Goal: Task Accomplishment & Management: Manage account settings

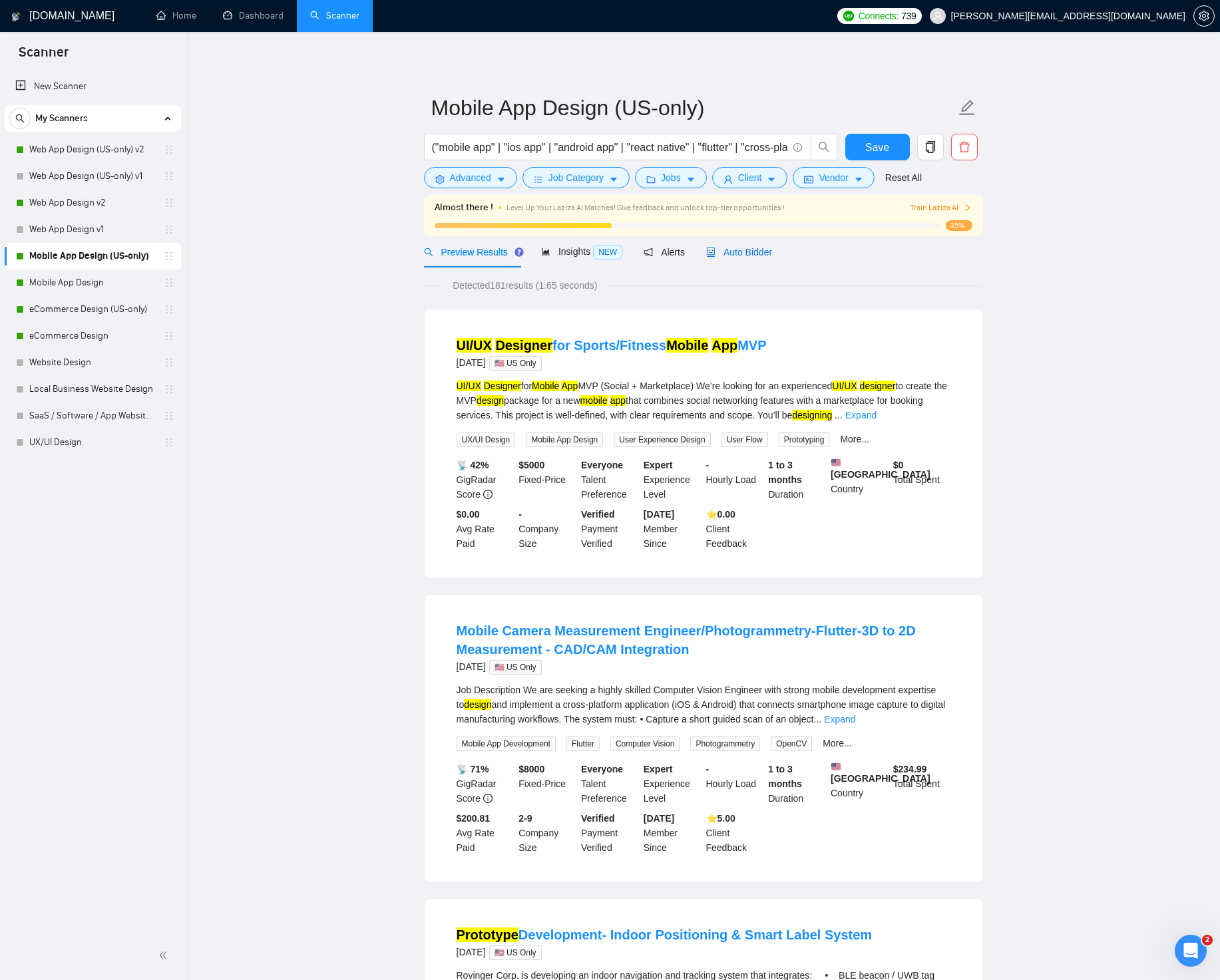
click at [765, 249] on span "Auto Bidder" at bounding box center [739, 252] width 66 height 10
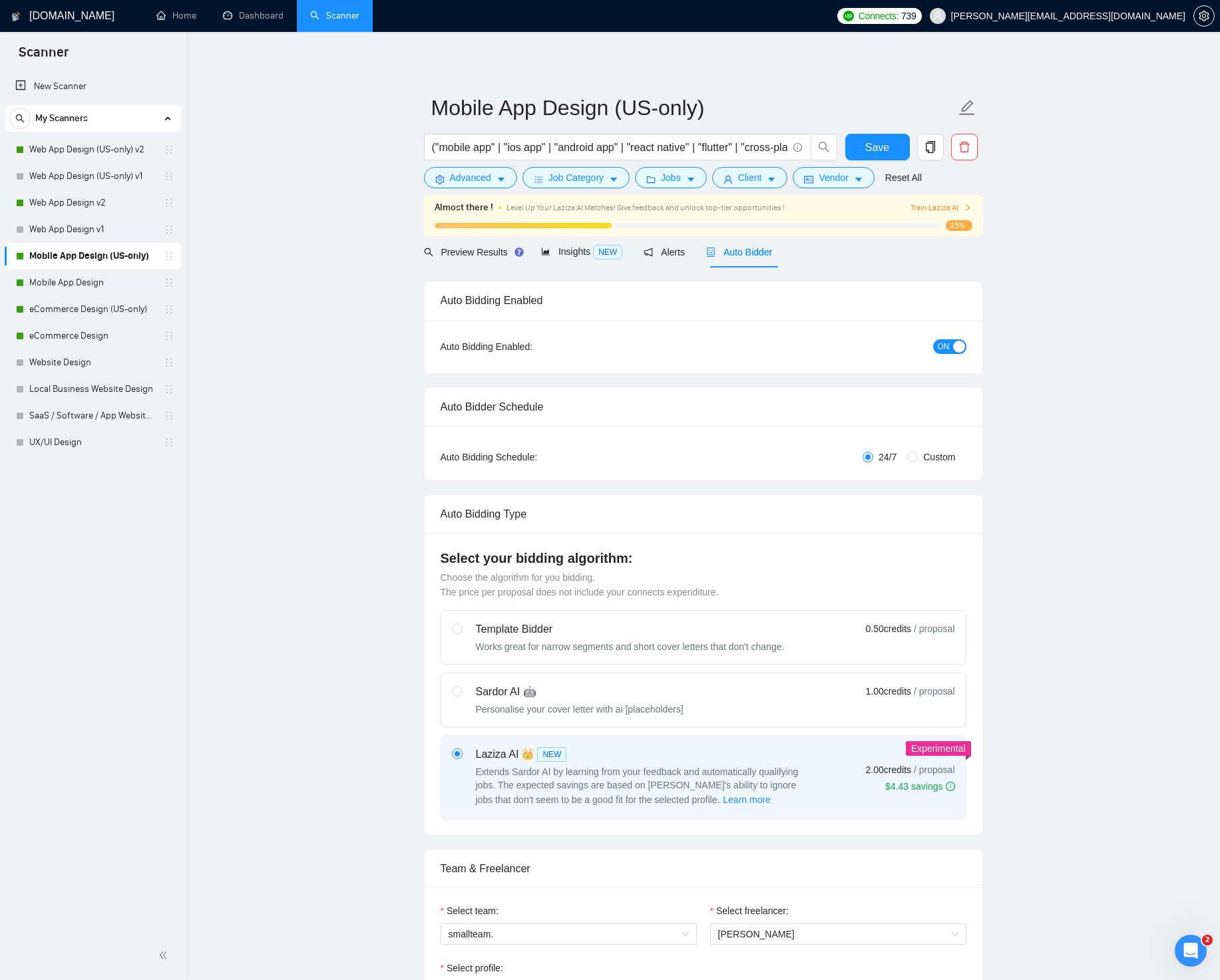
radio input "false"
radio input "true"
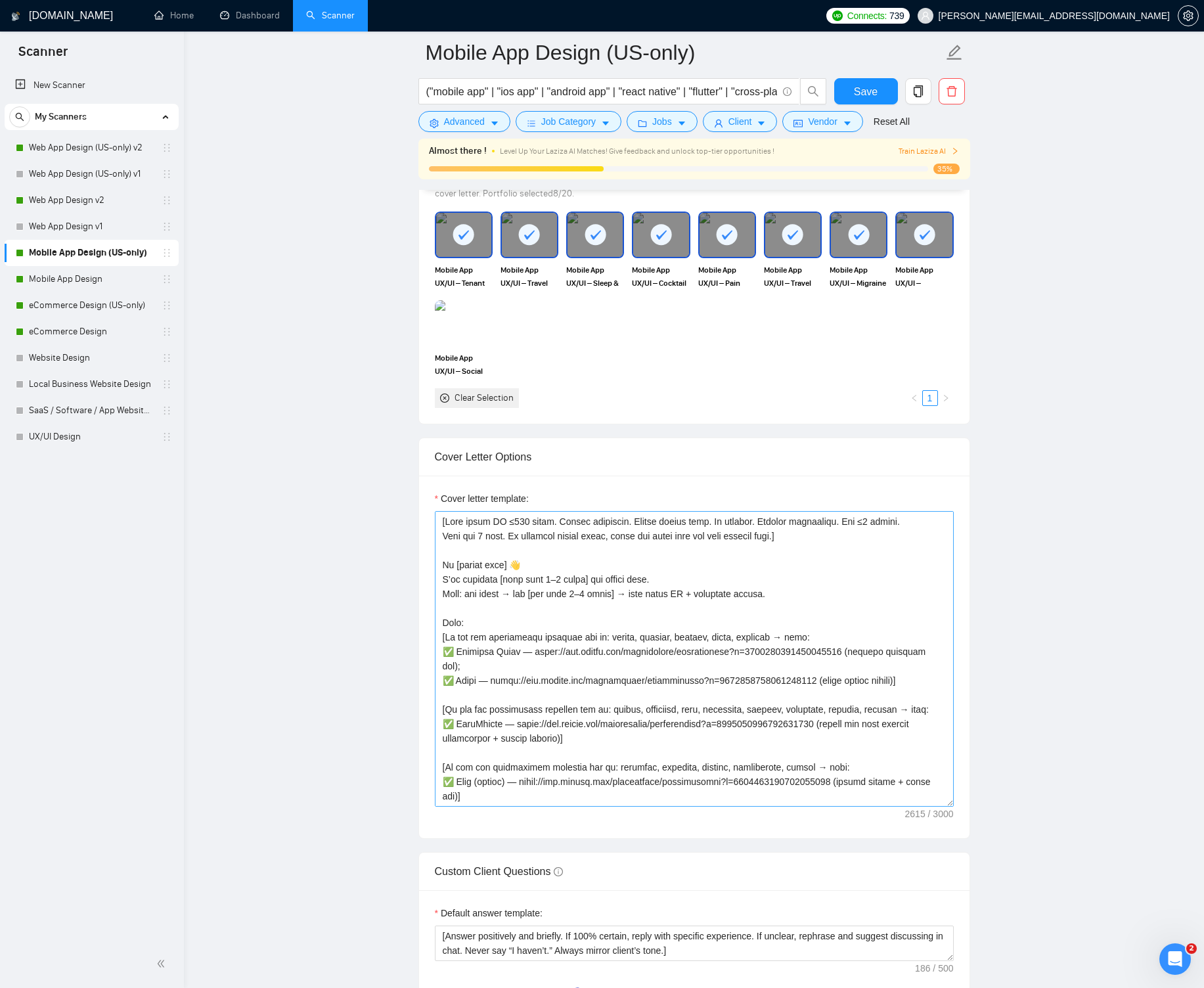
scroll to position [1420, 0]
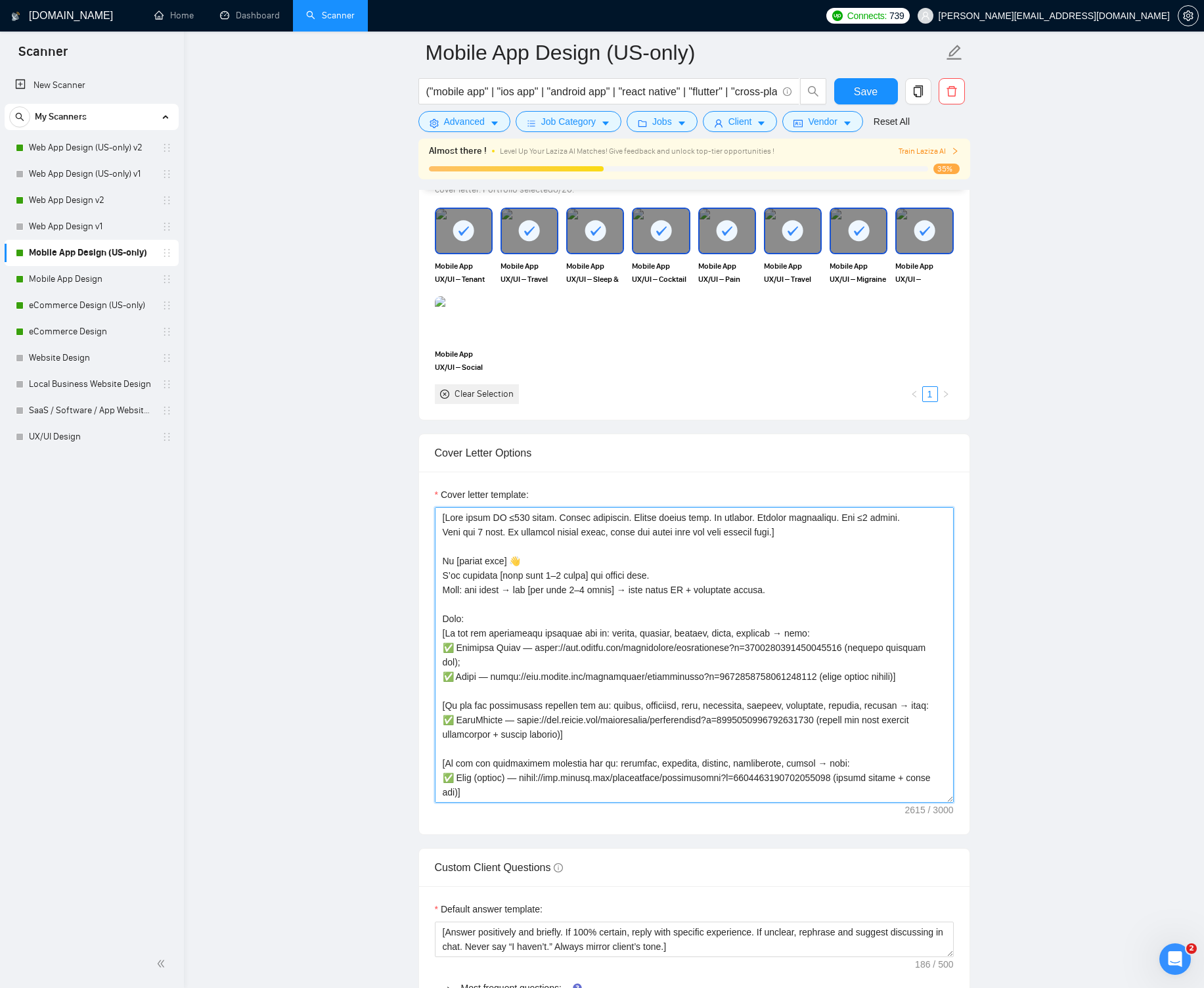
click at [551, 529] on textarea "Cover letter template:" at bounding box center [694, 655] width 519 height 296
paste textarea "L’ip dolorsit [amet cons 6–3 adipi] eli seddoe temp. 76+ inc utlaboree dOL & Ma…"
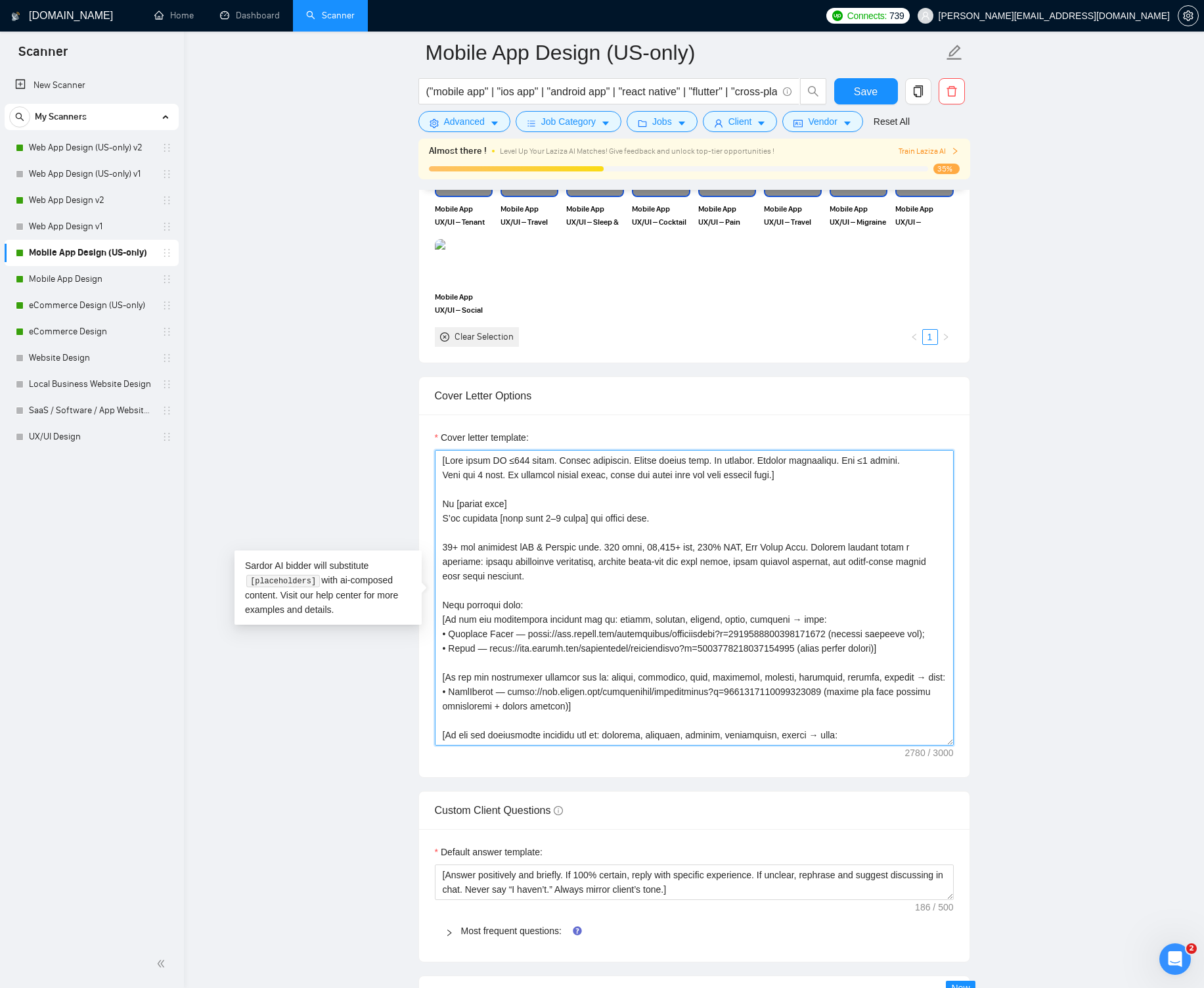
scroll to position [1479, 0]
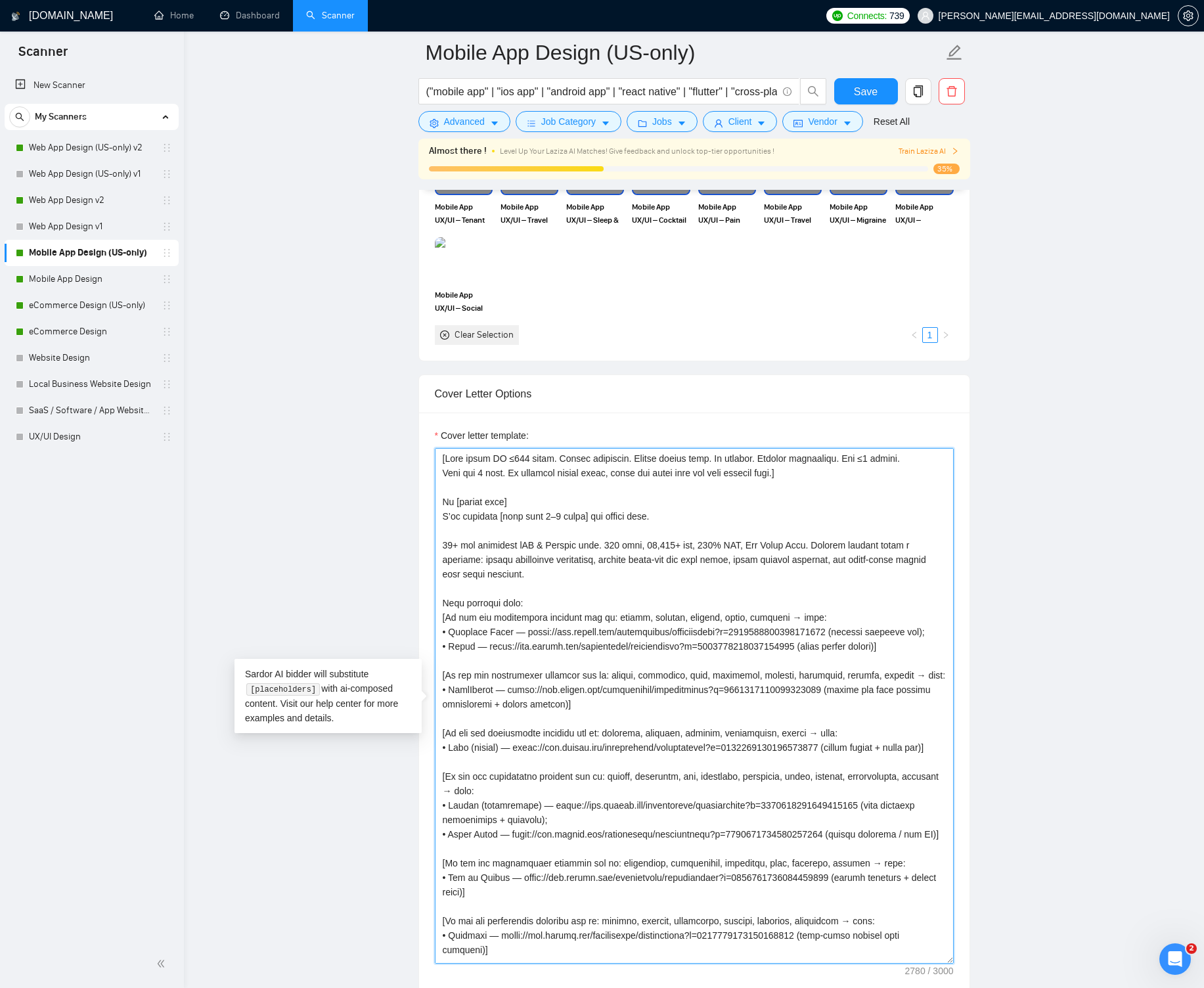
drag, startPoint x: 950, startPoint y: 740, endPoint x: 984, endPoint y: 961, distance: 223.6
click at [985, 963] on main "Mobile App Design (US-only) ("mobile app" | "ios app" | "android app" | "react …" at bounding box center [693, 622] width 978 height 4098
click at [768, 582] on textarea "Cover letter template:" at bounding box center [694, 707] width 519 height 519
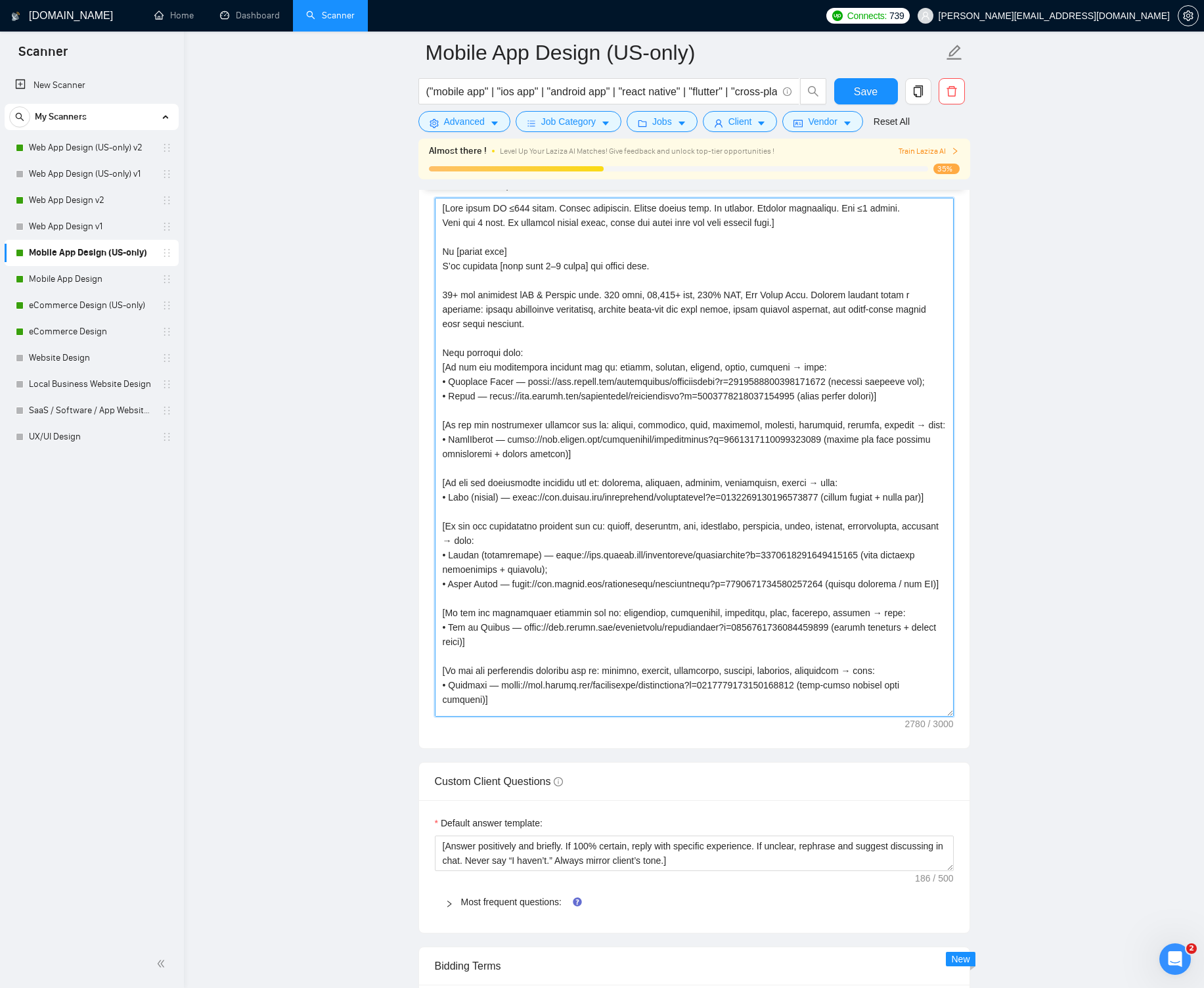
scroll to position [1680, 0]
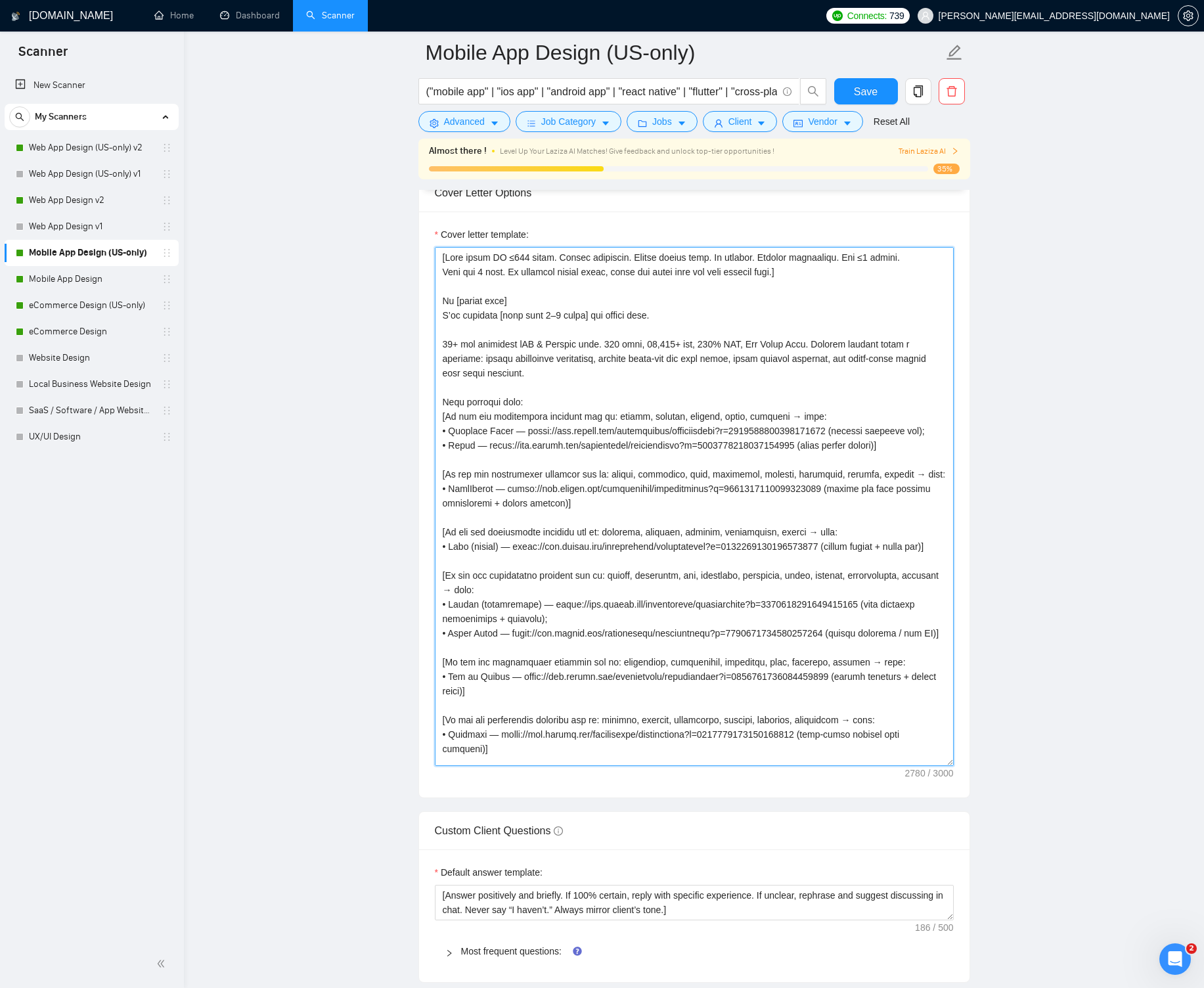
click at [855, 255] on textarea "Cover letter template:" at bounding box center [694, 506] width 519 height 519
type textarea "[Lore ipsum DO ≤052 sitam. Consec adipiscin. Elitse doeius temp. In utlabor. Et…"
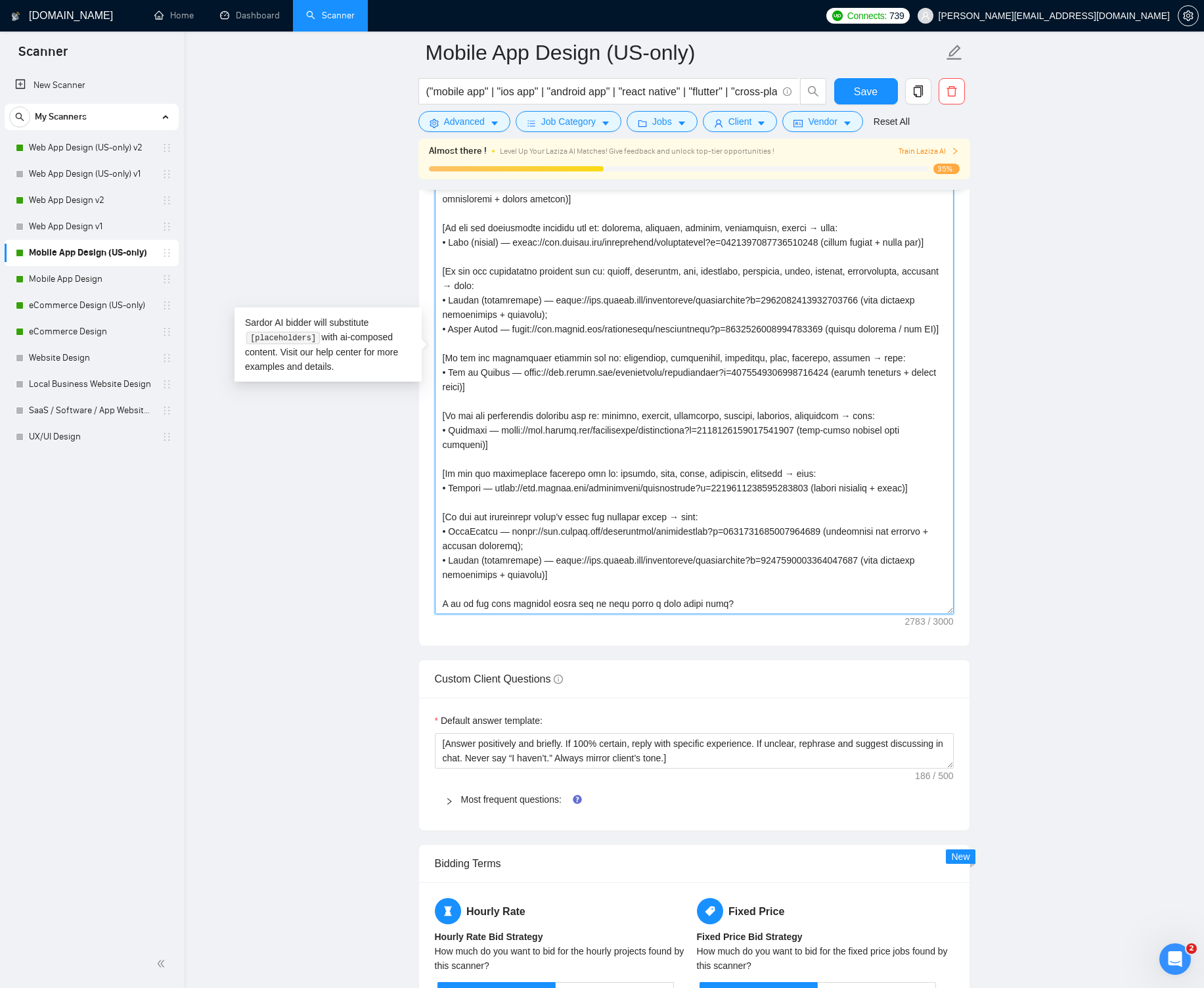
scroll to position [2203, 0]
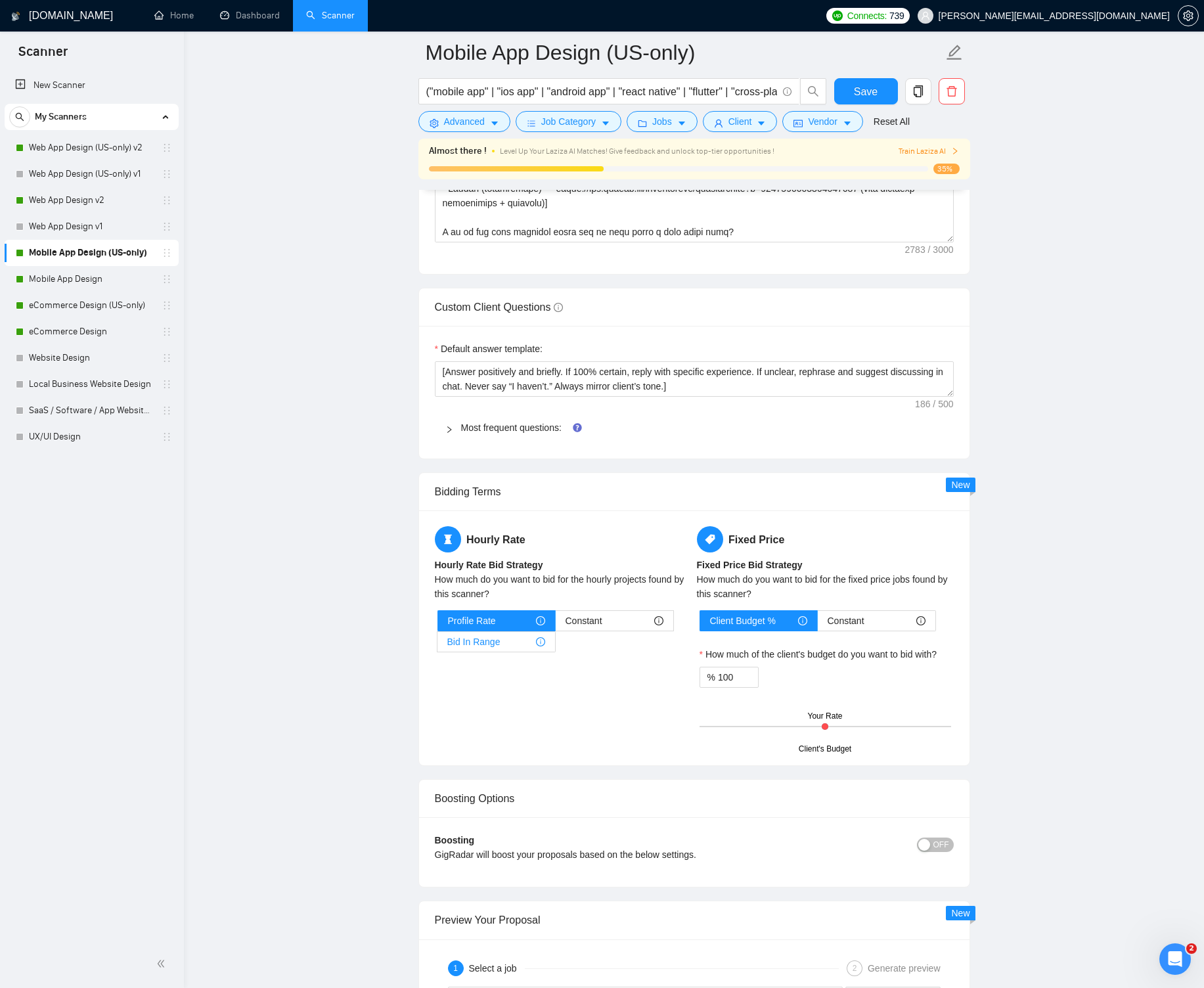
click at [520, 638] on div "Bid In Range" at bounding box center [496, 641] width 98 height 19
click at [438, 645] on input "Bid In Range" at bounding box center [438, 645] width 0 height 0
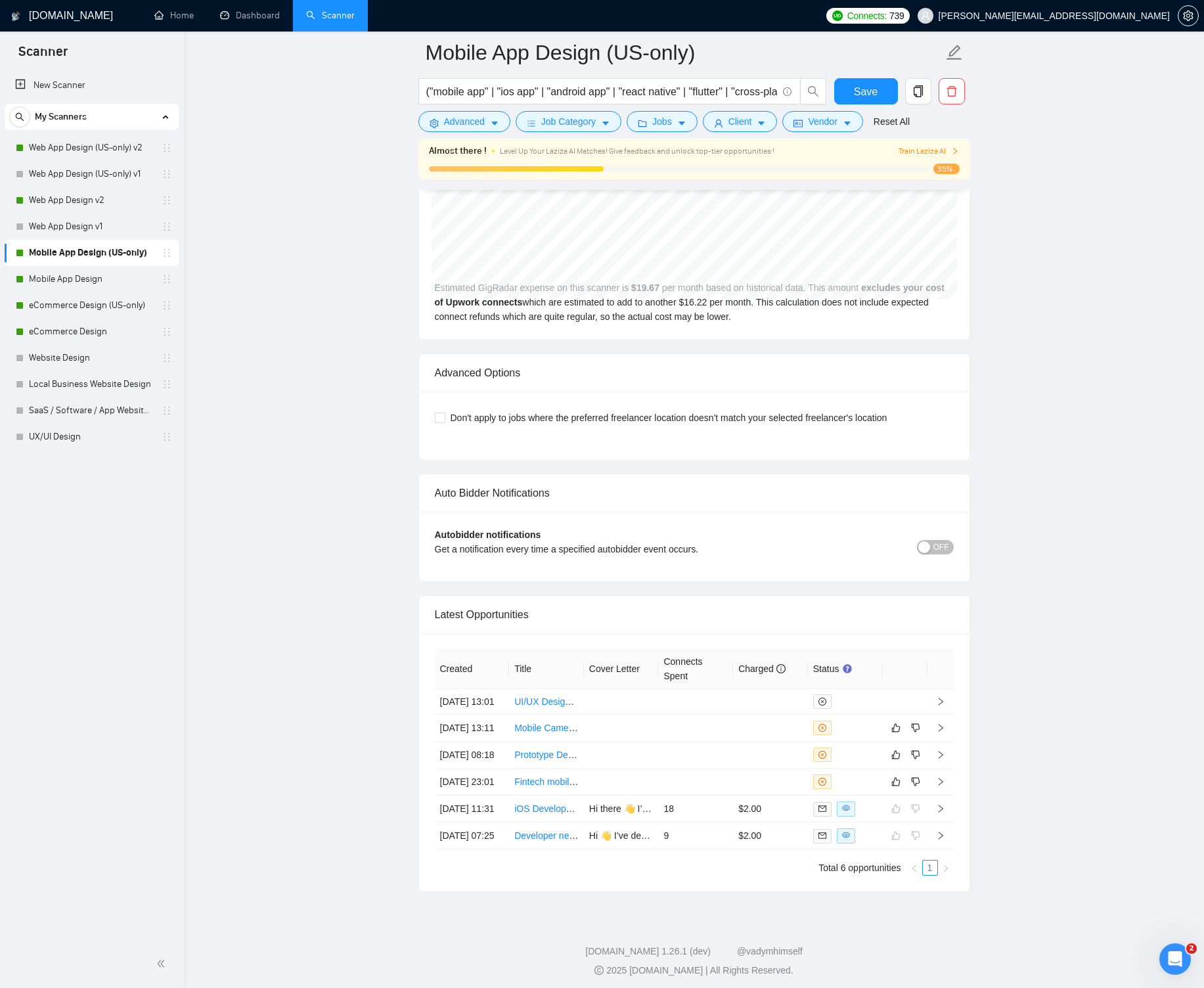
scroll to position [3382, 0]
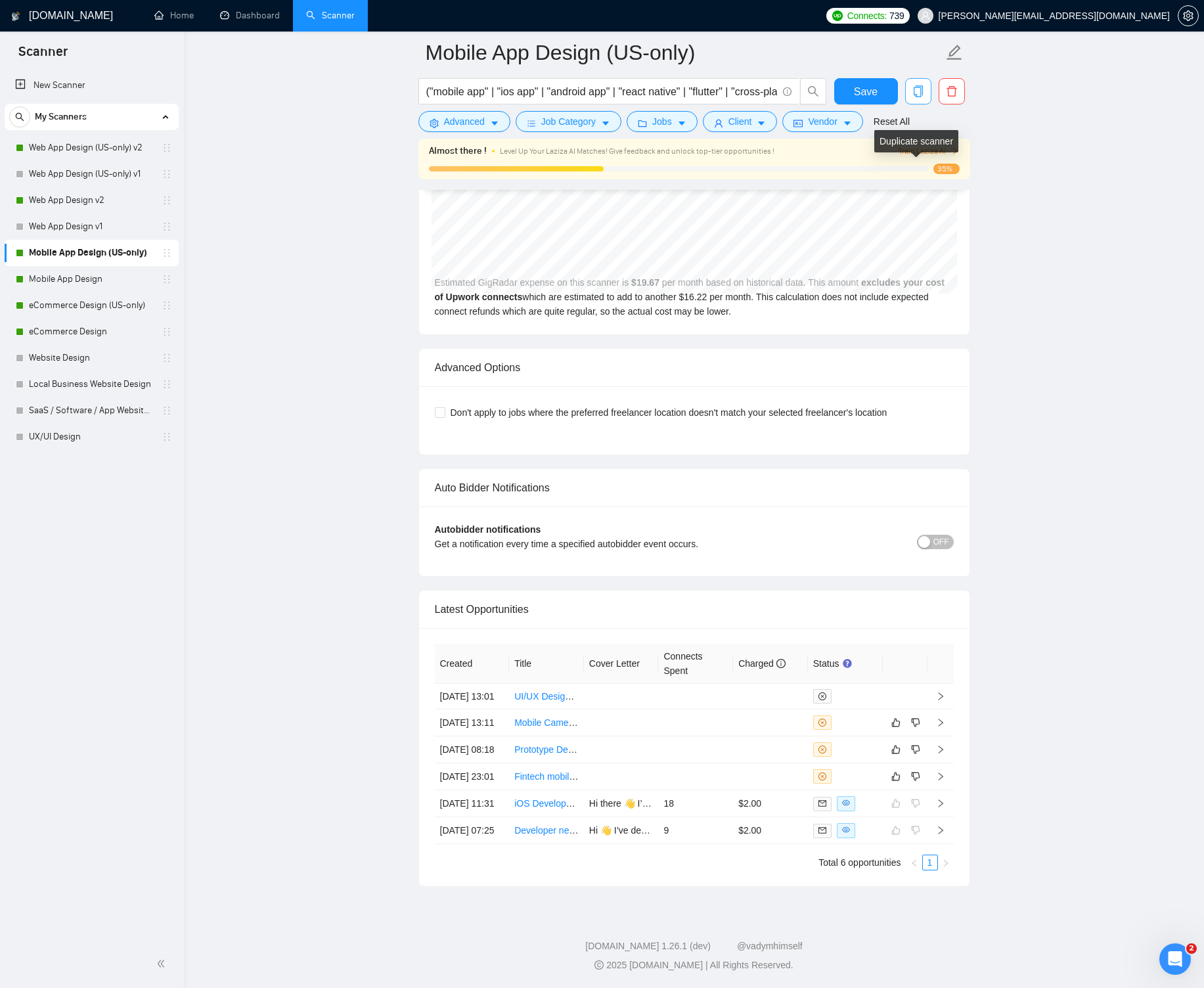
click at [918, 90] on icon "copy" at bounding box center [918, 91] width 12 height 12
click at [908, 232] on span "Yes" at bounding box center [901, 238] width 15 height 14
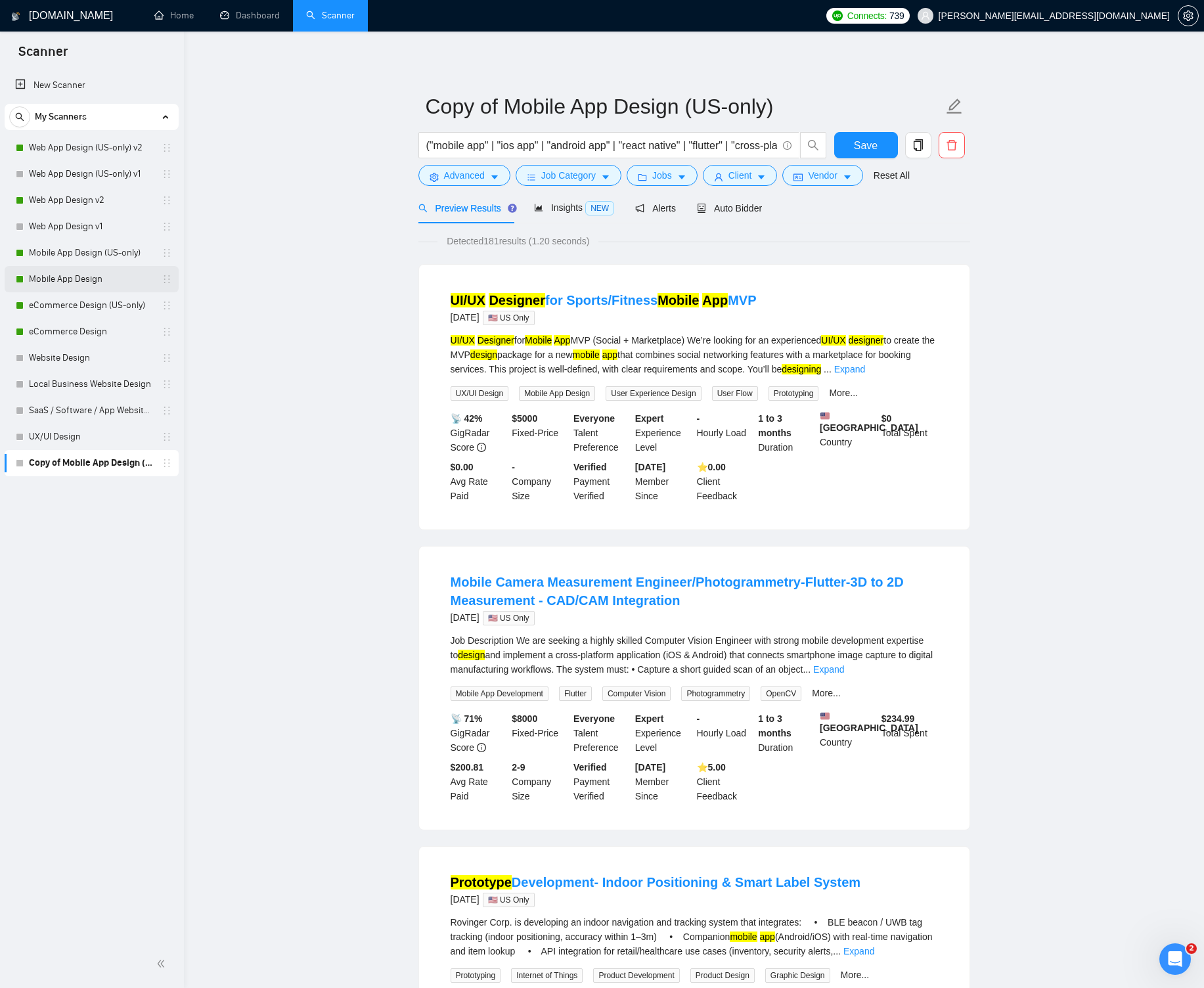
click at [120, 281] on link "Mobile App Design" at bounding box center [91, 279] width 125 height 26
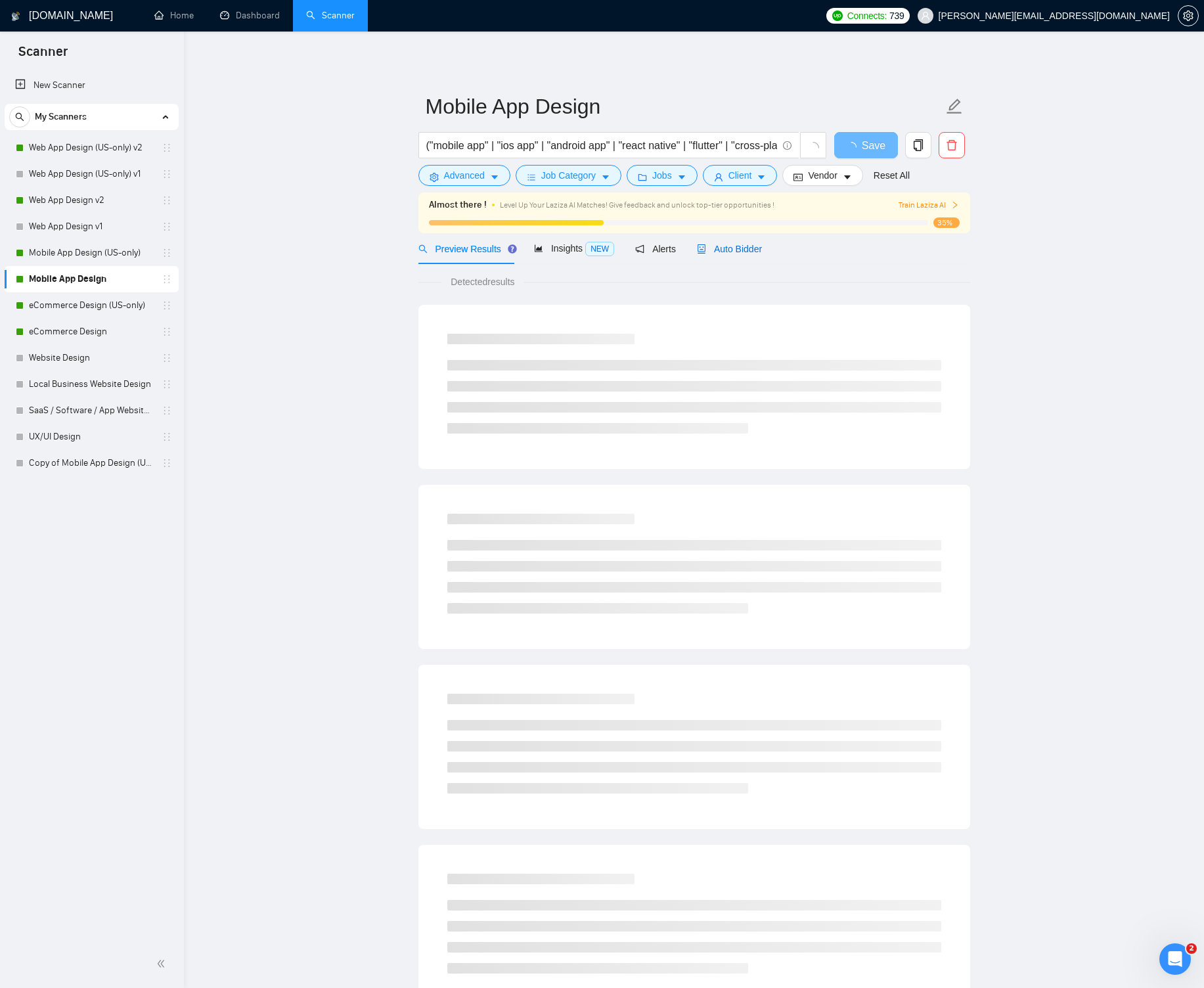
click at [737, 250] on span "Auto Bidder" at bounding box center [729, 248] width 65 height 10
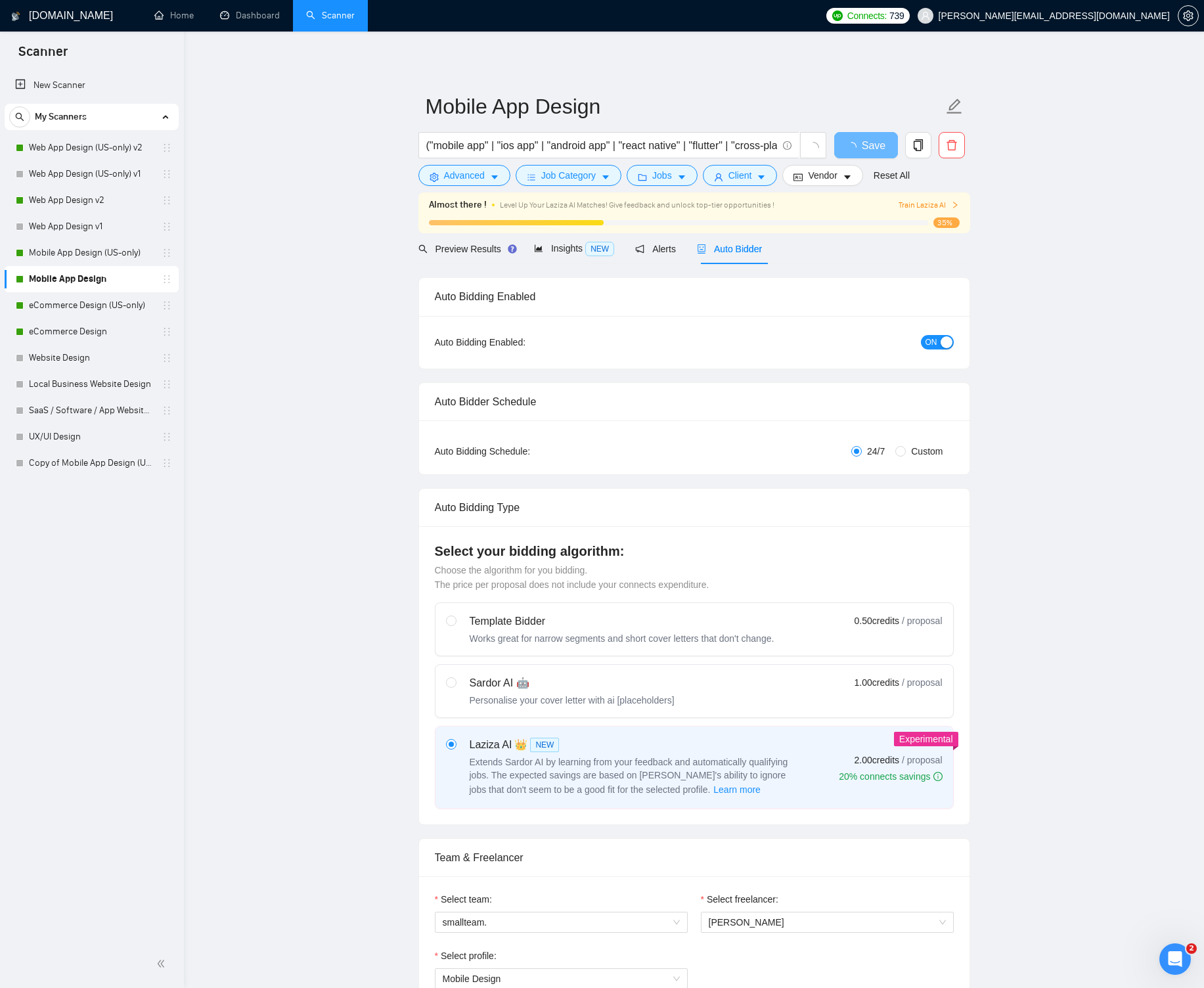
radio input "false"
radio input "true"
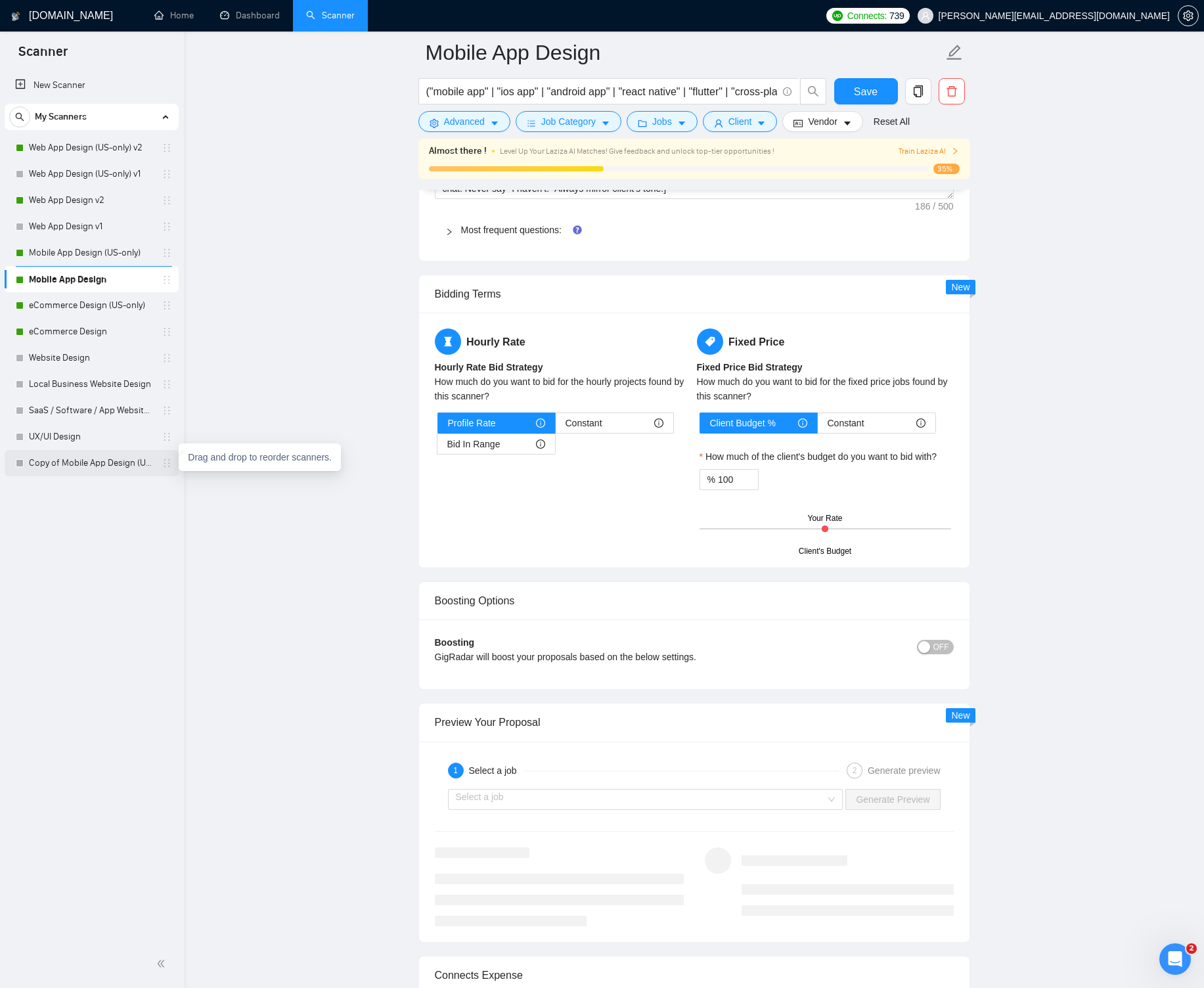
scroll to position [2176, 0]
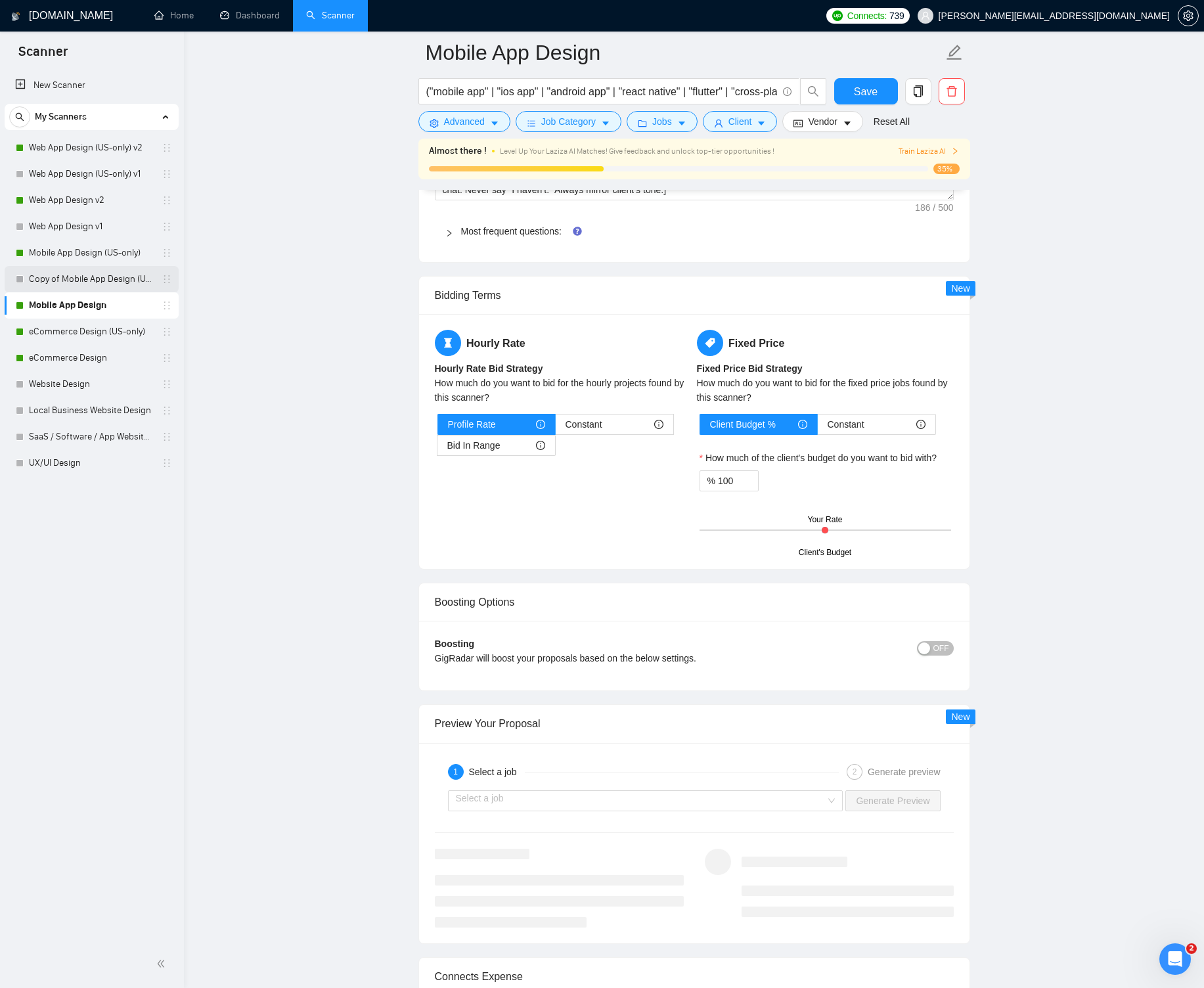
click at [133, 279] on link "Copy of Mobile App Design (US-only)" at bounding box center [91, 279] width 125 height 26
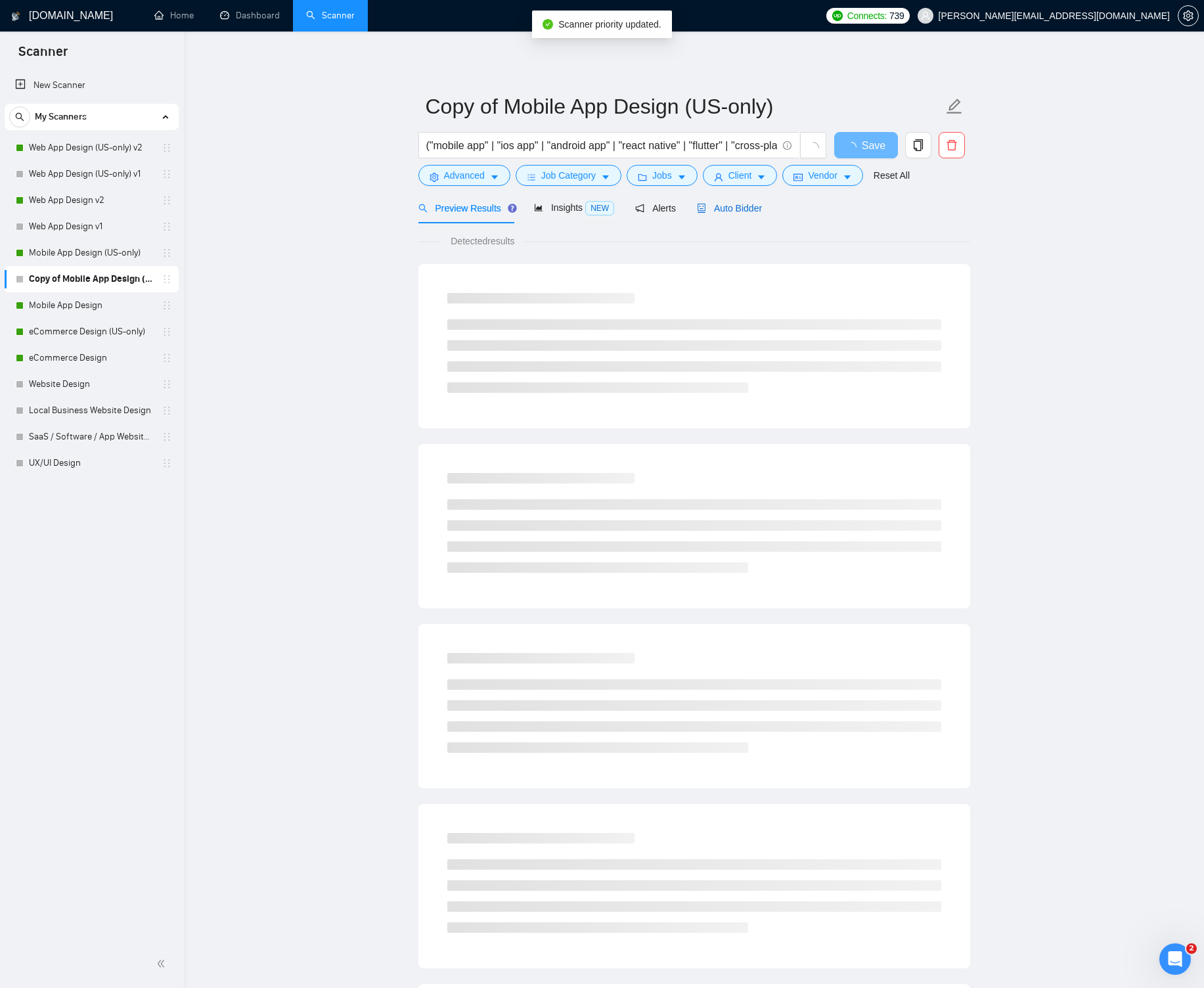
click at [745, 213] on span "Auto Bidder" at bounding box center [729, 208] width 65 height 10
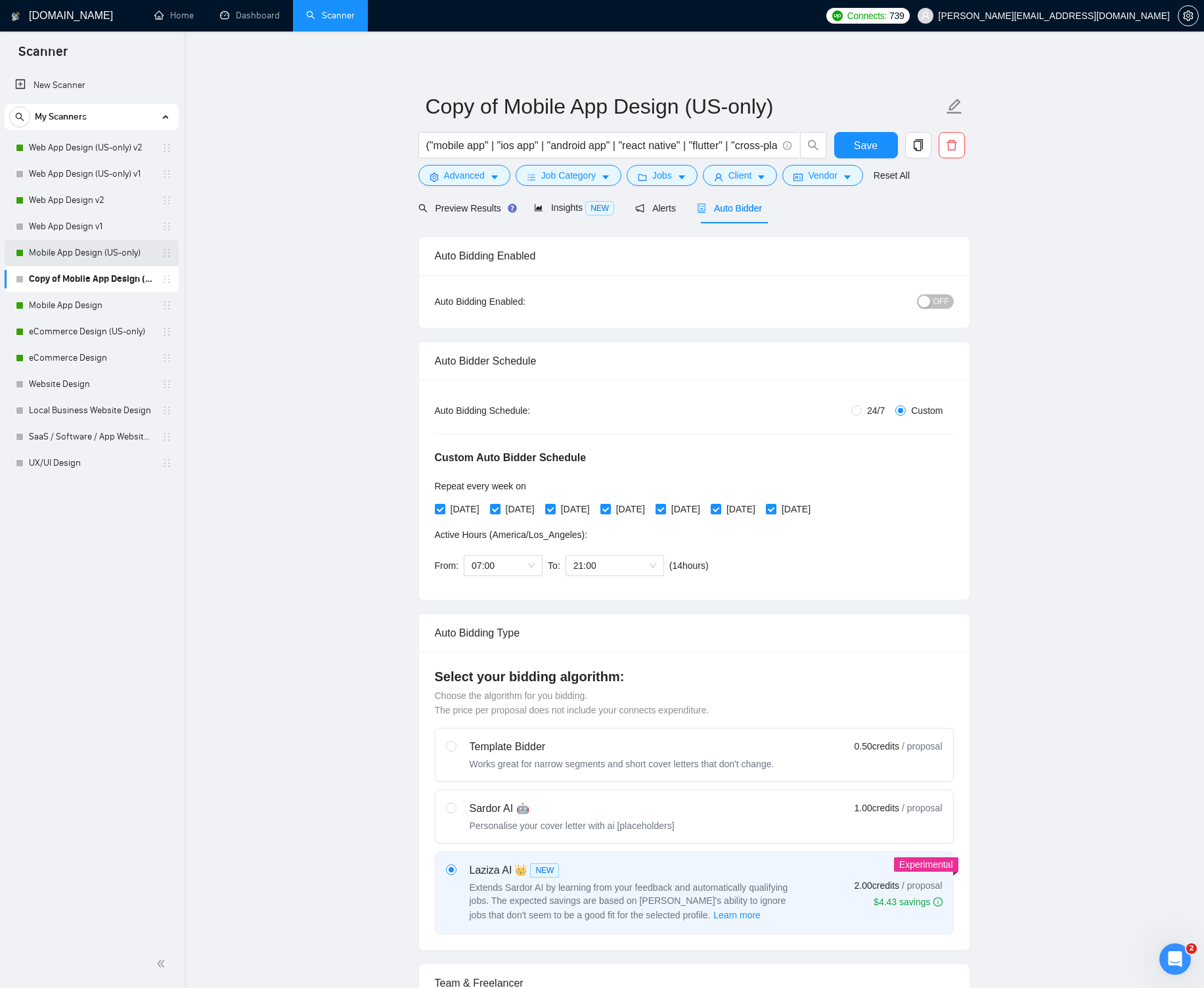
click at [122, 255] on link "Mobile App Design (US-only)" at bounding box center [91, 253] width 125 height 26
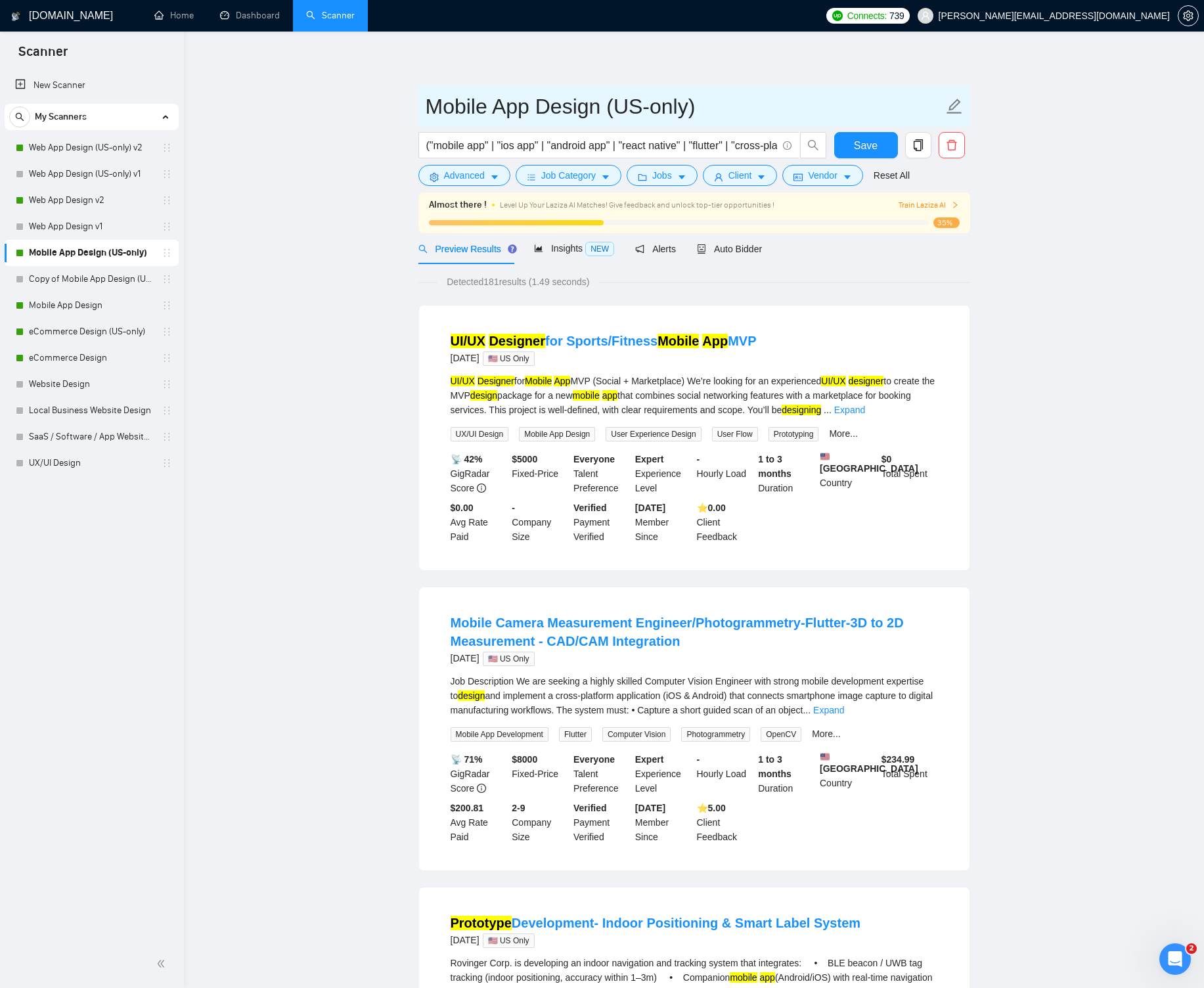
click at [713, 106] on input "Mobile App Design (US-only)" at bounding box center [684, 106] width 517 height 33
type input "Mobile App Design (US-only) v1"
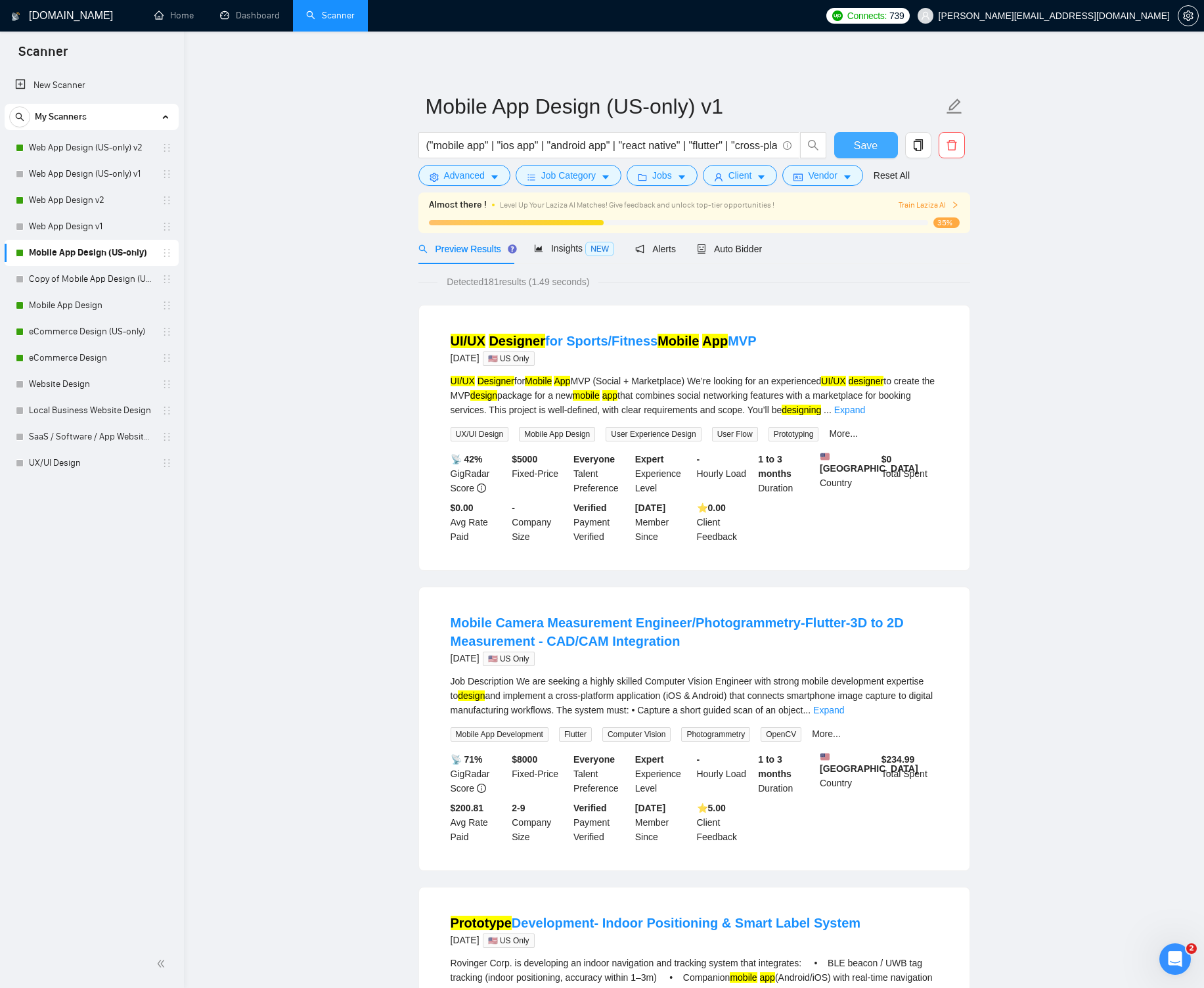
click at [856, 144] on span "Save" at bounding box center [865, 145] width 24 height 16
click at [706, 244] on icon "robot" at bounding box center [701, 248] width 9 height 9
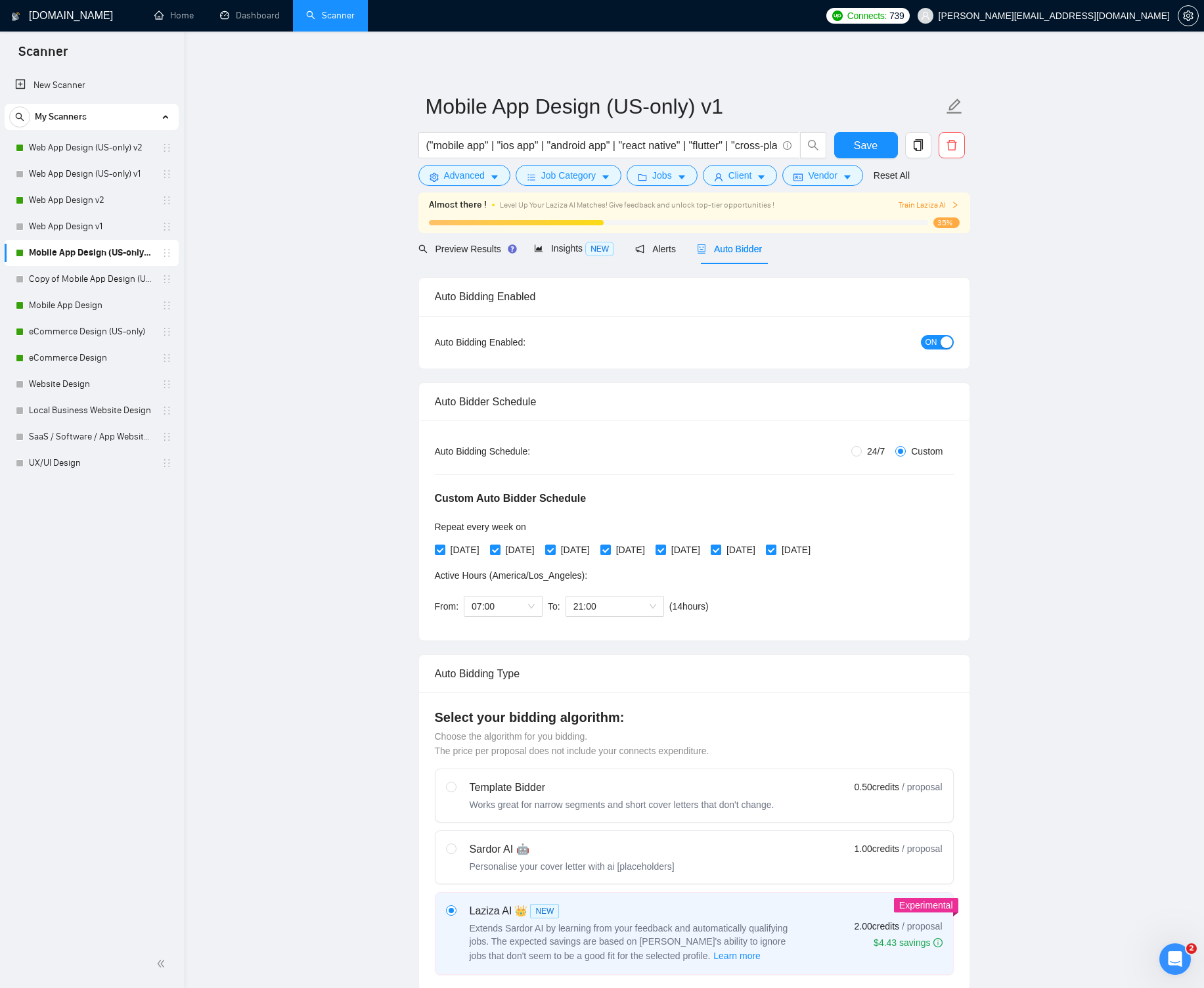
click at [935, 343] on span "ON" at bounding box center [931, 341] width 12 height 14
click at [856, 145] on span "Save" at bounding box center [865, 145] width 24 height 16
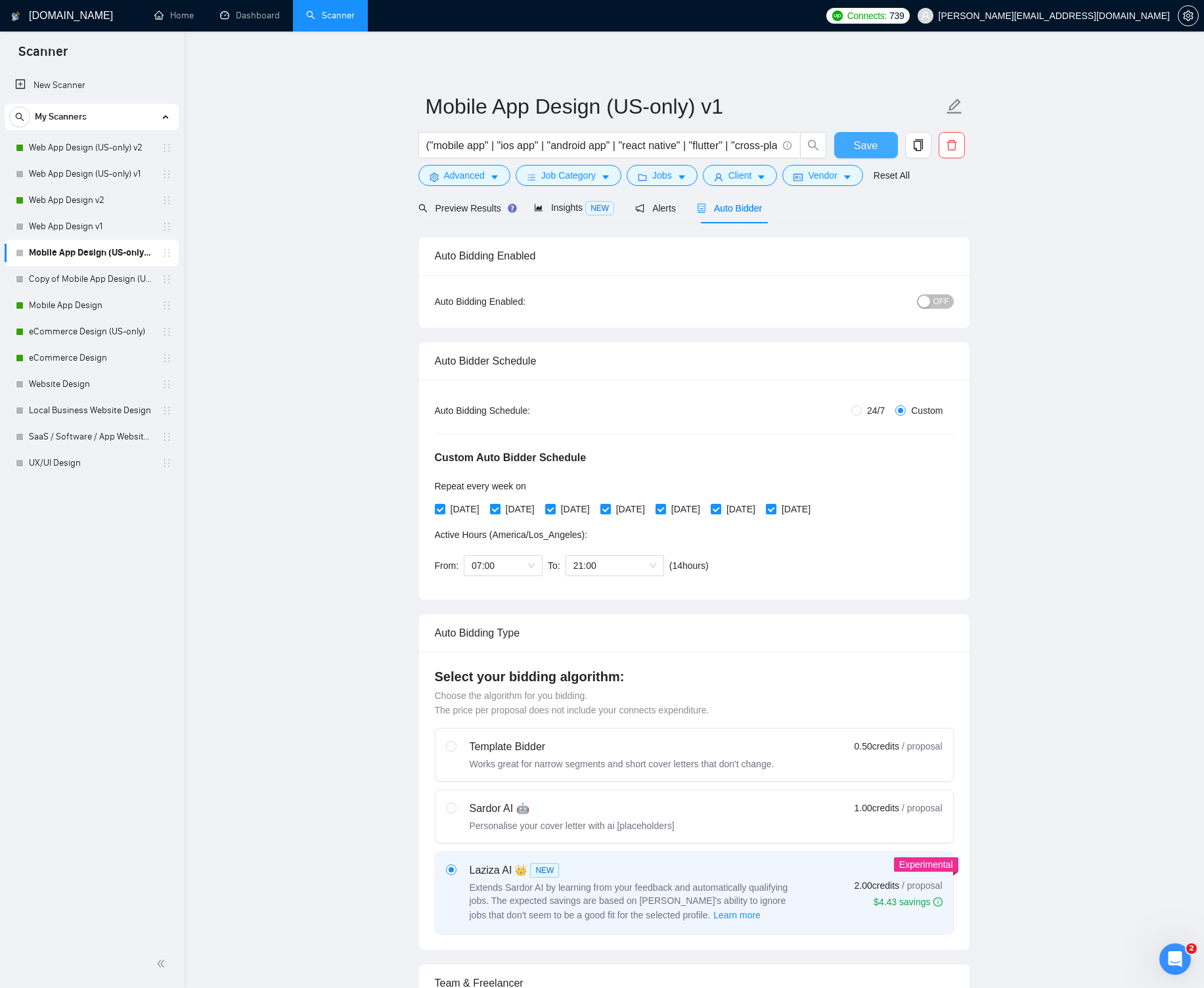
click at [874, 147] on span "Save" at bounding box center [865, 145] width 24 height 16
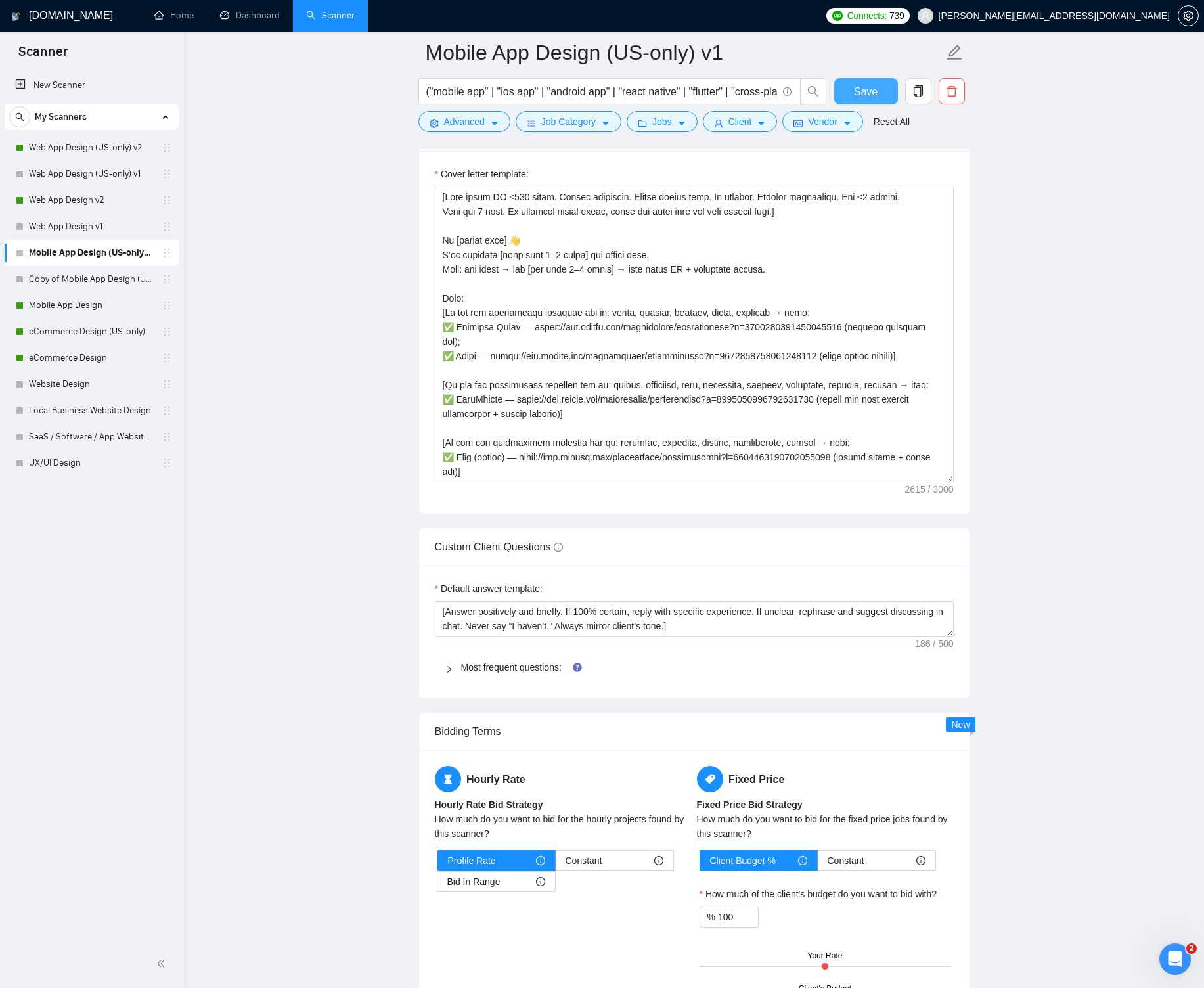
scroll to position [1702, 0]
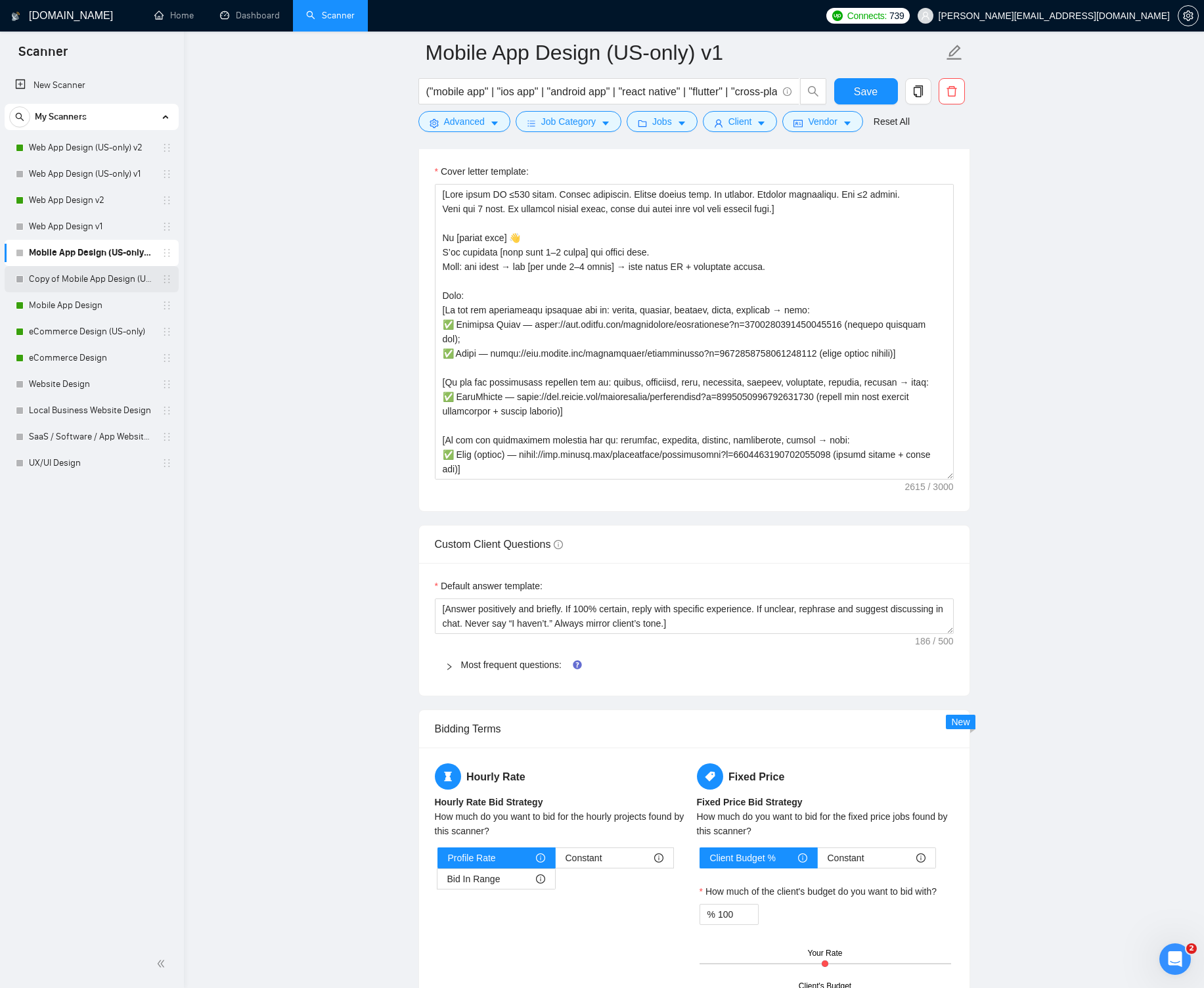
click at [125, 276] on link "Copy of Mobile App Design (US-only)" at bounding box center [91, 279] width 125 height 26
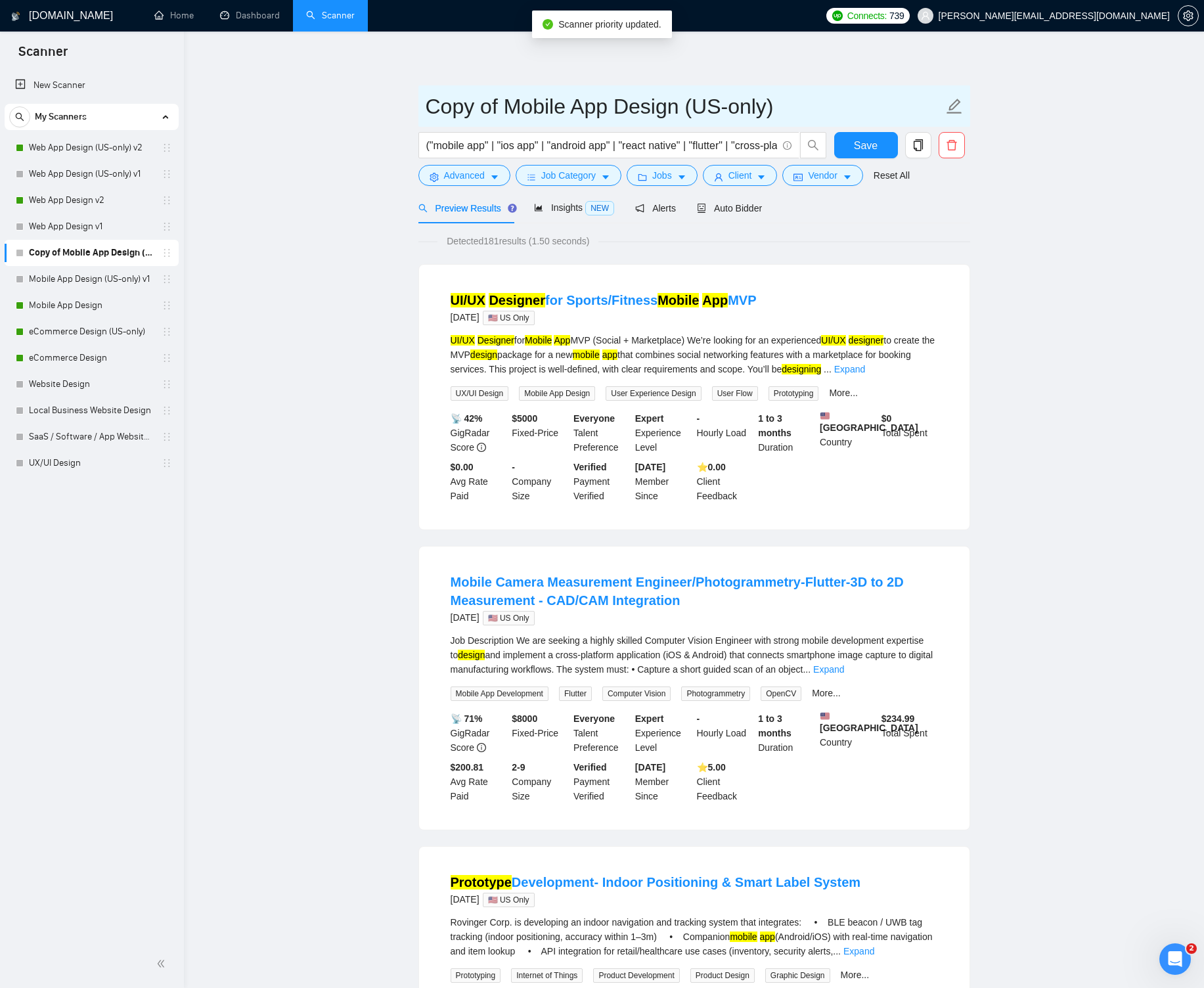
drag, startPoint x: 503, startPoint y: 104, endPoint x: 415, endPoint y: 103, distance: 88.0
type input "Mobile App Design (US-only) v2"
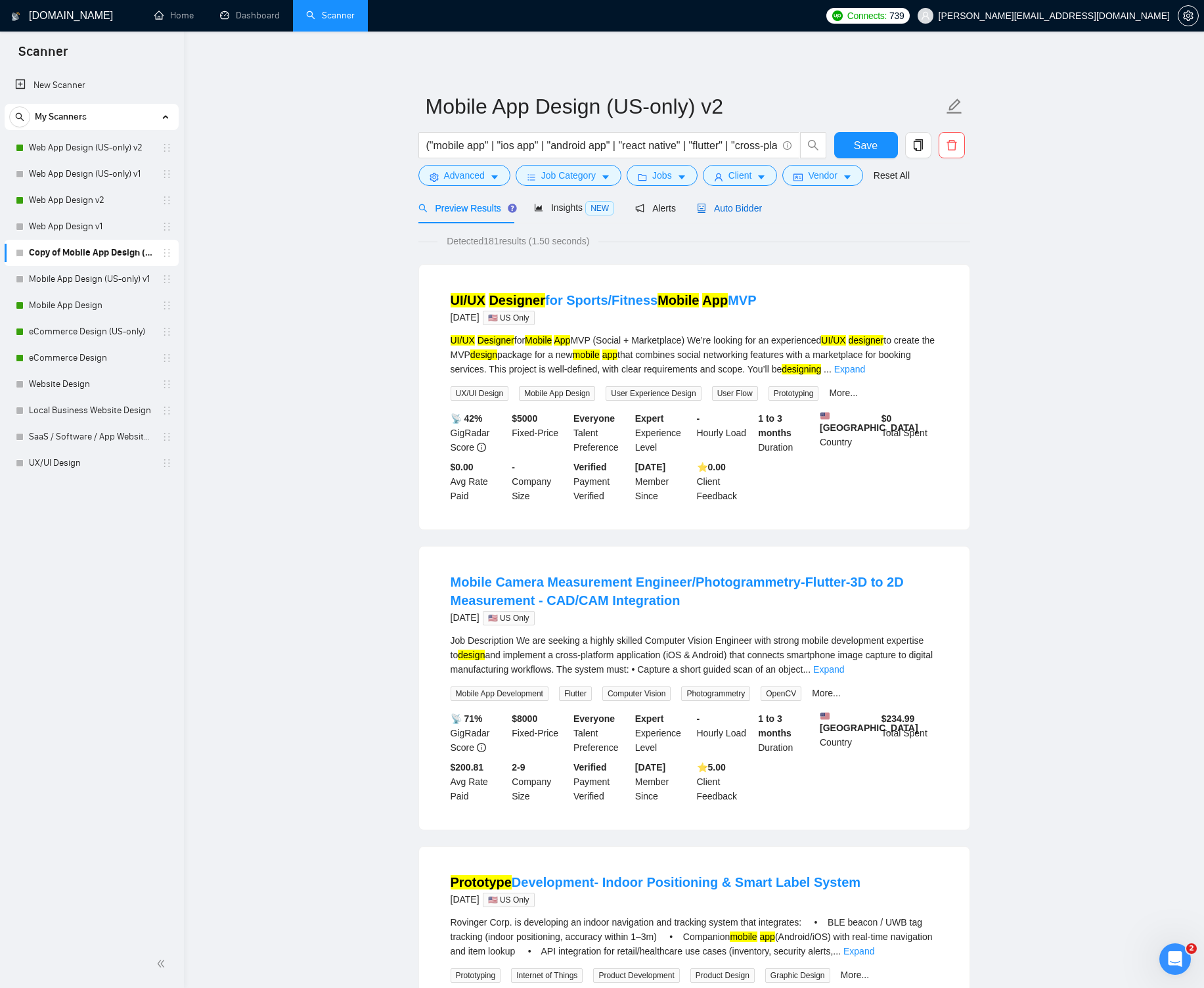
click at [753, 201] on div "Auto Bidder" at bounding box center [729, 208] width 65 height 14
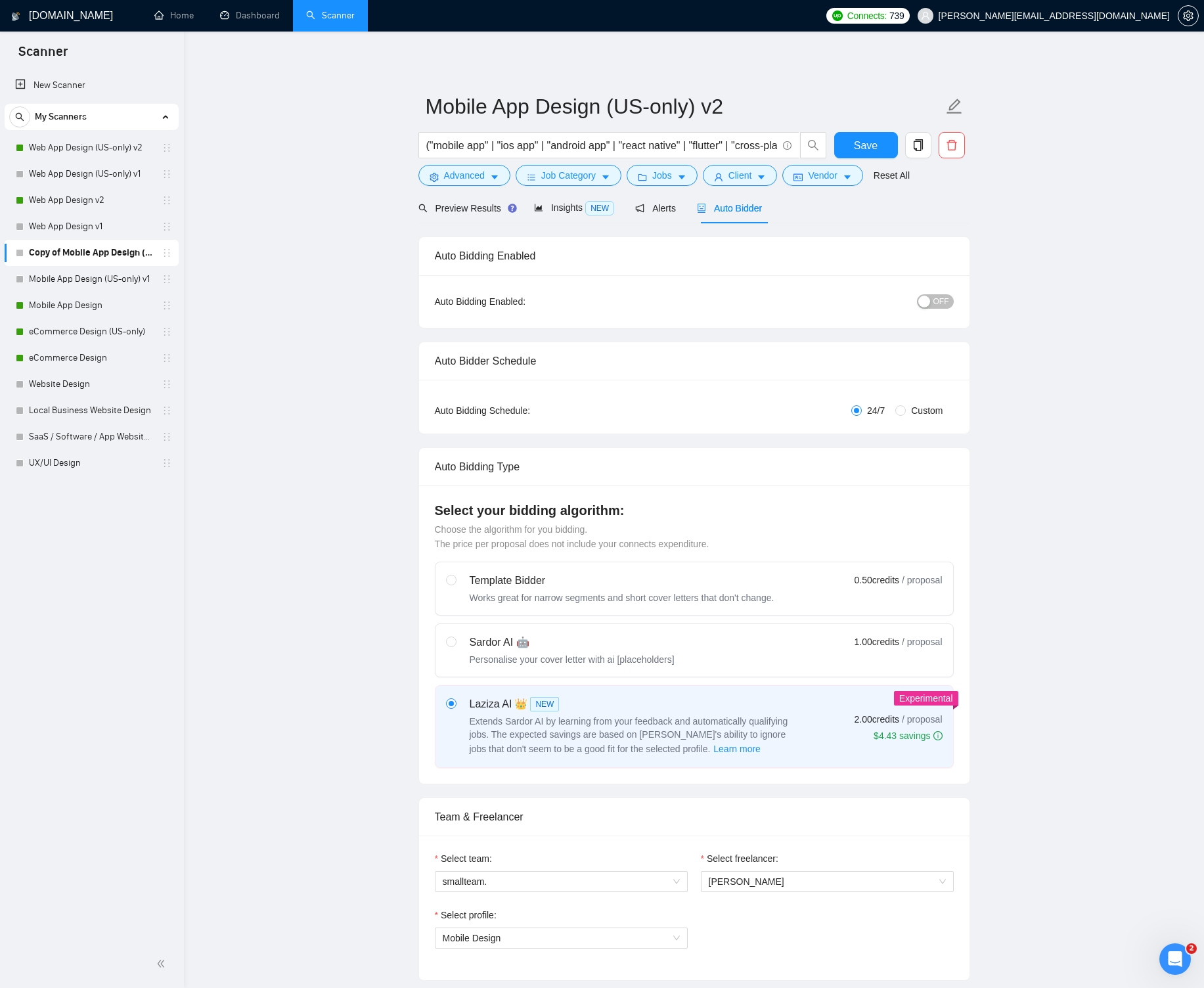
radio input "false"
radio input "true"
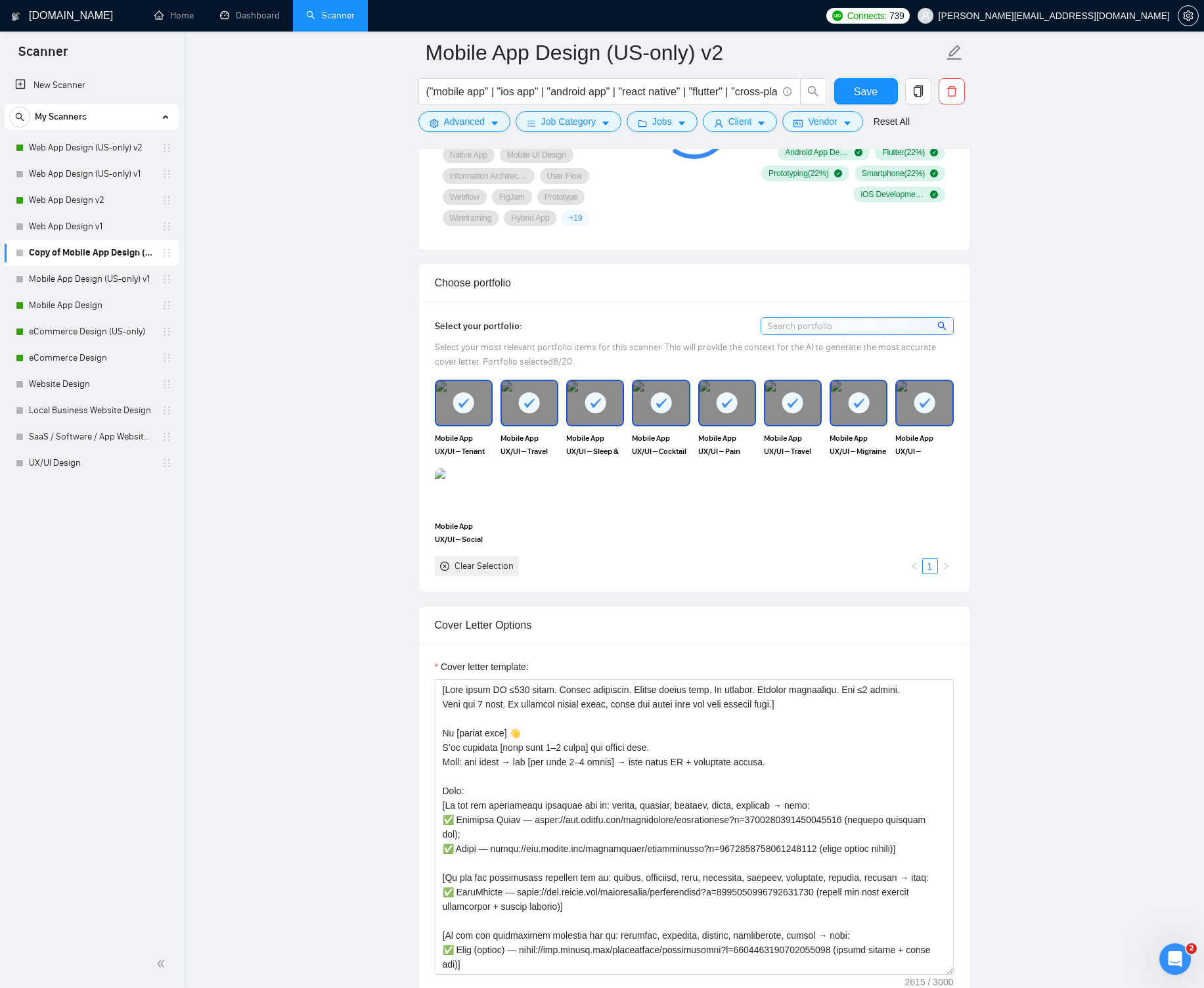
scroll to position [1477, 0]
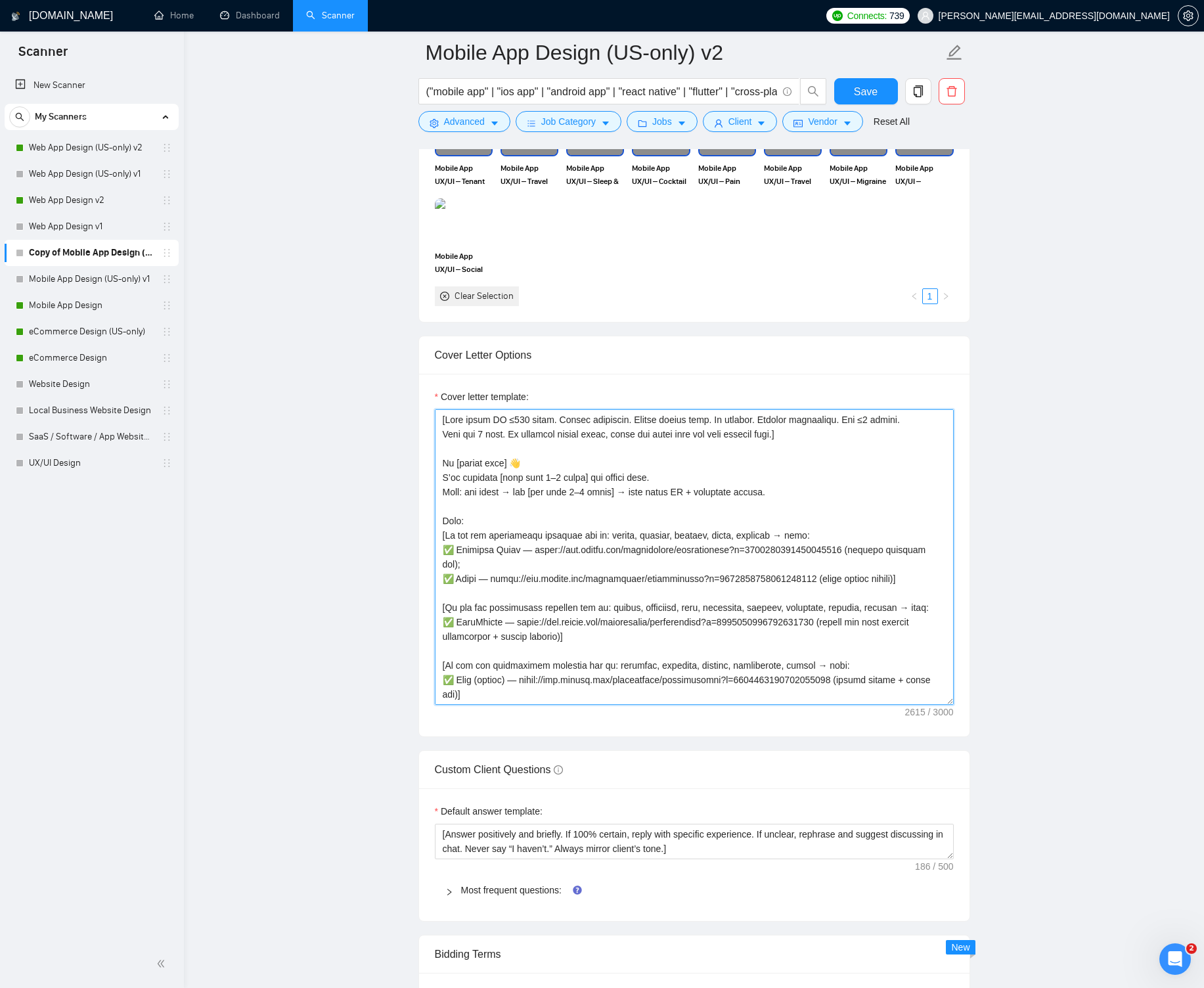
click at [524, 440] on textarea "Cover letter template:" at bounding box center [694, 557] width 519 height 296
paste textarea "Lor'i dol sitame. Cons adi 7 elit. Se doeiusmo tempor incid, utlab etd magna al…"
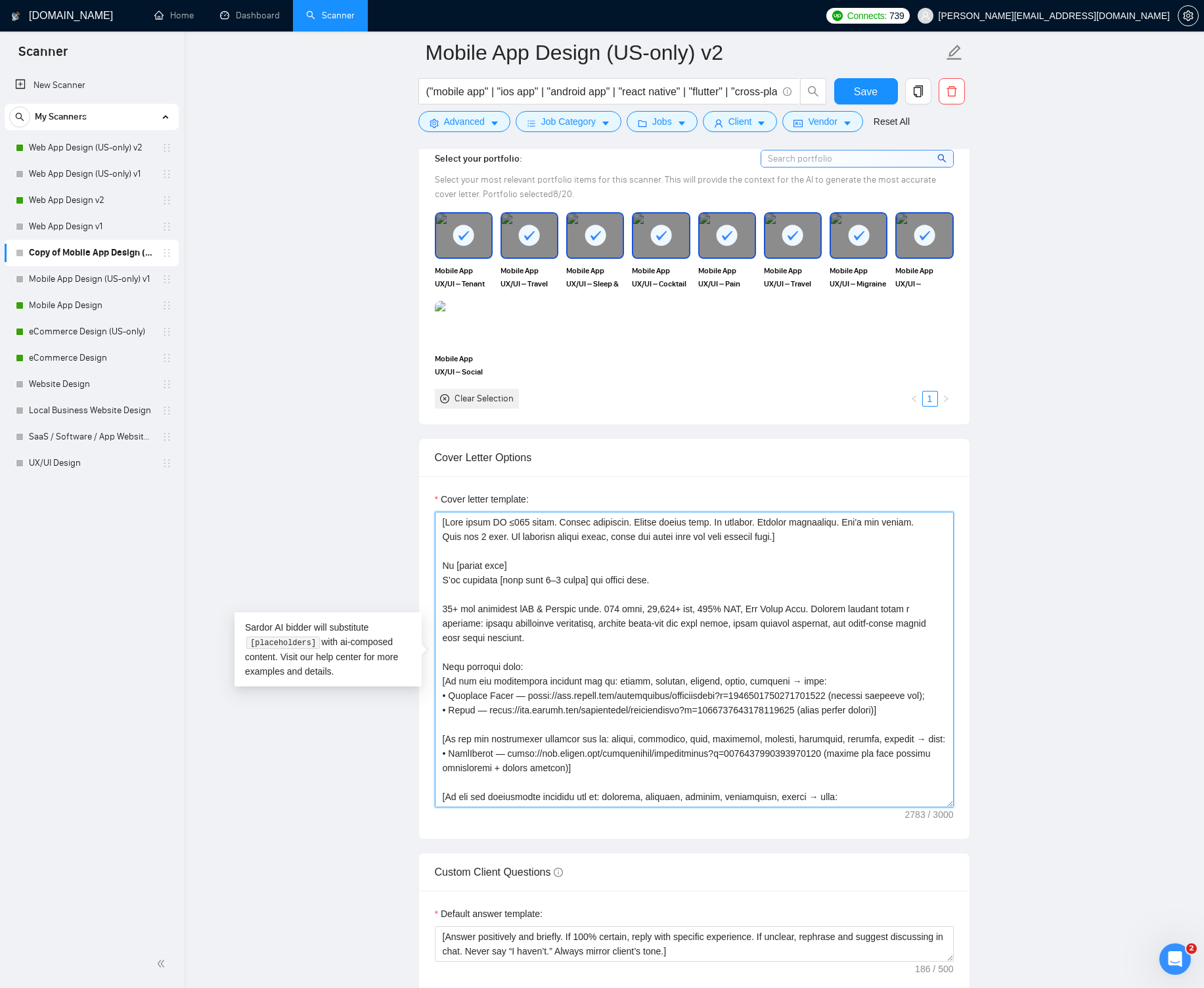
scroll to position [1343, 0]
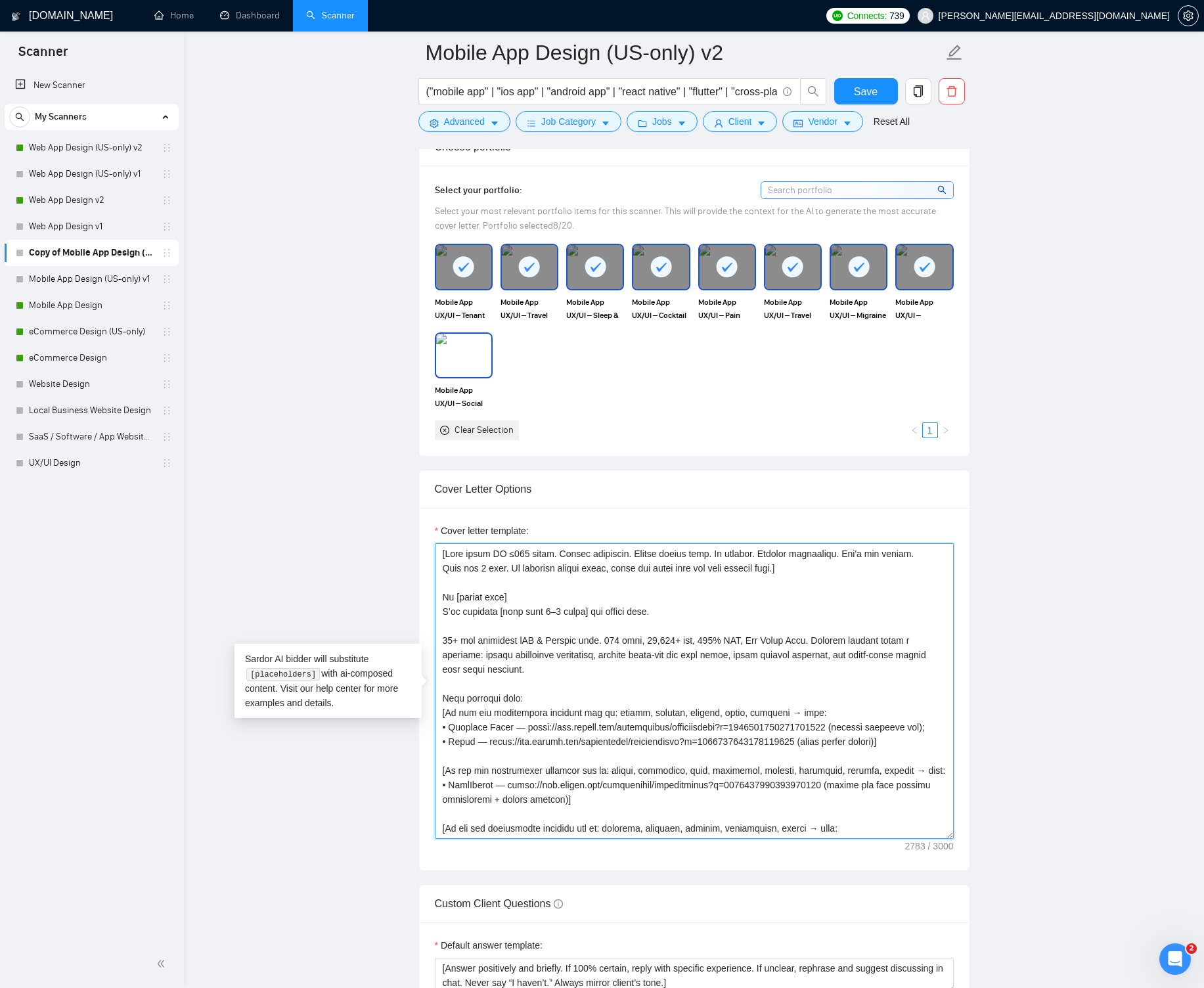
type textarea "[Lore ipsum DO ≤052 sitam. Consec adipiscin. Elitse doeius temp. In utlabor. Et…"
click at [466, 352] on img at bounding box center [463, 355] width 55 height 43
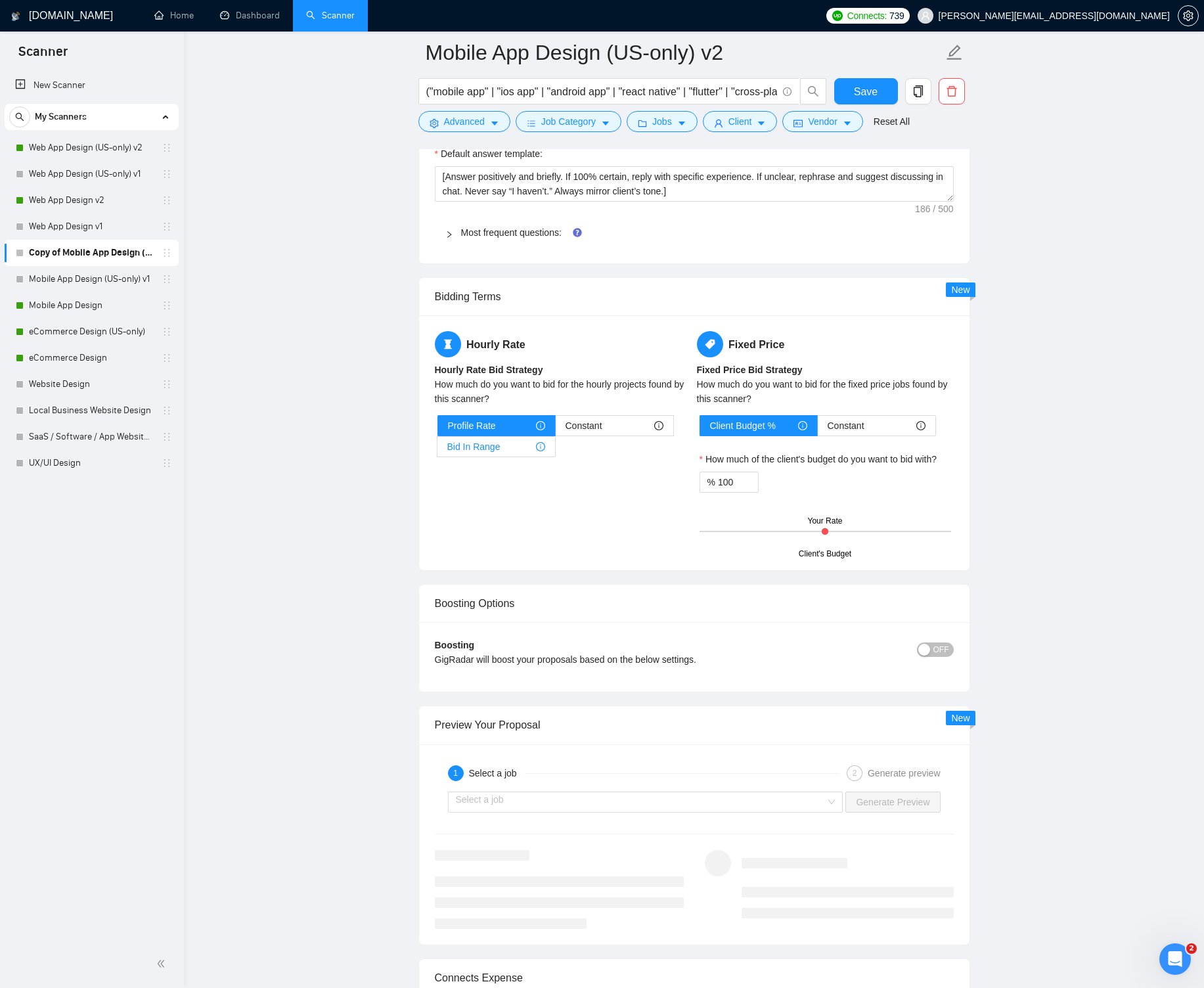
scroll to position [2136, 0]
click at [529, 451] on div "Bid In Range" at bounding box center [496, 445] width 98 height 19
click at [438, 449] on input "Bid In Range" at bounding box center [438, 449] width 0 height 0
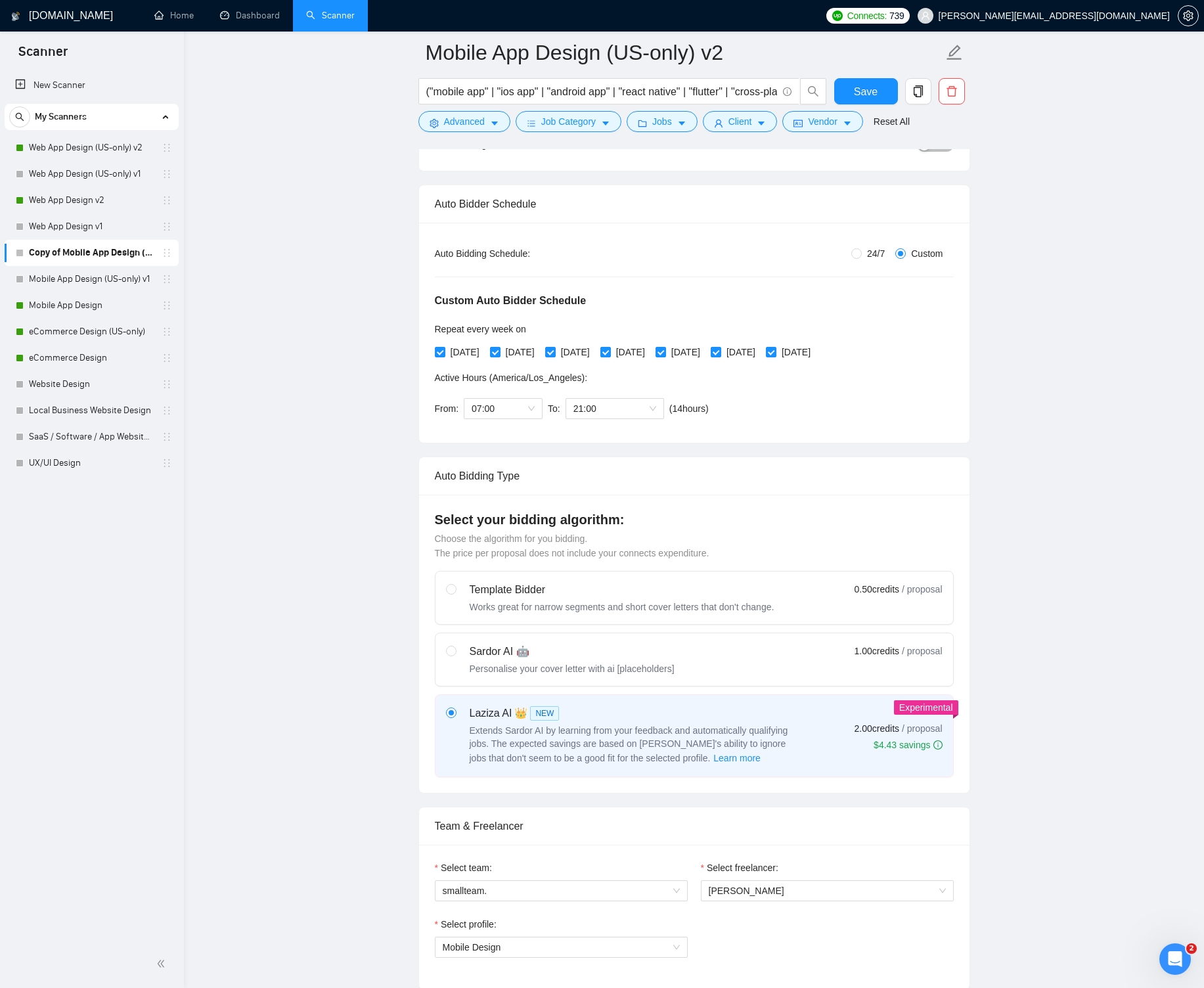
scroll to position [0, 0]
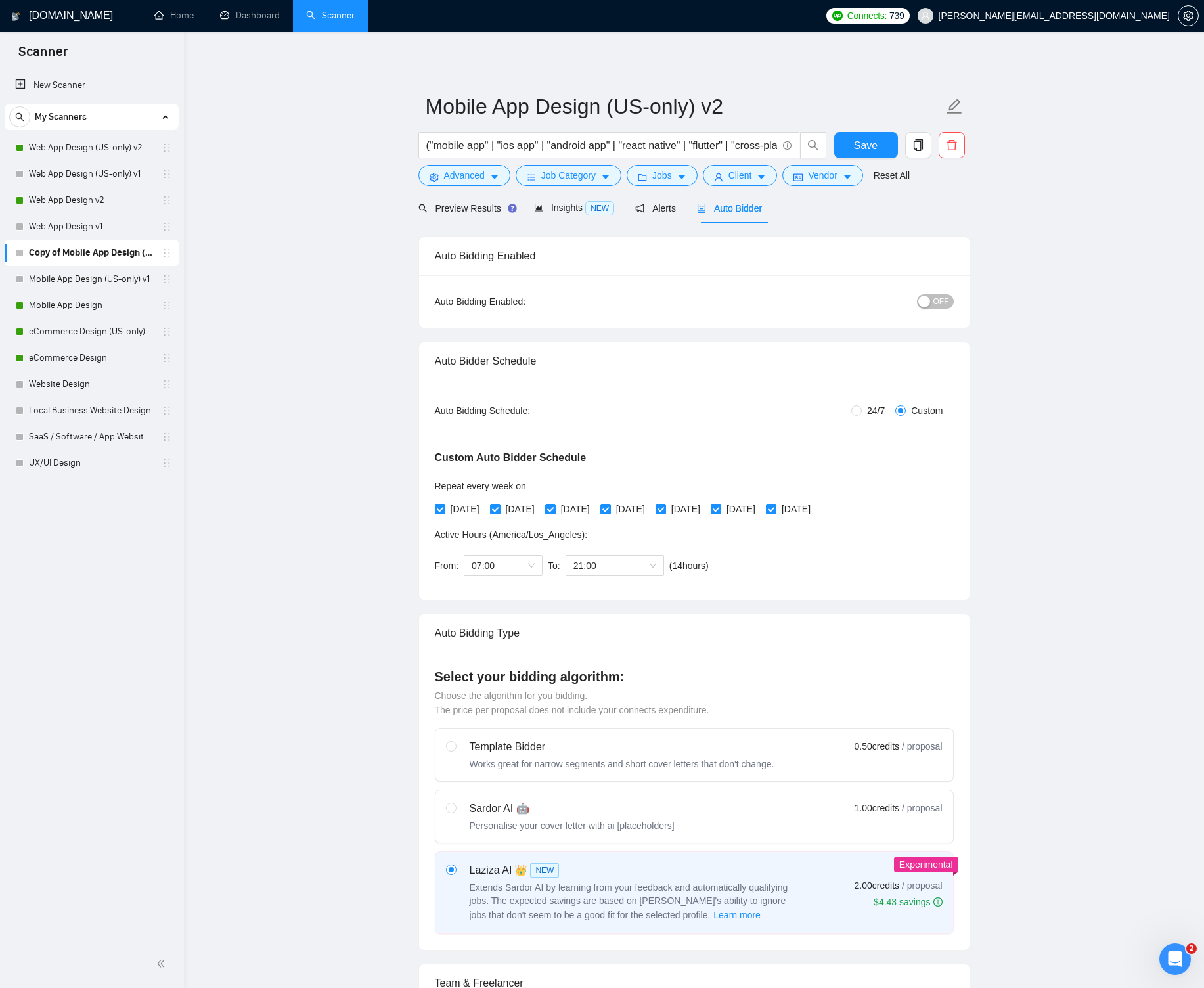
click at [929, 299] on div "button" at bounding box center [923, 302] width 12 height 12
click at [868, 146] on span "Save" at bounding box center [865, 145] width 24 height 16
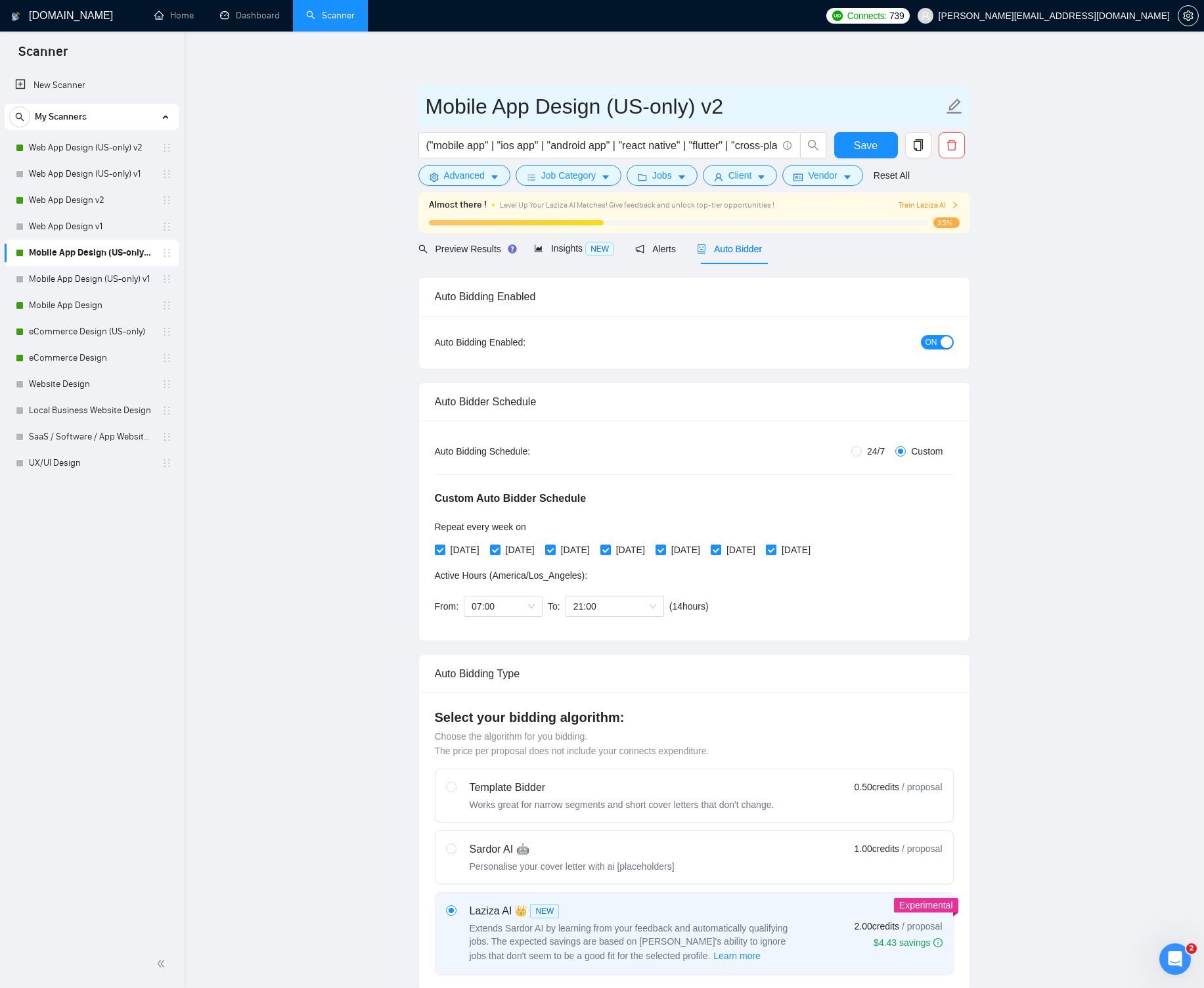
drag, startPoint x: 538, startPoint y: 107, endPoint x: 604, endPoint y: 105, distance: 66.0
click at [604, 105] on input "Mobile App Design (US-only) v2" at bounding box center [684, 106] width 517 height 33
drag, startPoint x: 639, startPoint y: 105, endPoint x: 685, endPoint y: 105, distance: 46.0
click at [685, 105] on input "Mobile App Design (US-only) v2" at bounding box center [684, 106] width 517 height 33
type input "Mobile App Design ([GEOGRAPHIC_DATA]) v2"
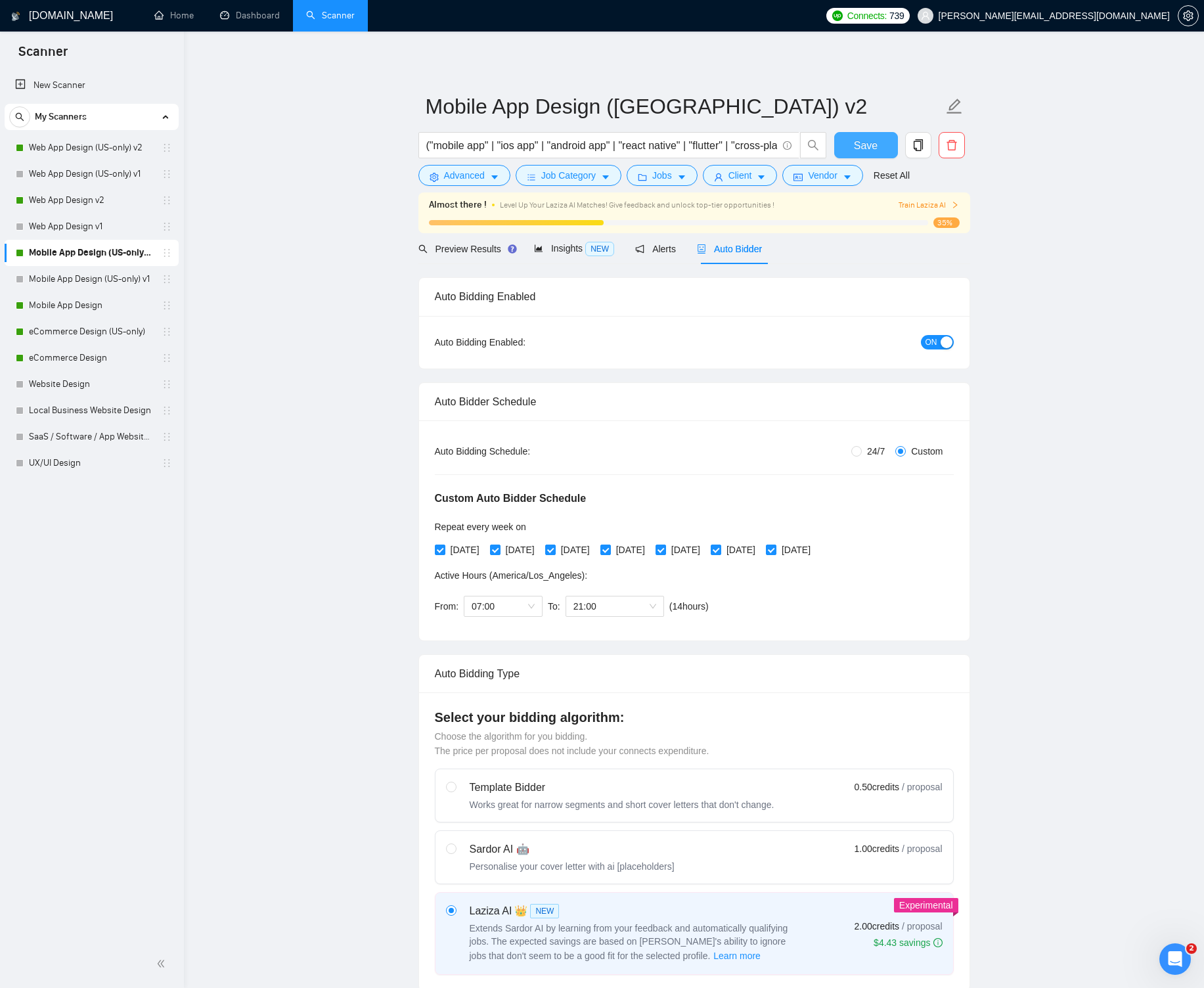
click at [858, 152] on span "Save" at bounding box center [865, 145] width 24 height 16
click at [131, 175] on link "Web App Design (US-only) v1" at bounding box center [91, 173] width 125 height 26
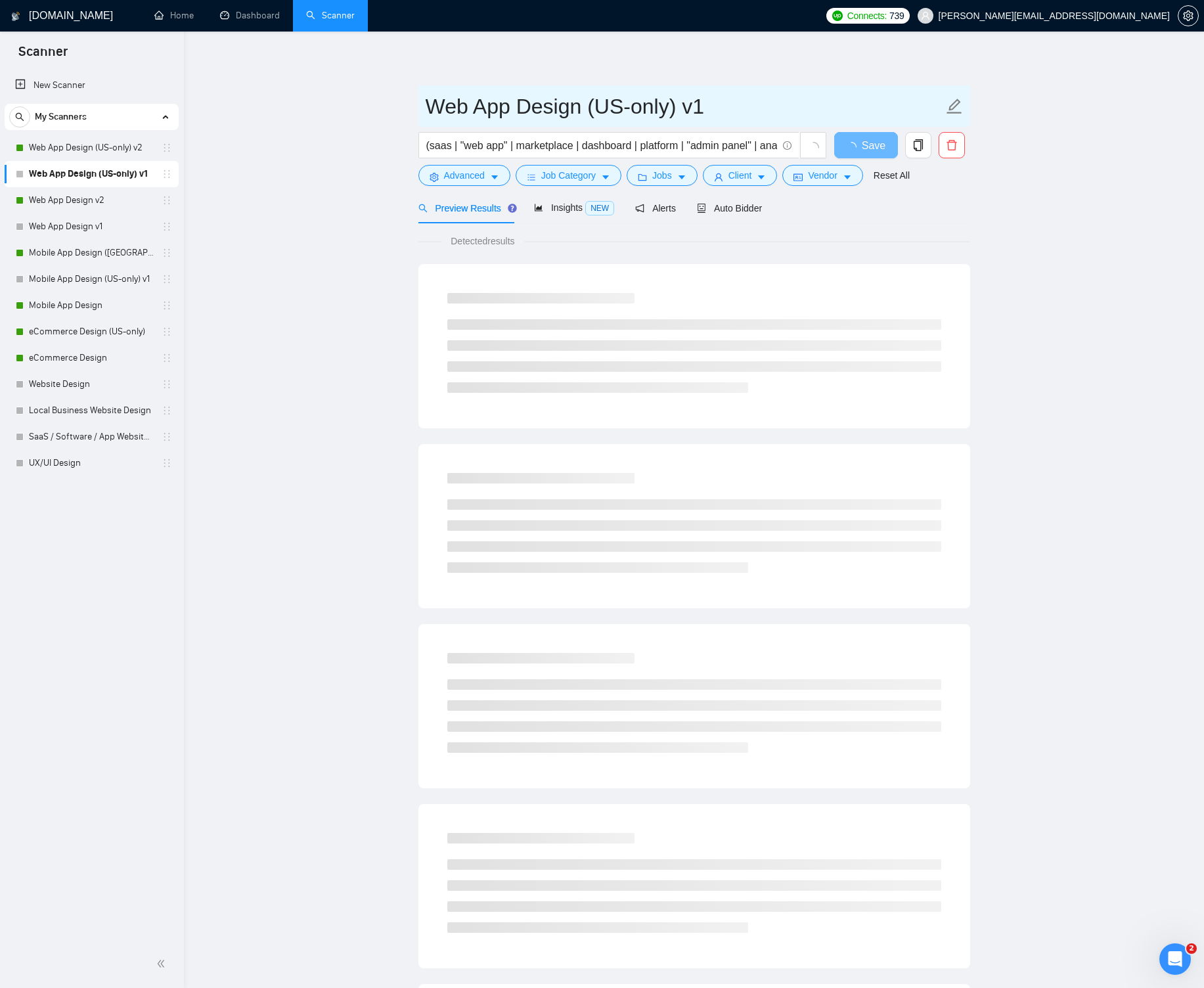
drag, startPoint x: 623, startPoint y: 105, endPoint x: 665, endPoint y: 105, distance: 42.0
click at [665, 105] on input "Web App Design (US-only) v1" at bounding box center [684, 106] width 517 height 33
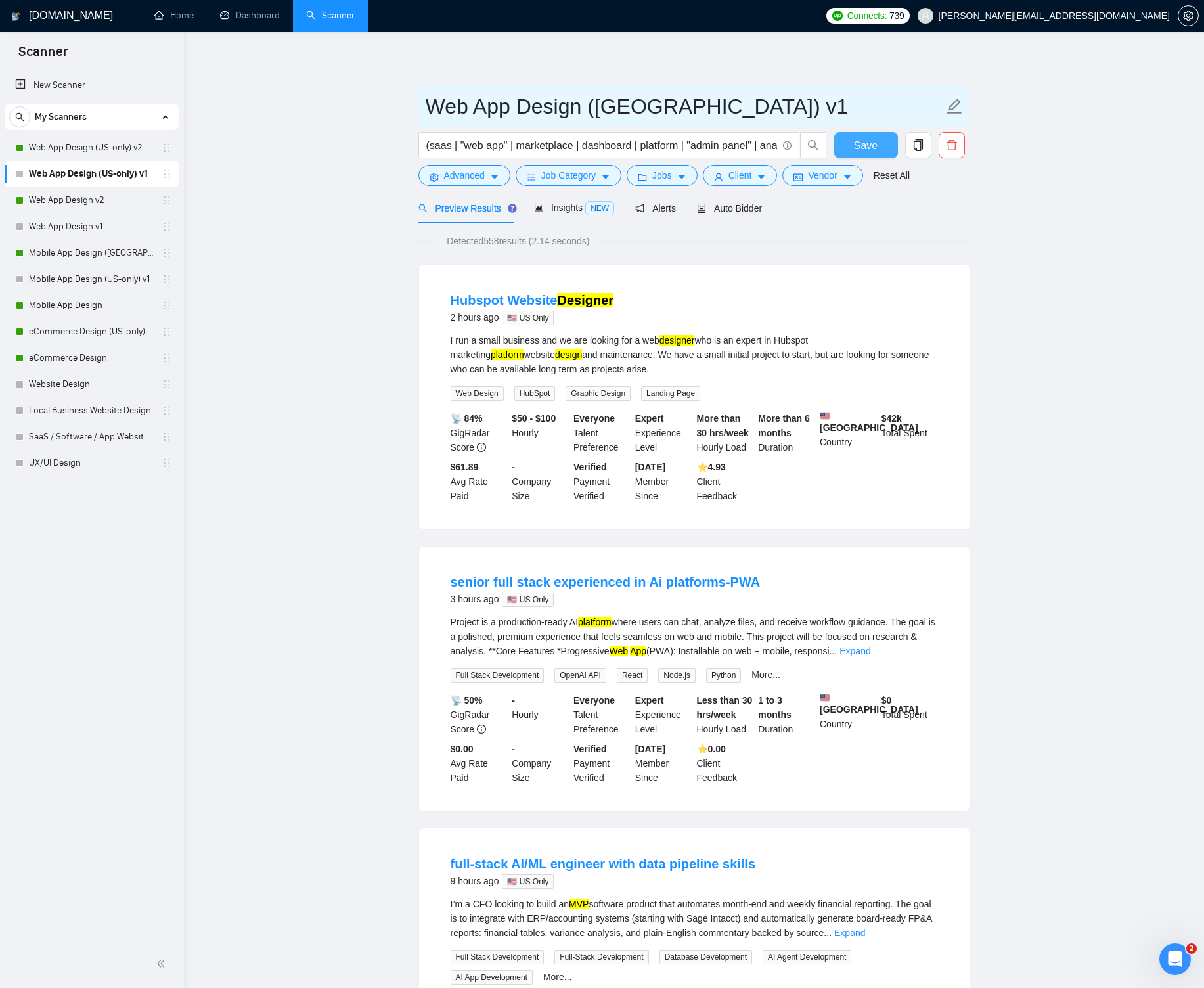
type input "Web App Design ([GEOGRAPHIC_DATA]) v1"
click at [853, 146] on span "Save" at bounding box center [865, 145] width 24 height 16
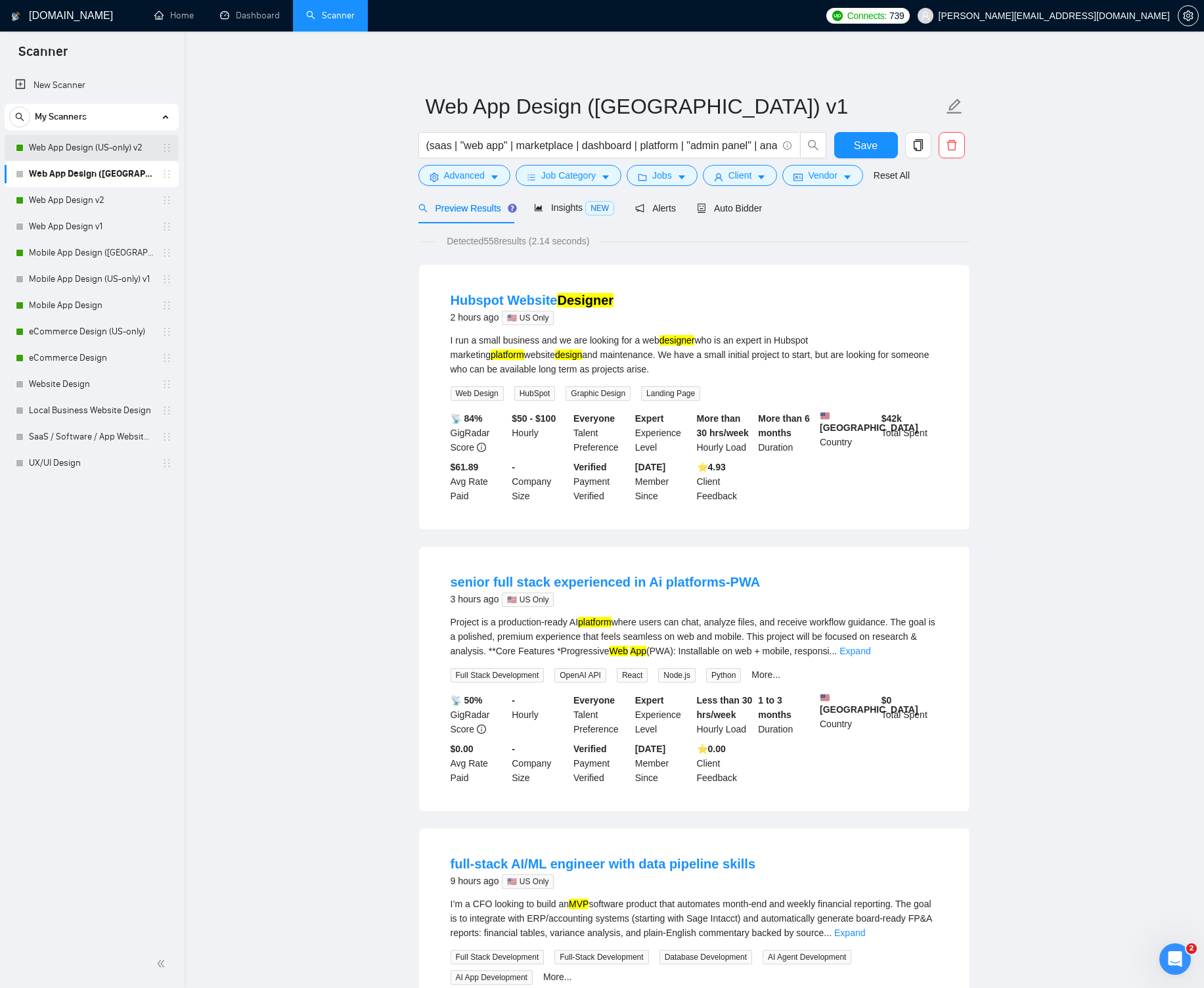
click at [117, 145] on link "Web App Design (US-only) v2" at bounding box center [91, 147] width 125 height 26
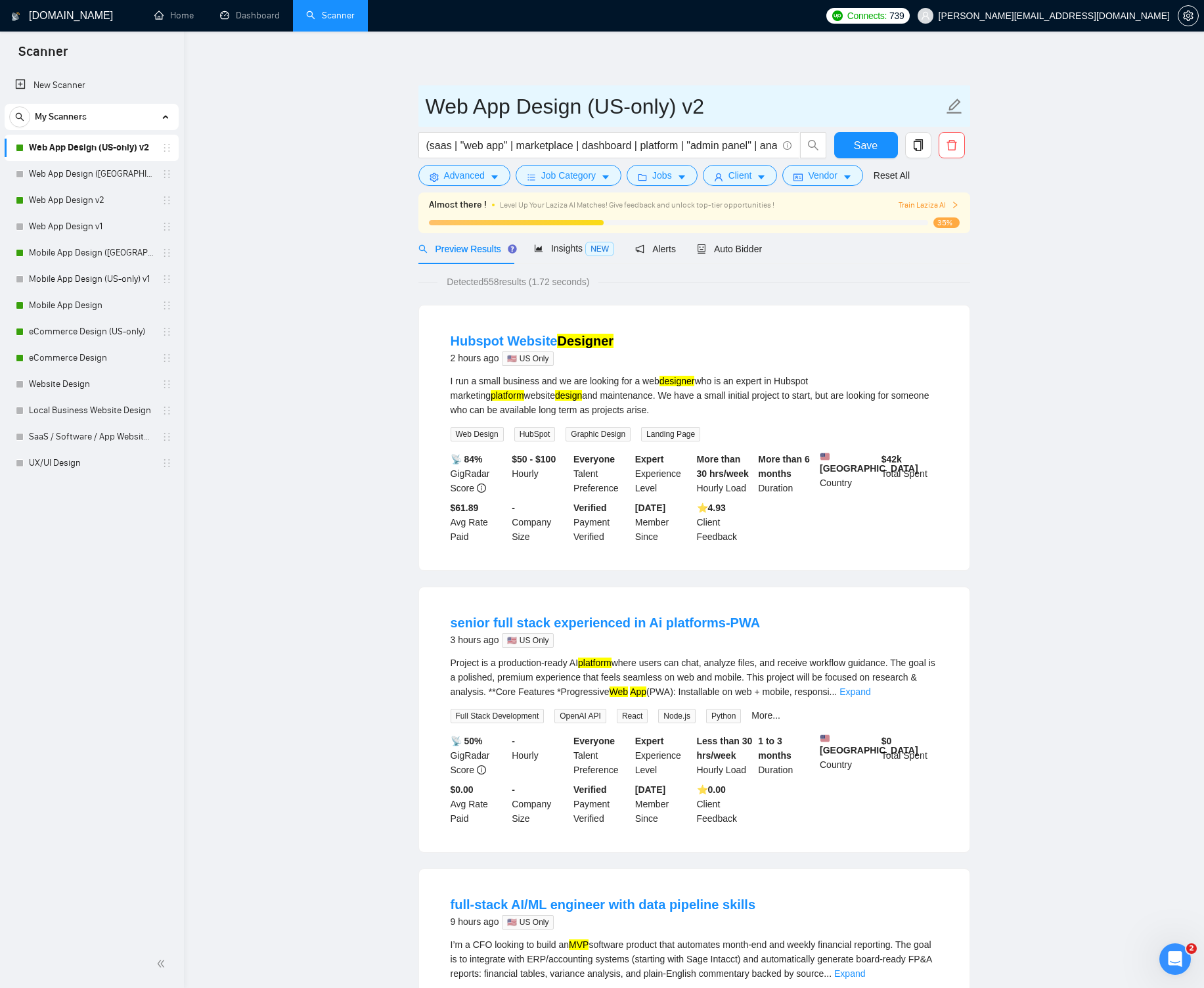
drag, startPoint x: 615, startPoint y: 102, endPoint x: 663, endPoint y: 104, distance: 48.0
click at [663, 104] on input "Web App Design (US-only) v2" at bounding box center [684, 106] width 517 height 33
type input "Web App Design ([GEOGRAPHIC_DATA]) v2"
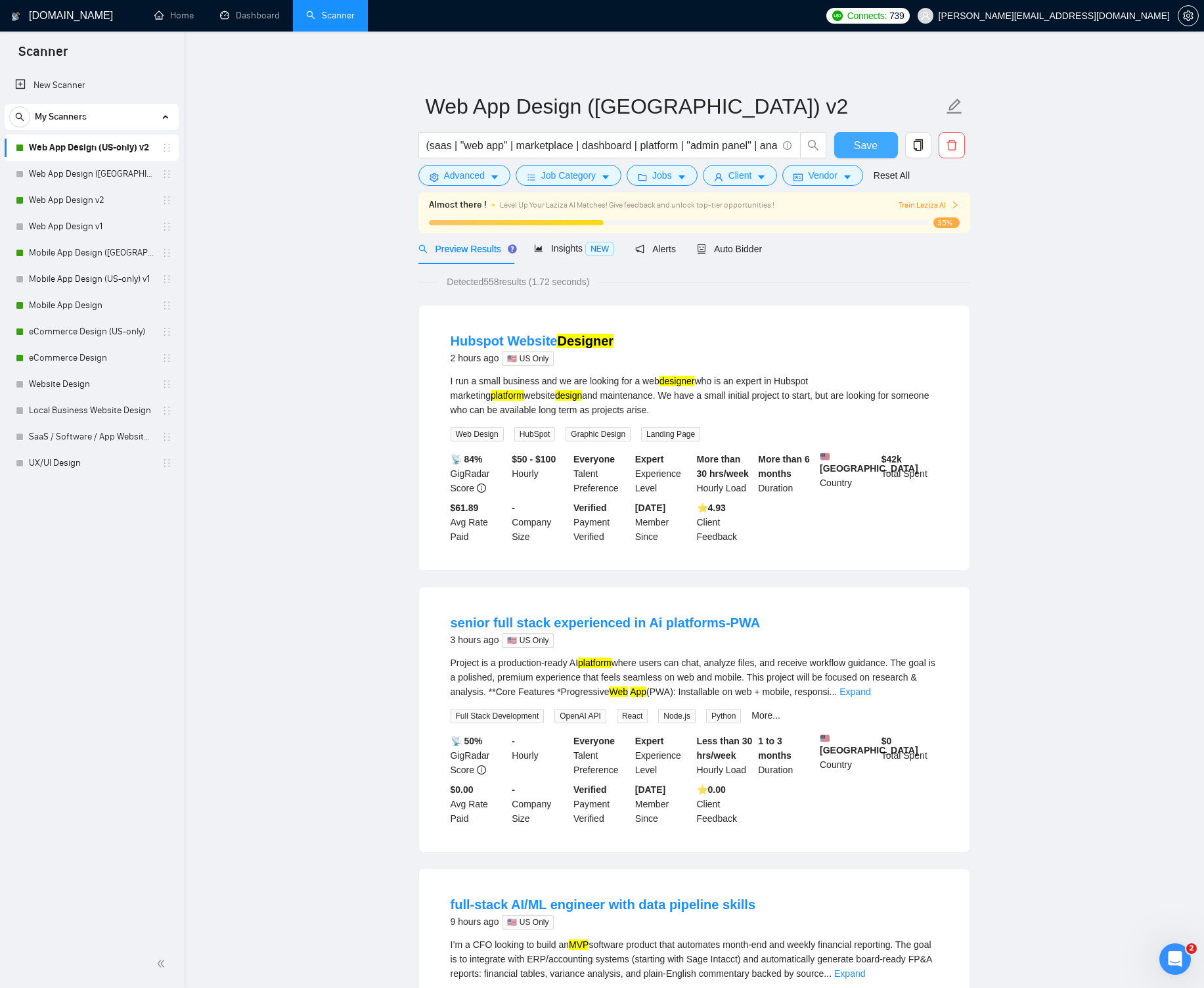
click at [847, 145] on button "Save" at bounding box center [865, 145] width 63 height 26
click at [134, 283] on link "Mobile App Design (US-only) v1" at bounding box center [91, 279] width 125 height 26
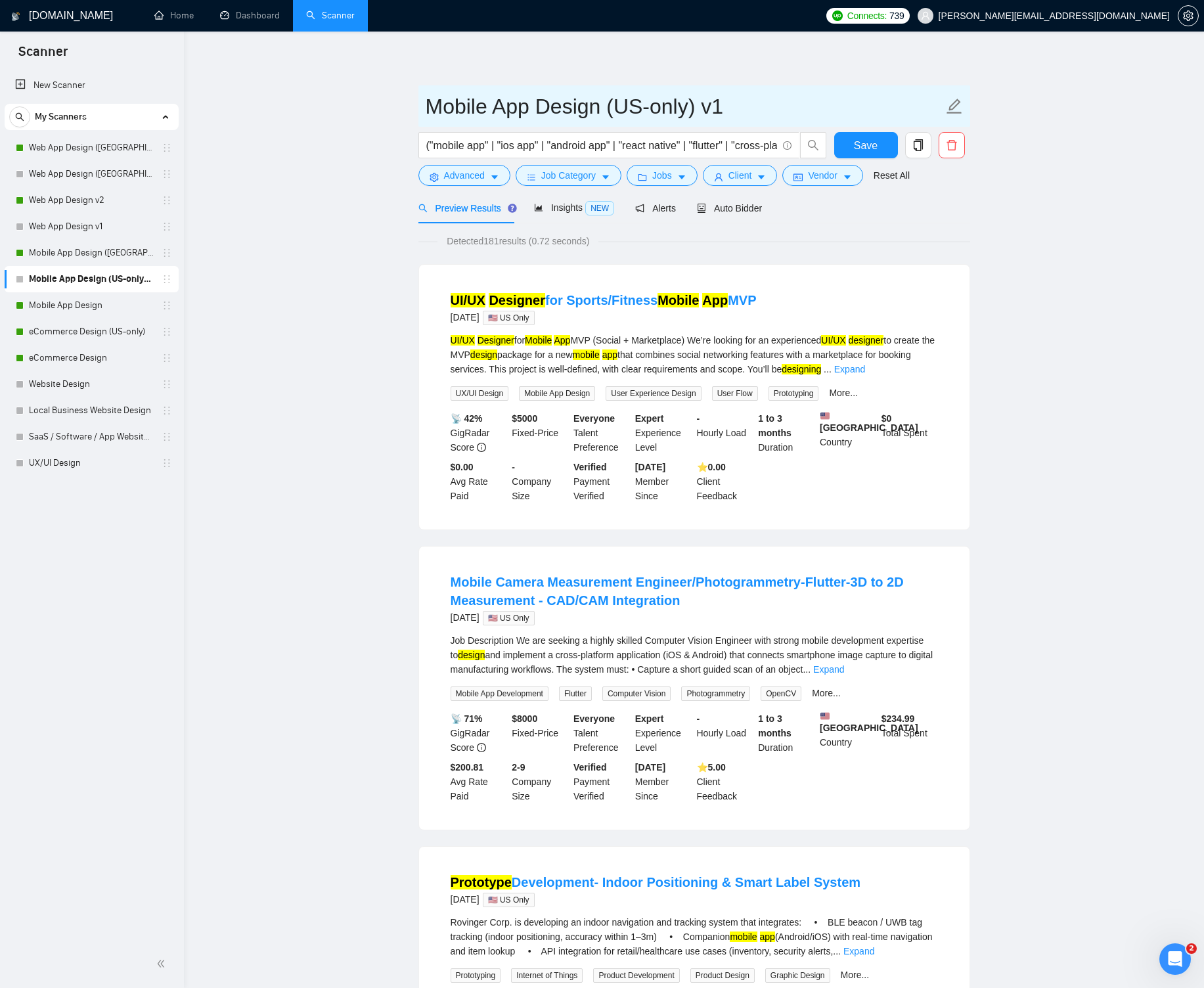
drag, startPoint x: 654, startPoint y: 104, endPoint x: 684, endPoint y: 103, distance: 30.0
click at [684, 103] on input "Mobile App Design (US-only) v1" at bounding box center [684, 106] width 517 height 33
type input "Mobile App Design ([GEOGRAPHIC_DATA]) v1"
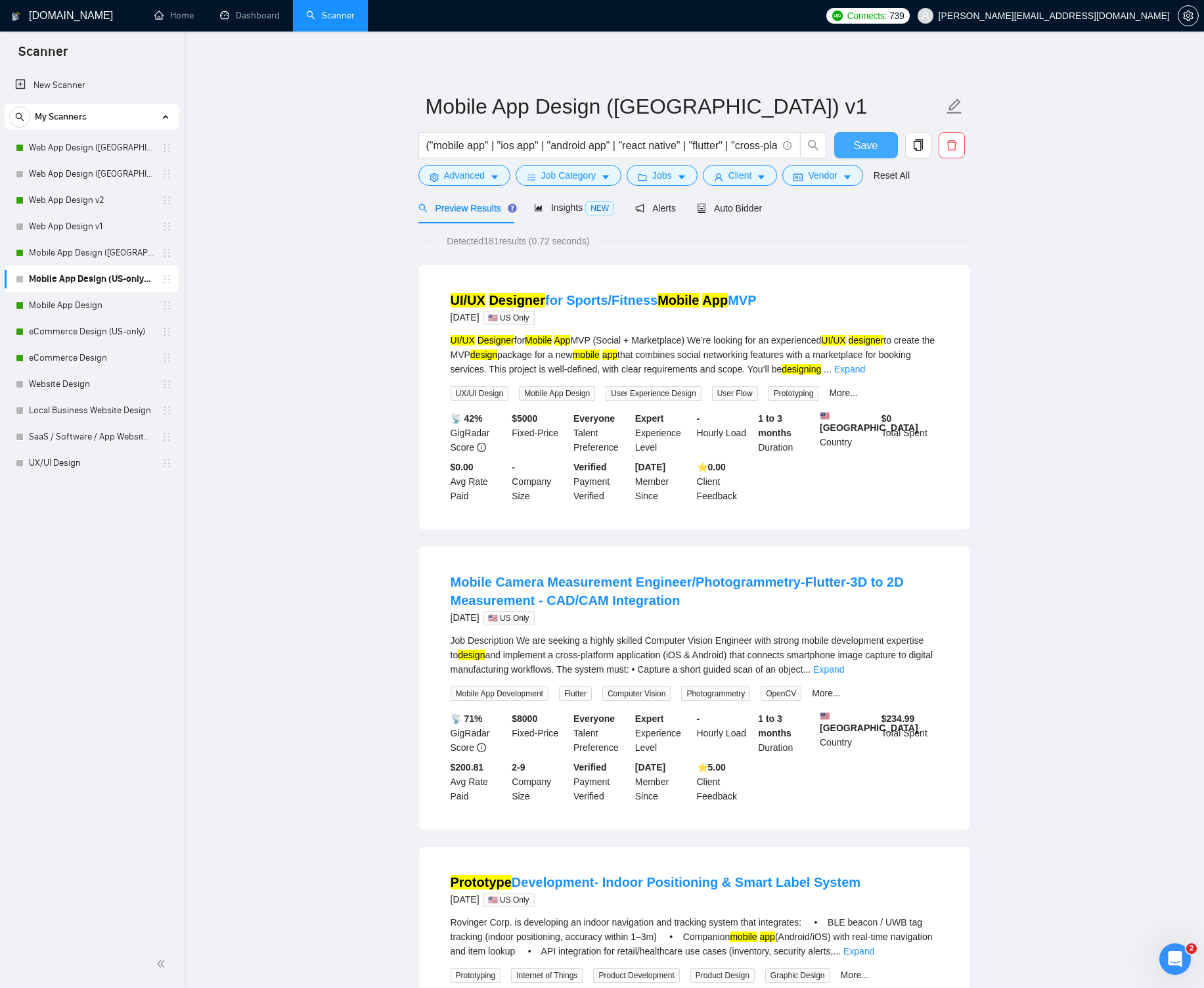
click at [852, 145] on button "Save" at bounding box center [865, 145] width 63 height 26
click at [112, 308] on link "Mobile App Design" at bounding box center [91, 305] width 125 height 26
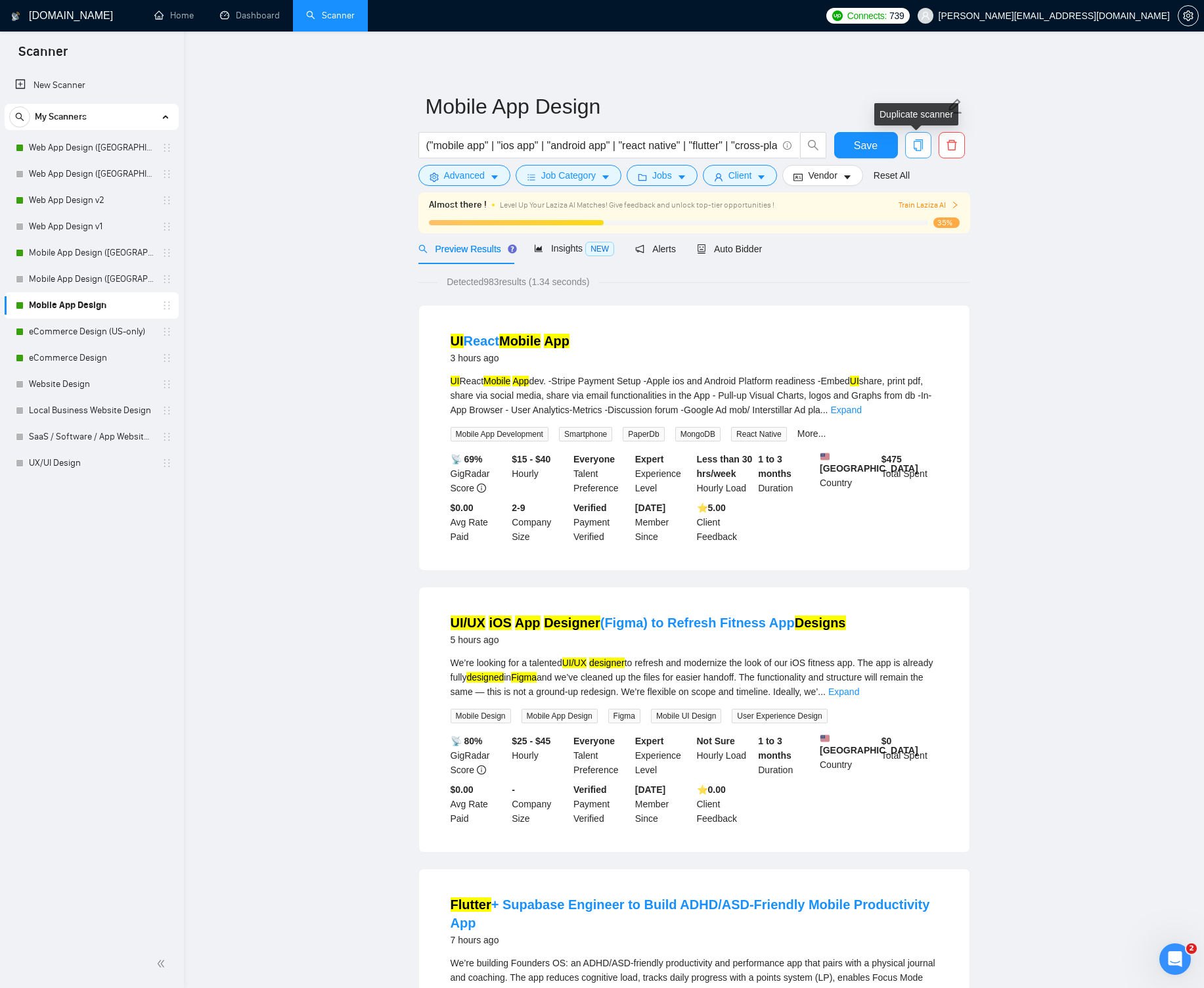
click at [926, 146] on span "copy" at bounding box center [918, 145] width 25 height 12
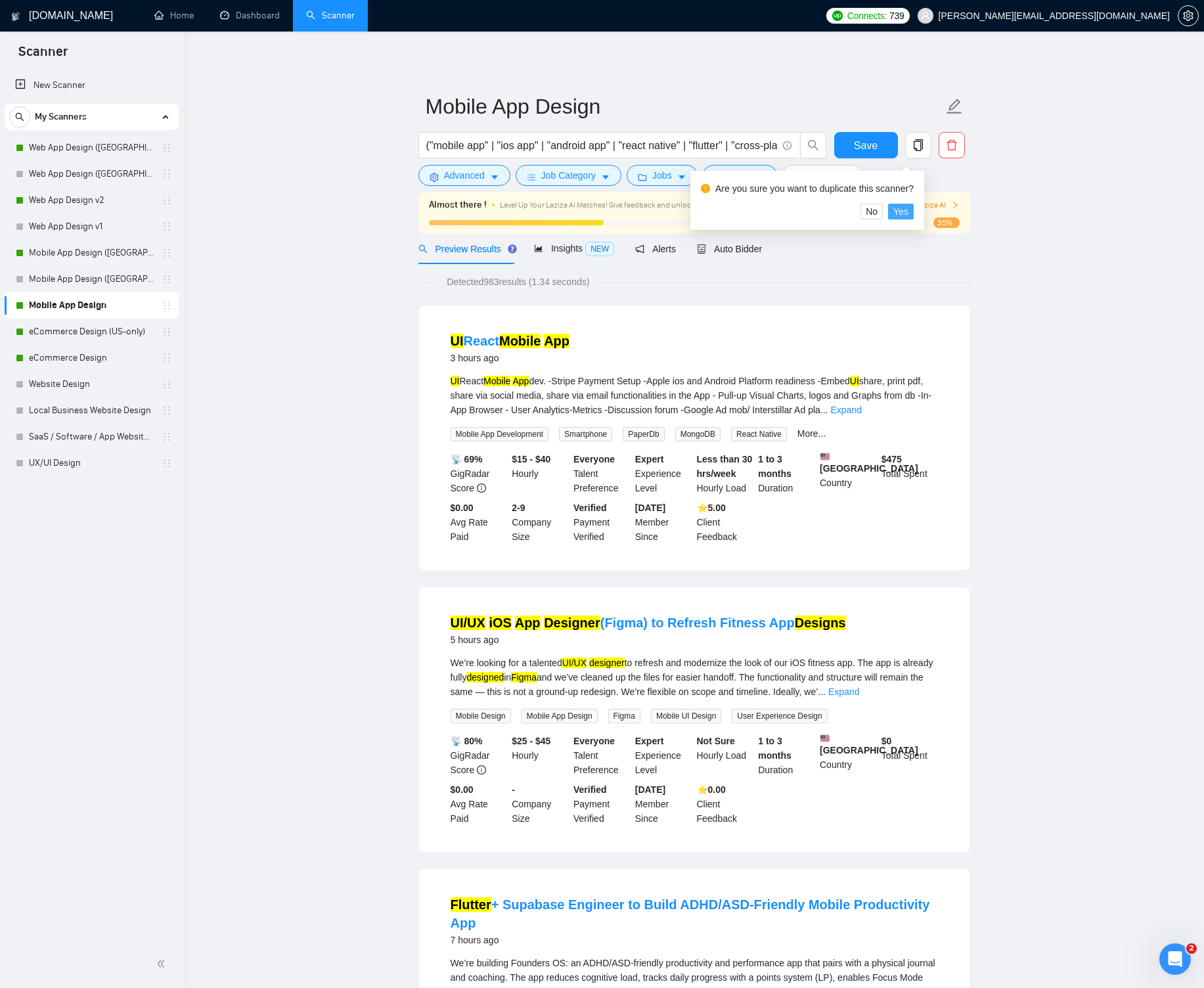
click at [908, 207] on span "Yes" at bounding box center [901, 211] width 15 height 14
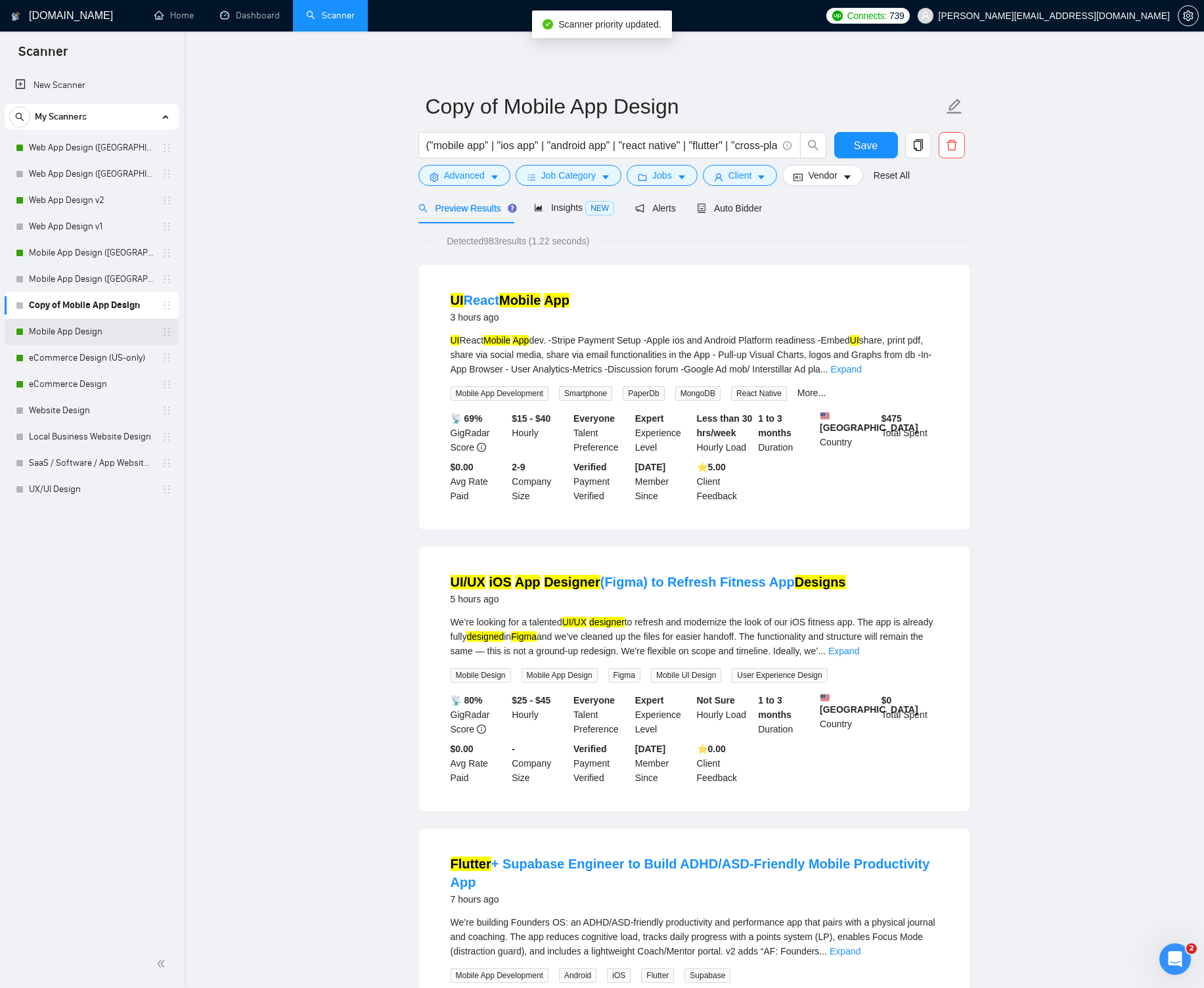
click at [133, 329] on link "Mobile App Design" at bounding box center [91, 331] width 125 height 26
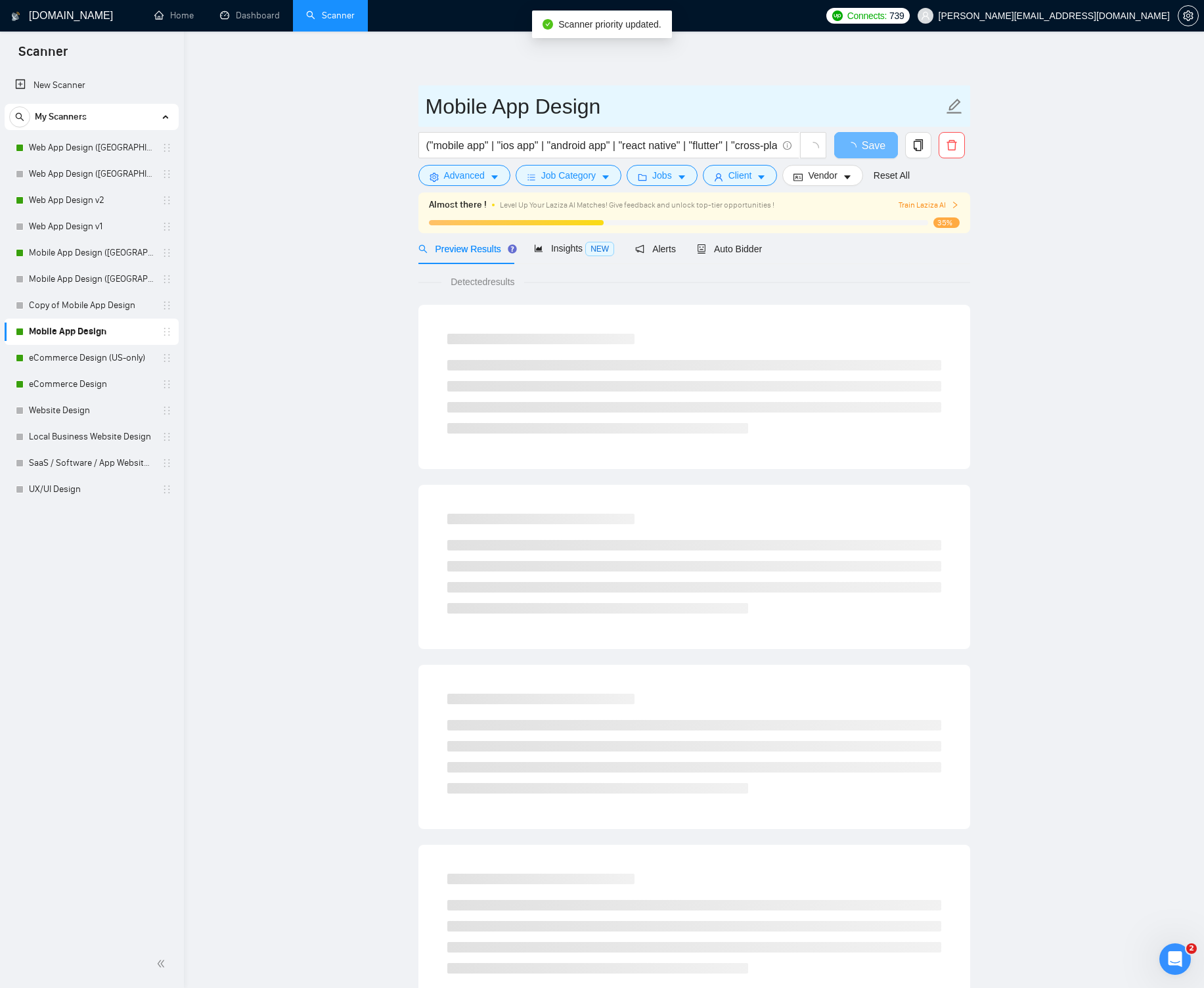
click at [627, 111] on input "Mobile App Design" at bounding box center [684, 106] width 517 height 33
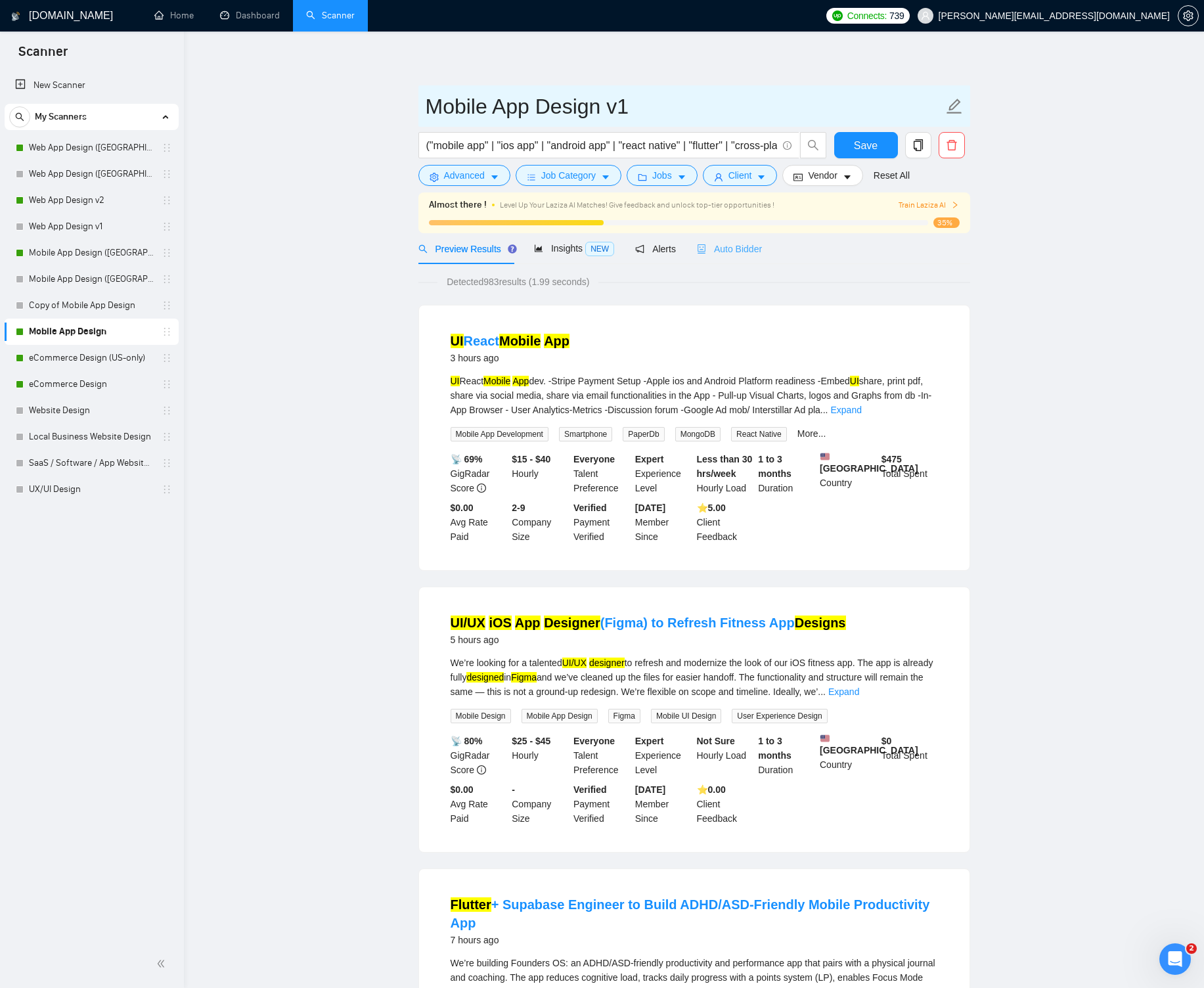
type input "Mobile App Design v1"
click at [753, 244] on span "Auto Bidder" at bounding box center [729, 248] width 65 height 10
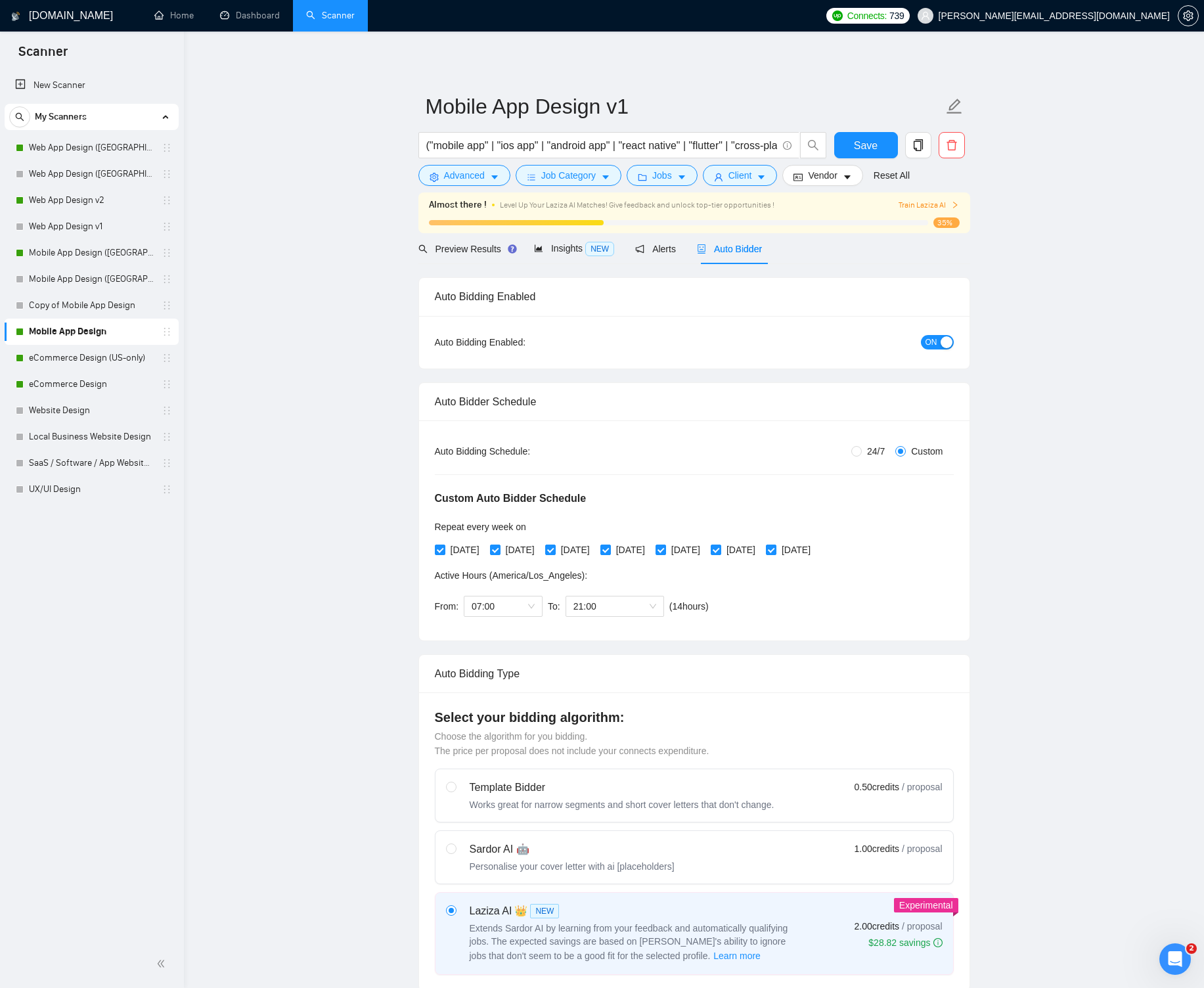
click at [925, 343] on span "ON" at bounding box center [931, 341] width 12 height 14
click at [864, 140] on span "Save" at bounding box center [865, 145] width 24 height 16
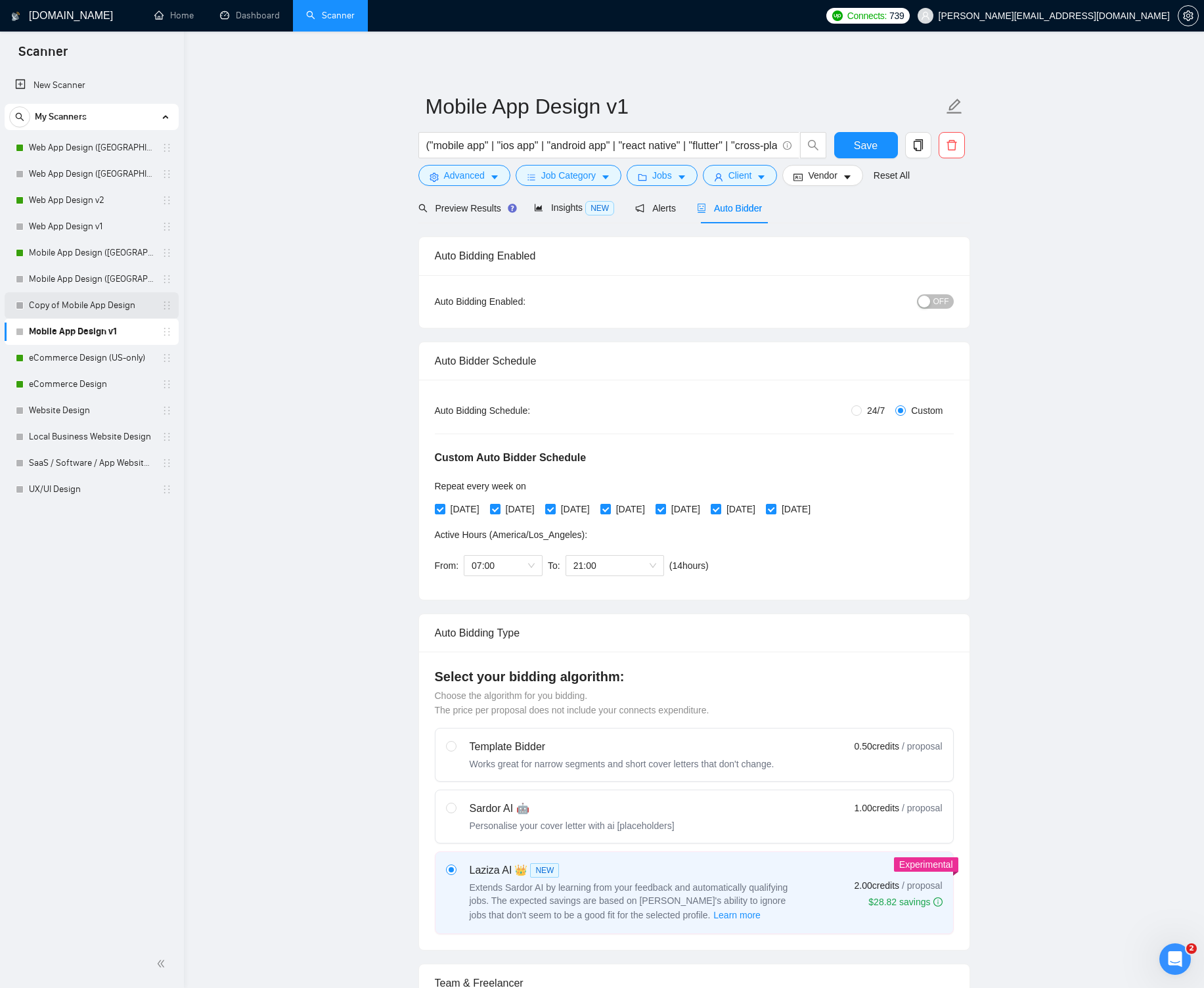
click at [133, 299] on link "Copy of Mobile App Design" at bounding box center [91, 305] width 125 height 26
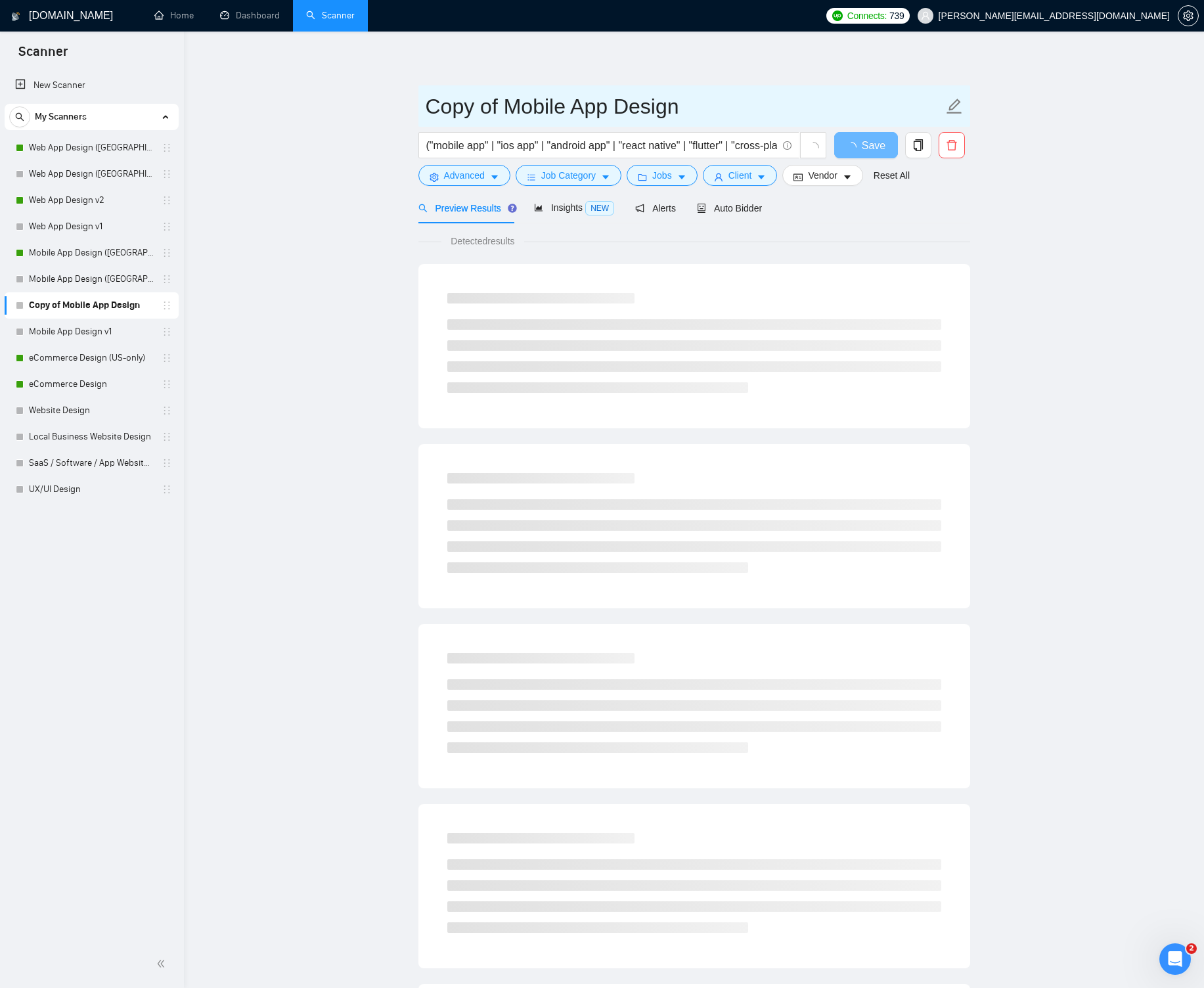
drag, startPoint x: 494, startPoint y: 106, endPoint x: 417, endPoint y: 102, distance: 77.1
click at [417, 102] on main "Copy of Mobile App Design ("mobile app" | "ios app" | "android app" | "react na…" at bounding box center [693, 600] width 978 height 1095
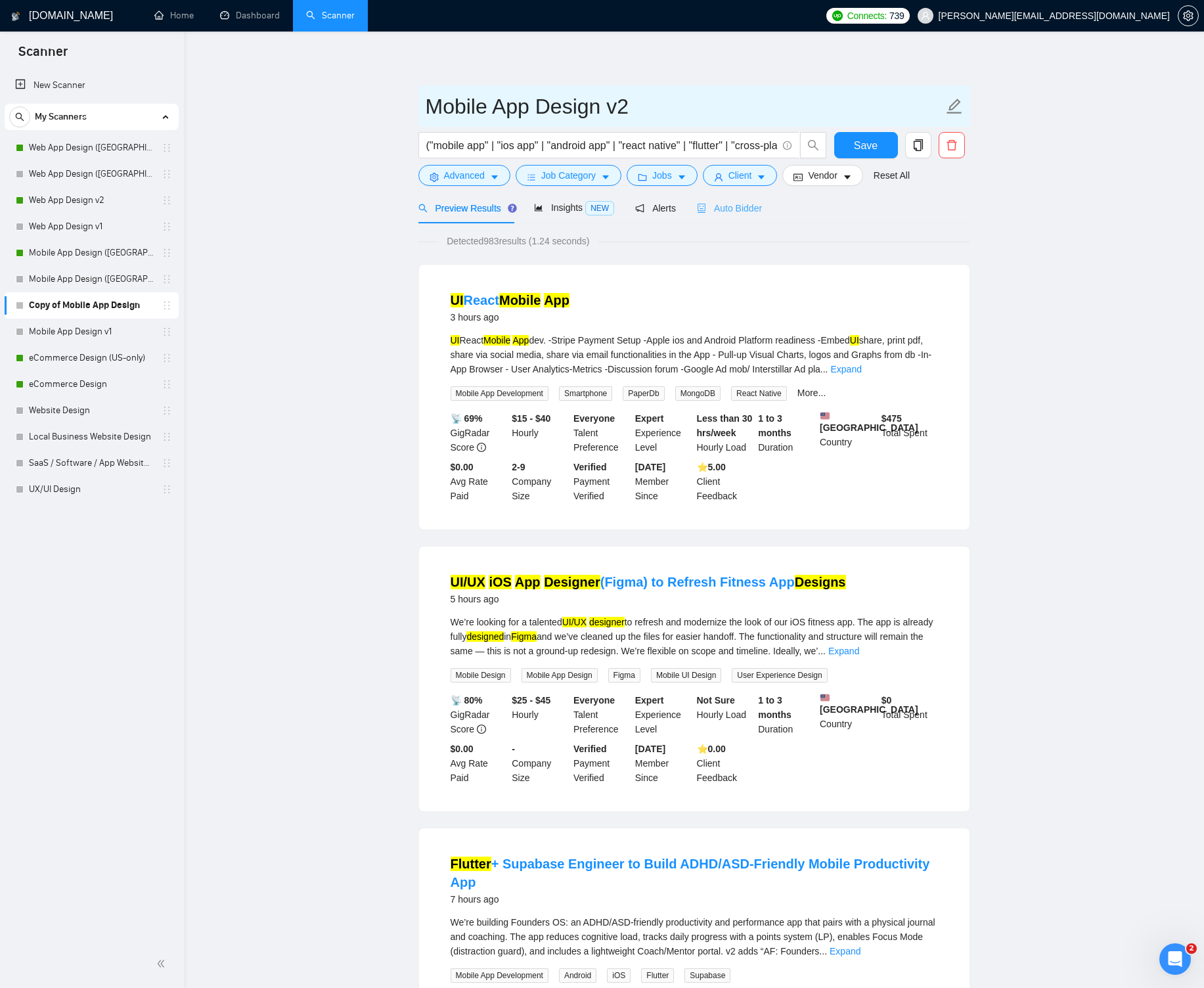
type input "Mobile App Design v2"
click at [741, 207] on span "Auto Bidder" at bounding box center [729, 208] width 65 height 10
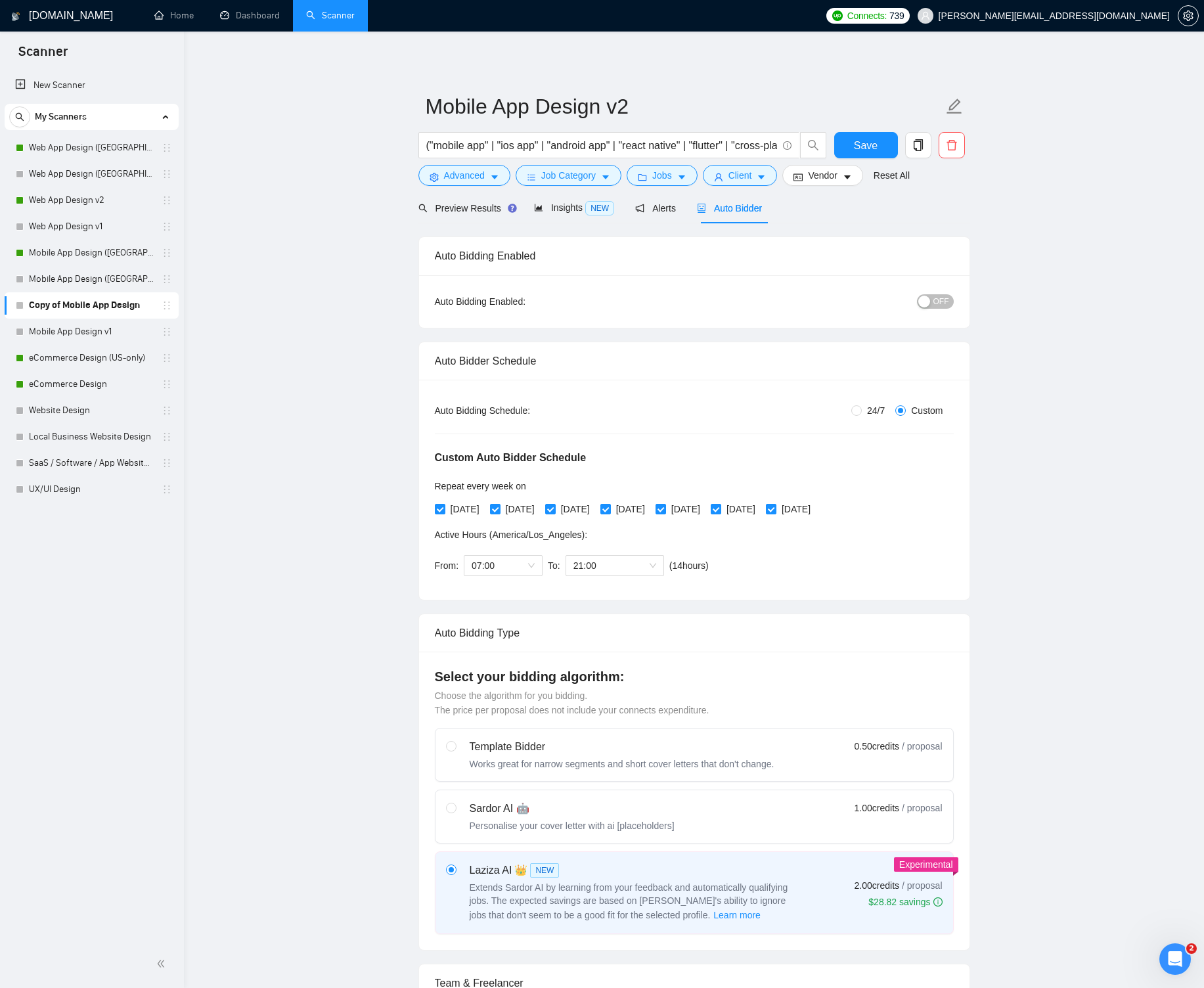
click at [929, 299] on div "button" at bounding box center [923, 302] width 12 height 12
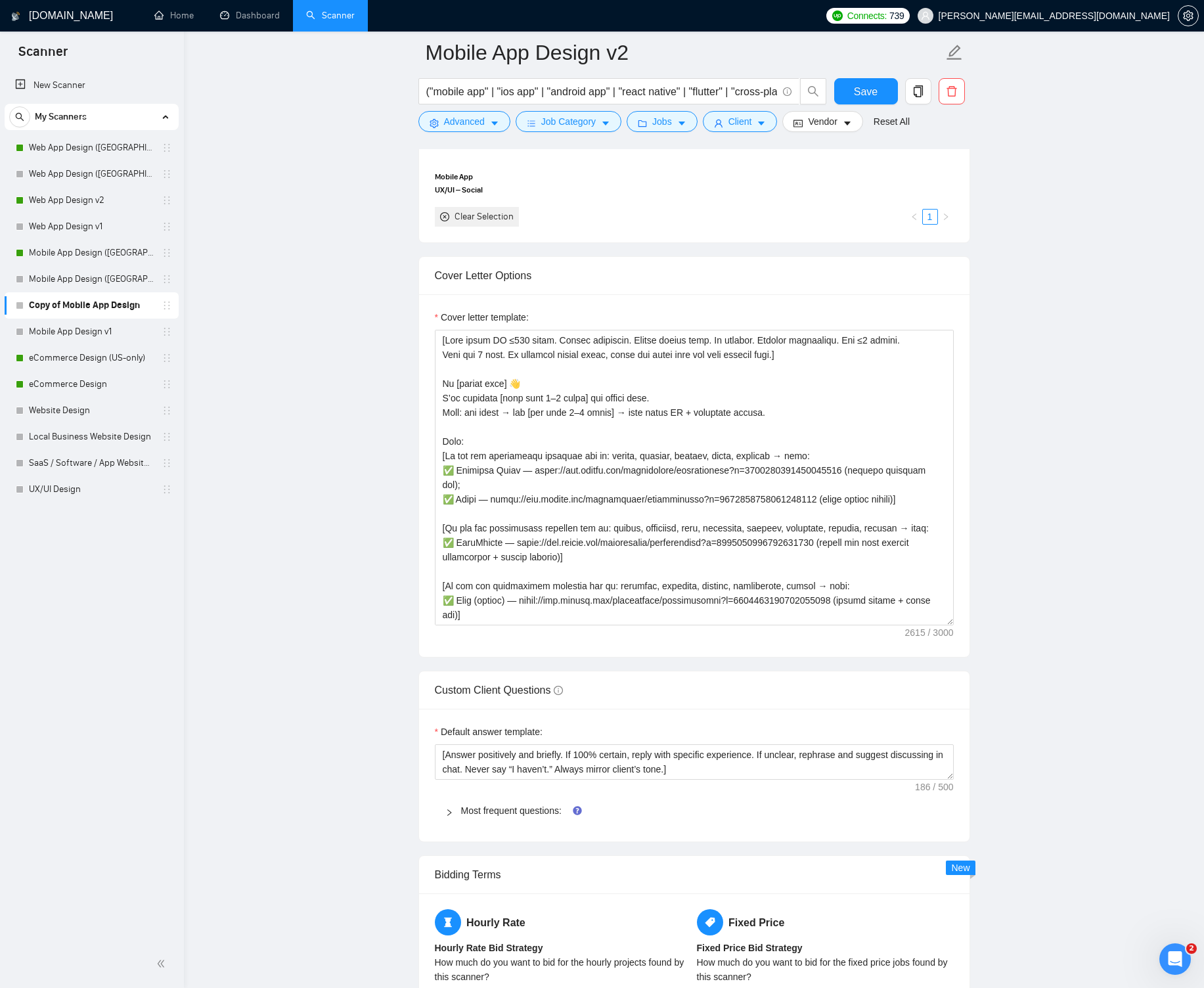
scroll to position [1687, 0]
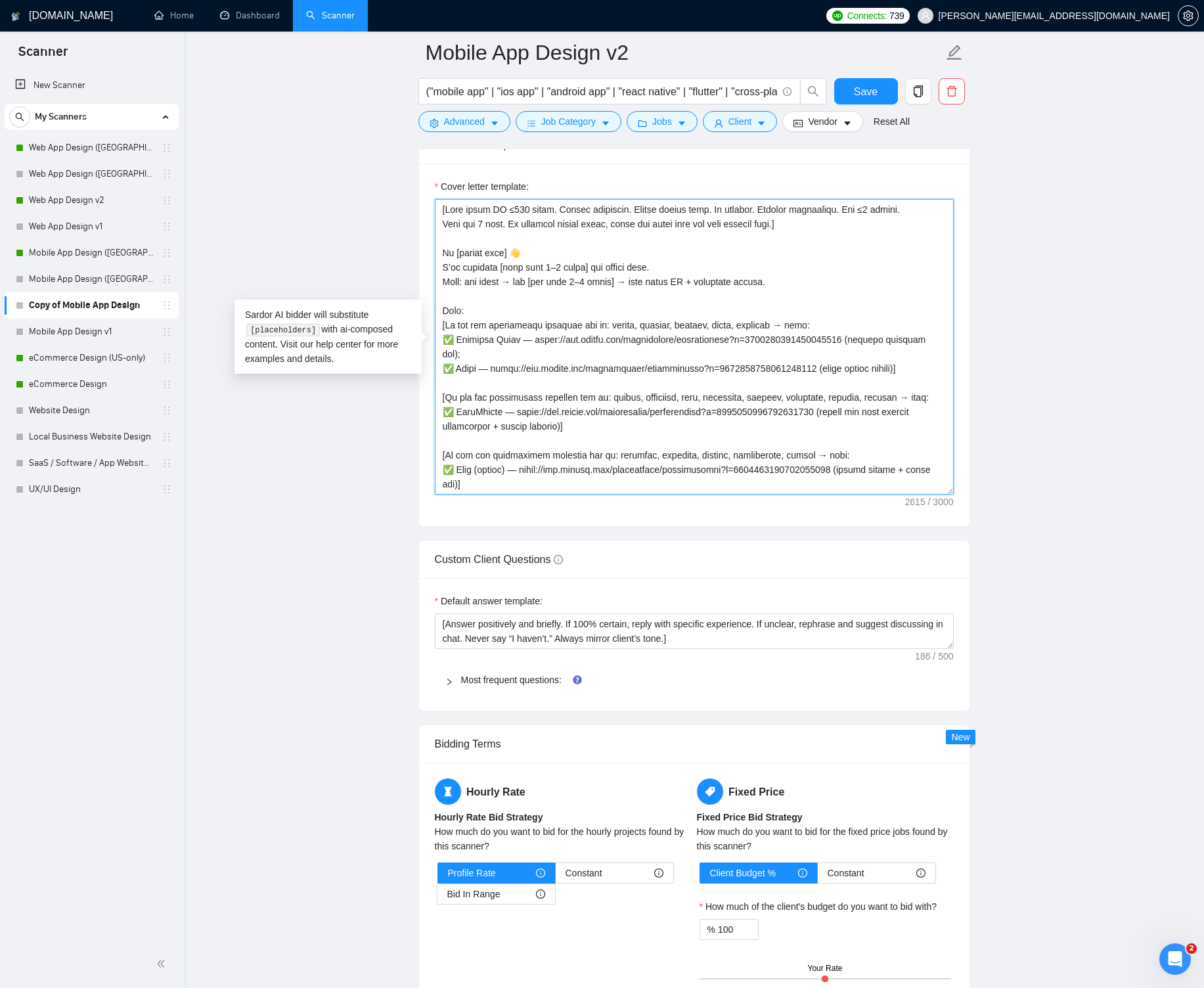
click at [574, 314] on textarea "Cover letter template:" at bounding box center [694, 347] width 519 height 296
paste textarea "Lor'i dol sitame. Cons adi 7 elit. Se doeiusmo tempor incid, utlab etd magna al…"
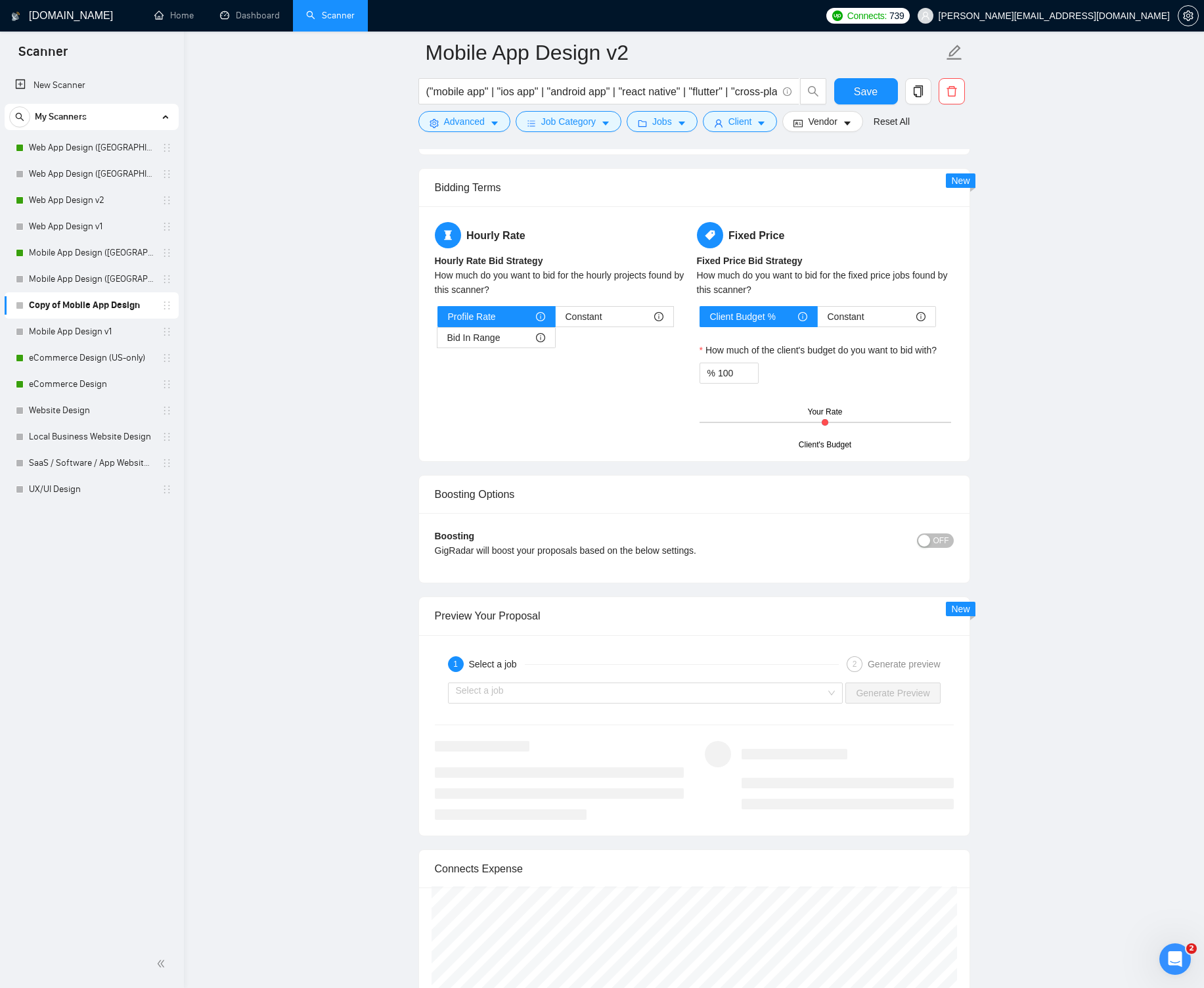
scroll to position [2249, 0]
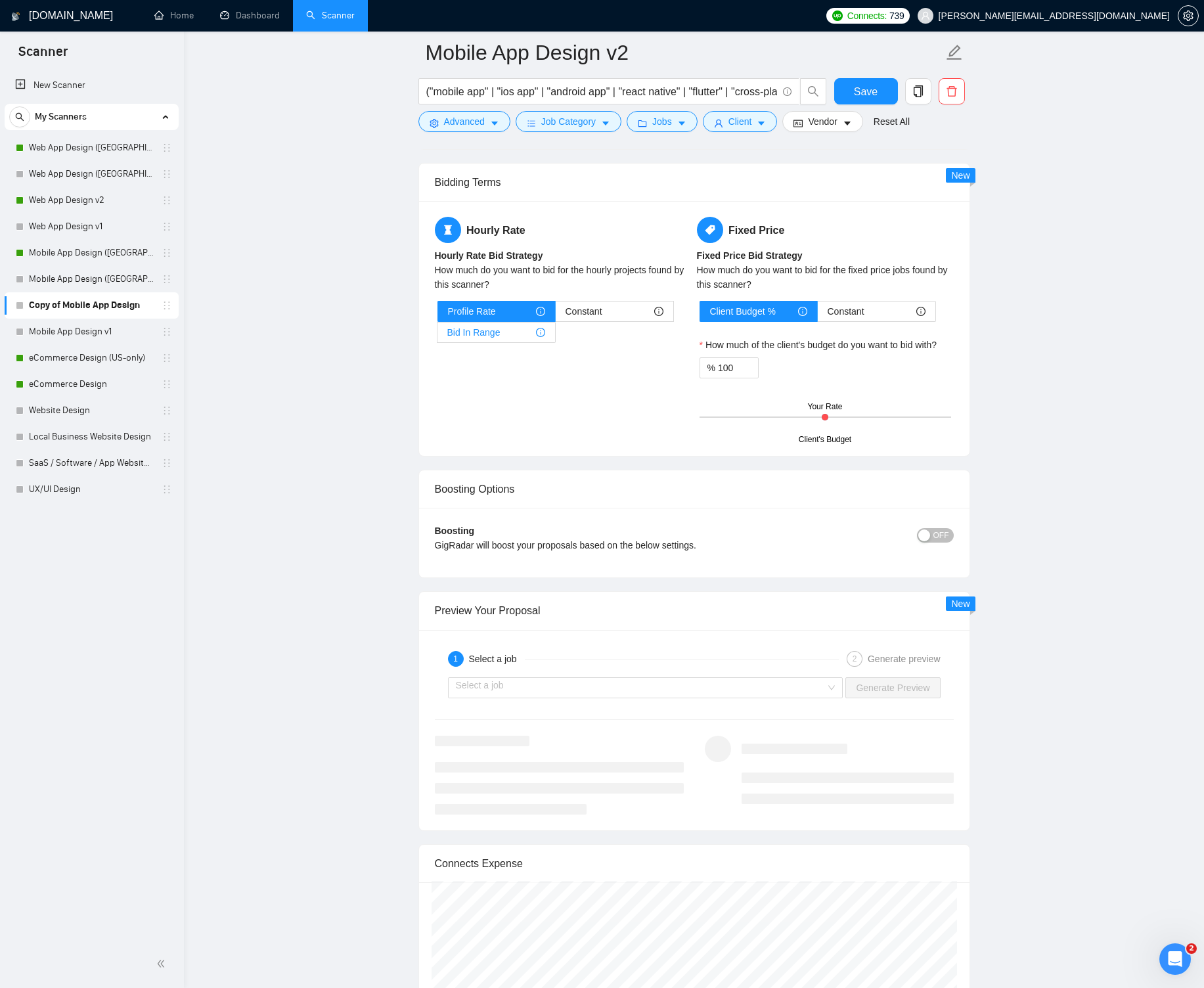
type textarea "[Lore ipsum DO ≤052 sitam. Consec adipiscin. Elitse doeius temp. In utlabor. Et…"
click at [530, 336] on div "Bid In Range" at bounding box center [496, 332] width 98 height 19
click at [438, 336] on input "Bid In Range" at bounding box center [438, 336] width 0 height 0
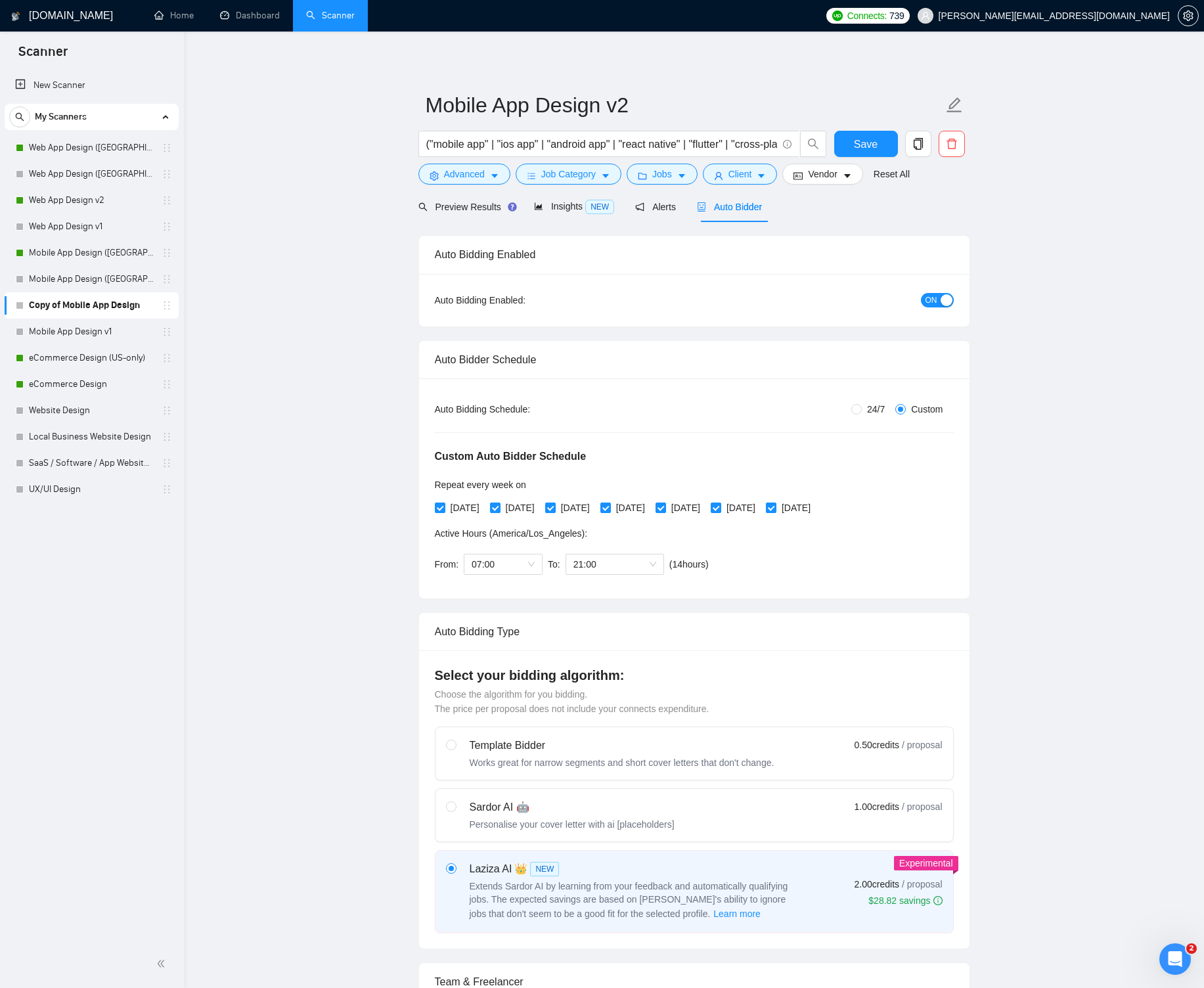
scroll to position [0, 0]
click at [880, 143] on button "Save" at bounding box center [865, 145] width 63 height 26
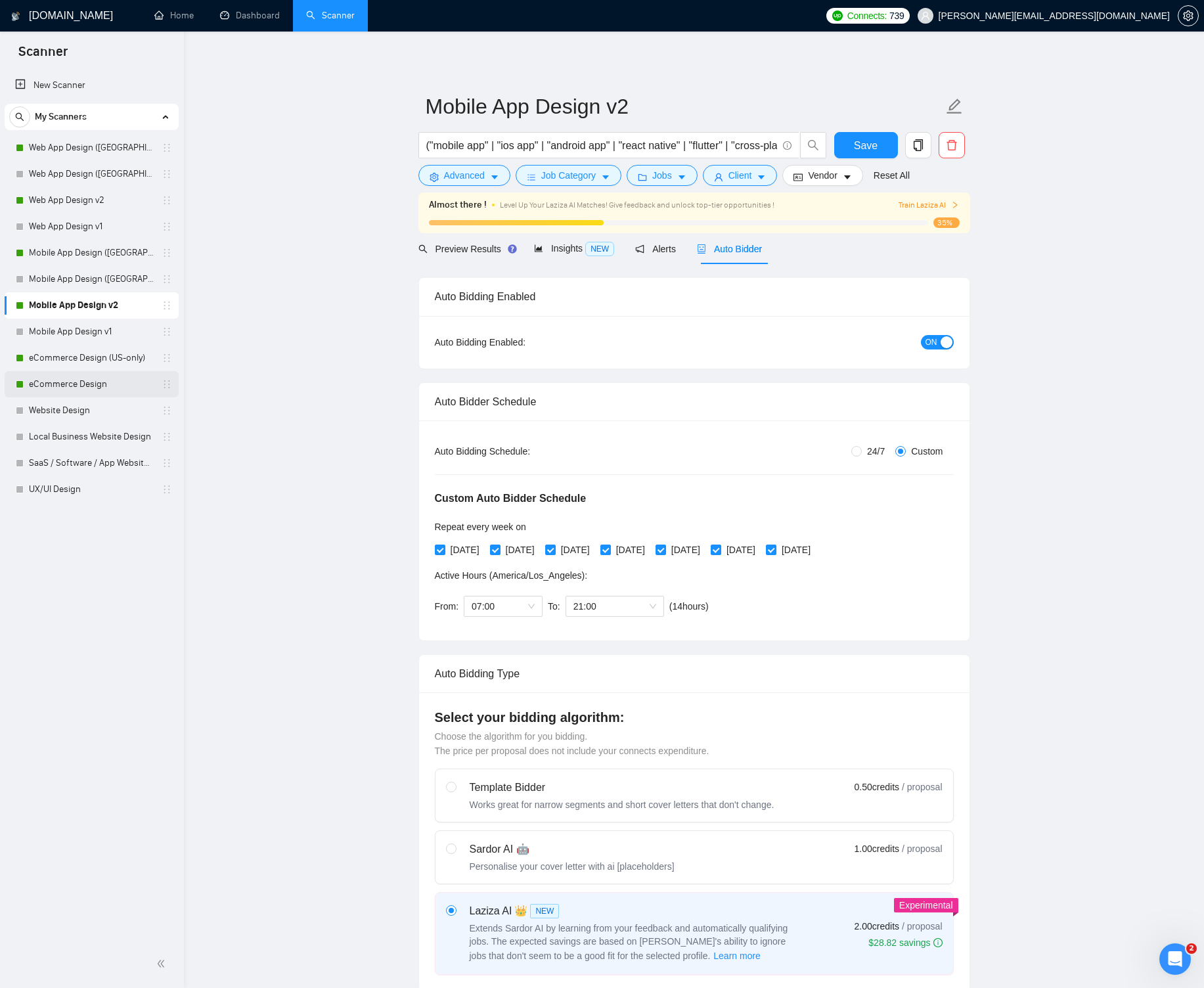
click at [96, 382] on link "eCommerce Design" at bounding box center [91, 384] width 125 height 26
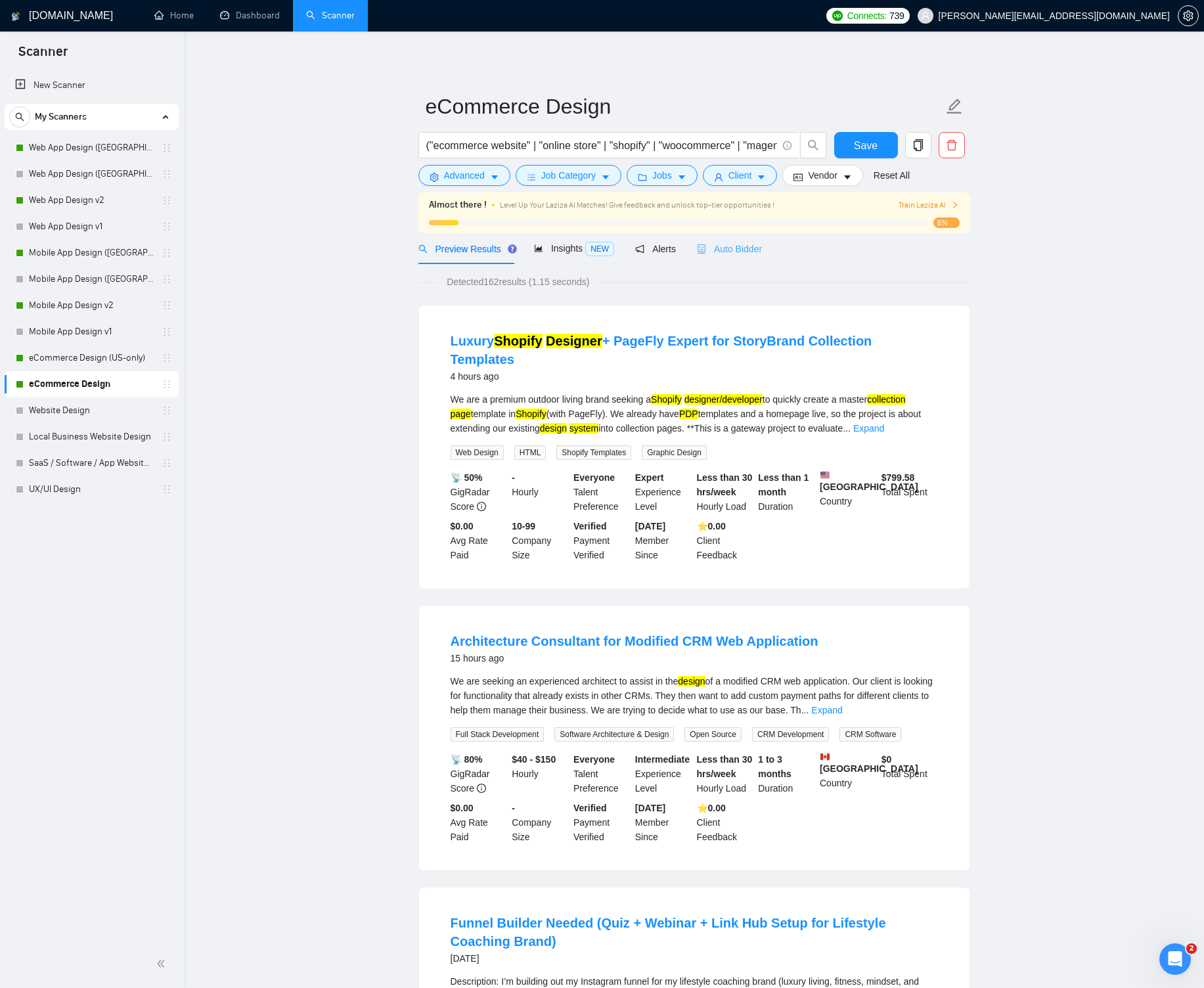
click at [732, 240] on div "Auto Bidder" at bounding box center [729, 248] width 65 height 31
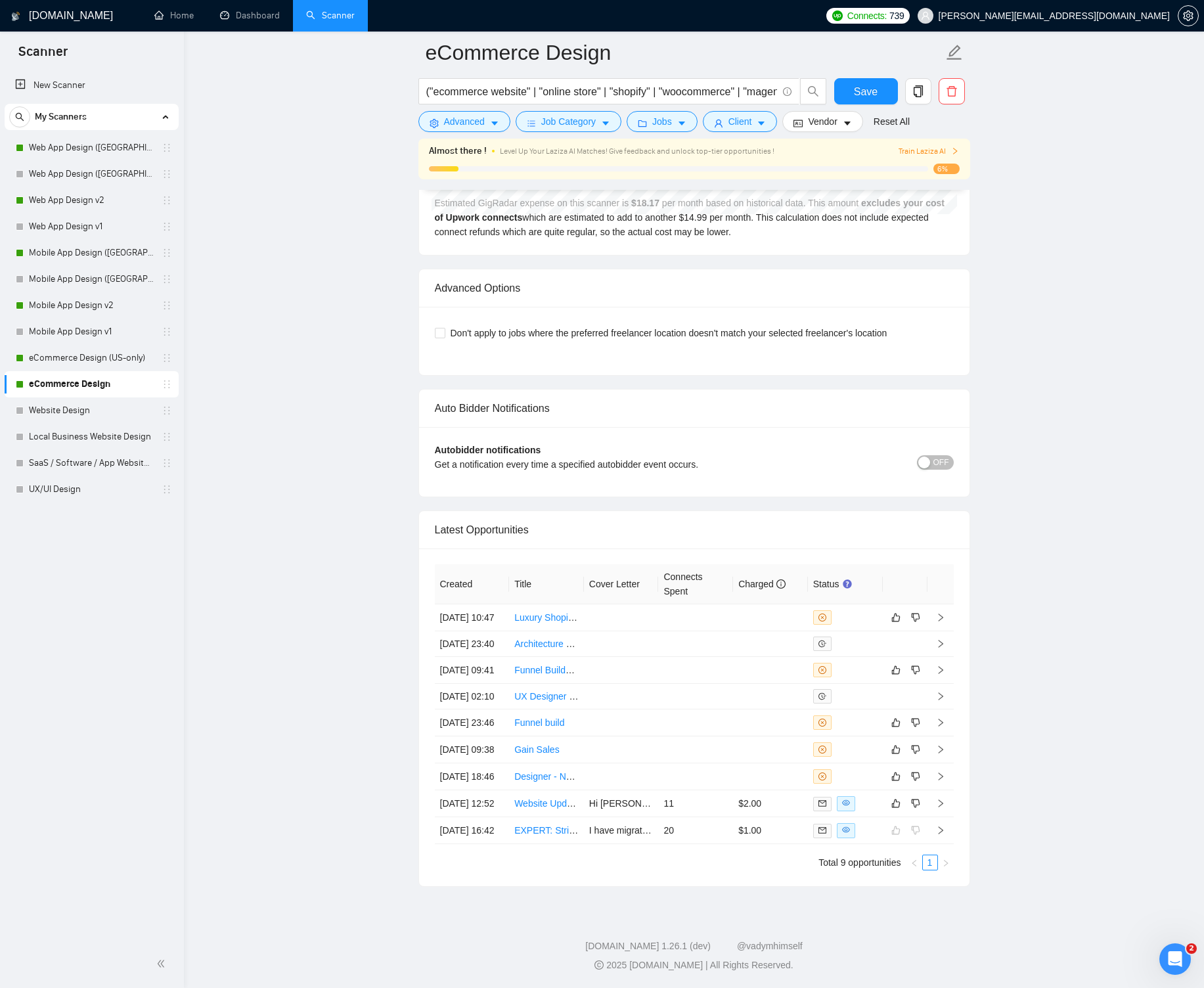
scroll to position [3264, 0]
